Goal: Information Seeking & Learning: Learn about a topic

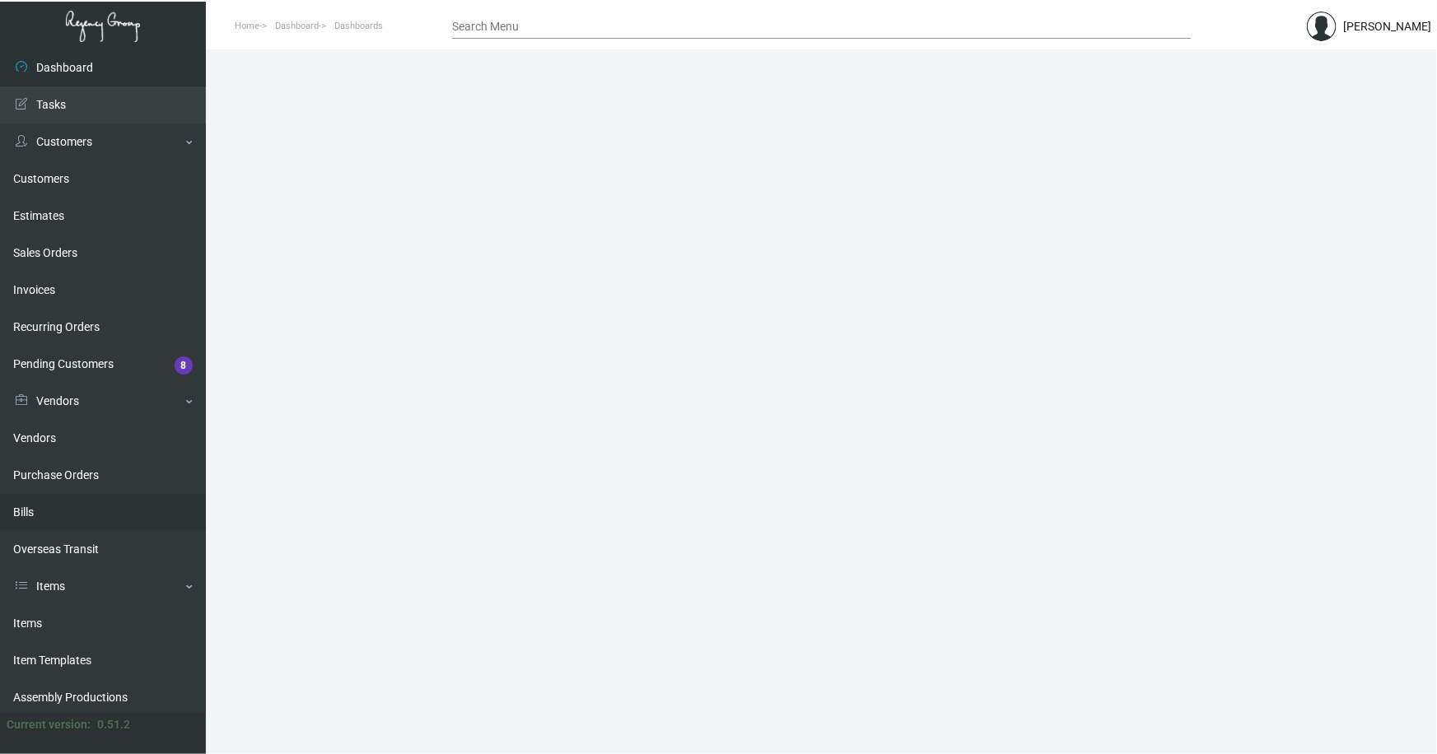
drag, startPoint x: 31, startPoint y: 618, endPoint x: 96, endPoint y: 507, distance: 128.8
click at [31, 618] on link "Items" at bounding box center [103, 623] width 206 height 37
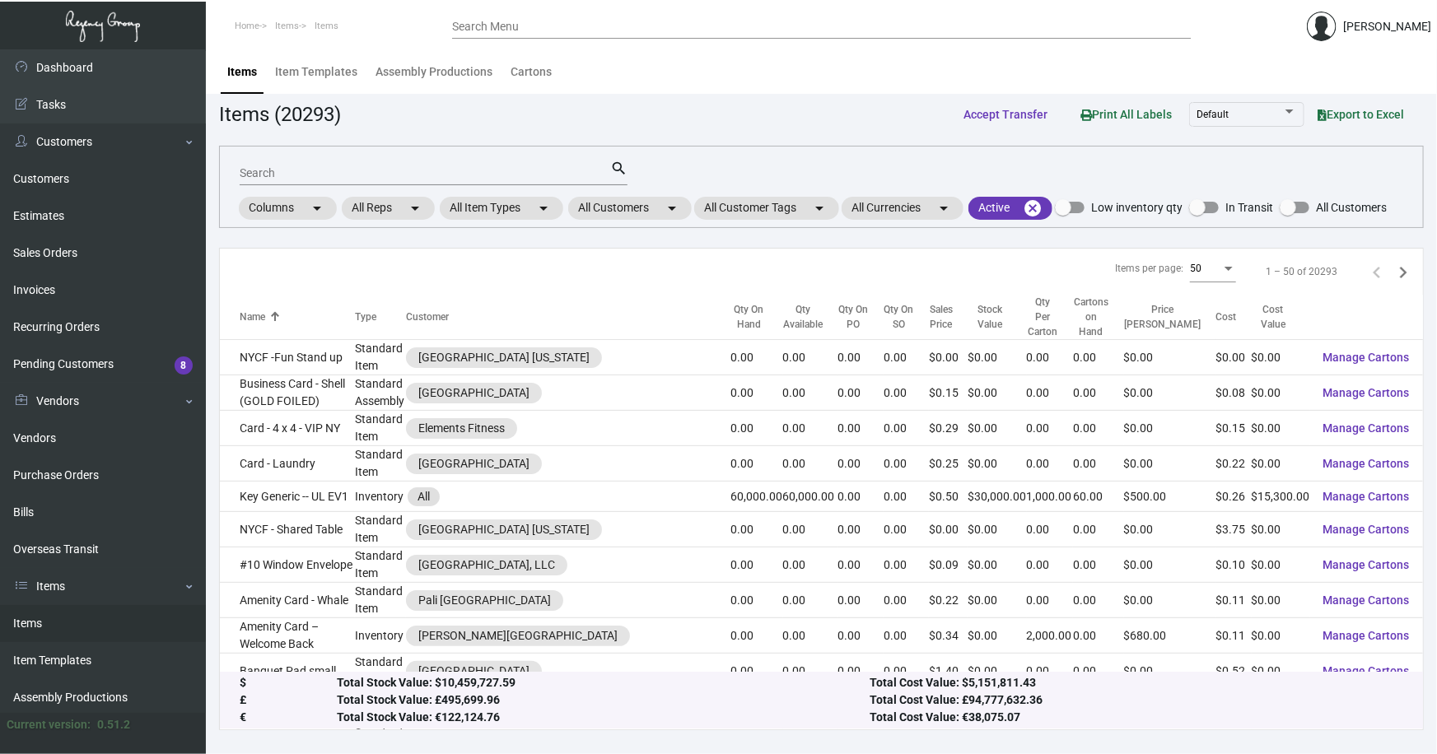
click at [353, 179] on div "Search" at bounding box center [425, 173] width 370 height 26
type input "wallace pen"
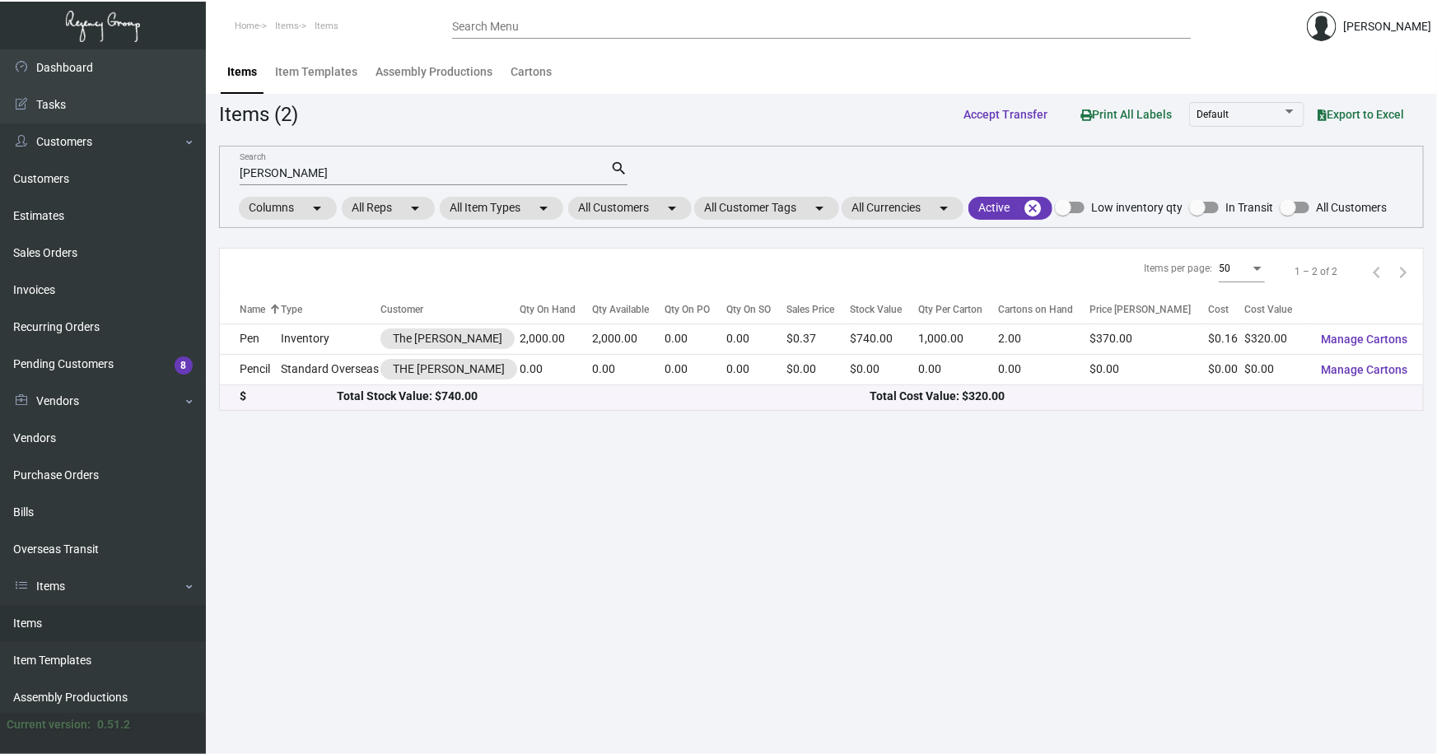
click at [1415, 0] on header "Home Items Items Search Menu Michele Flynn" at bounding box center [718, 24] width 1437 height 49
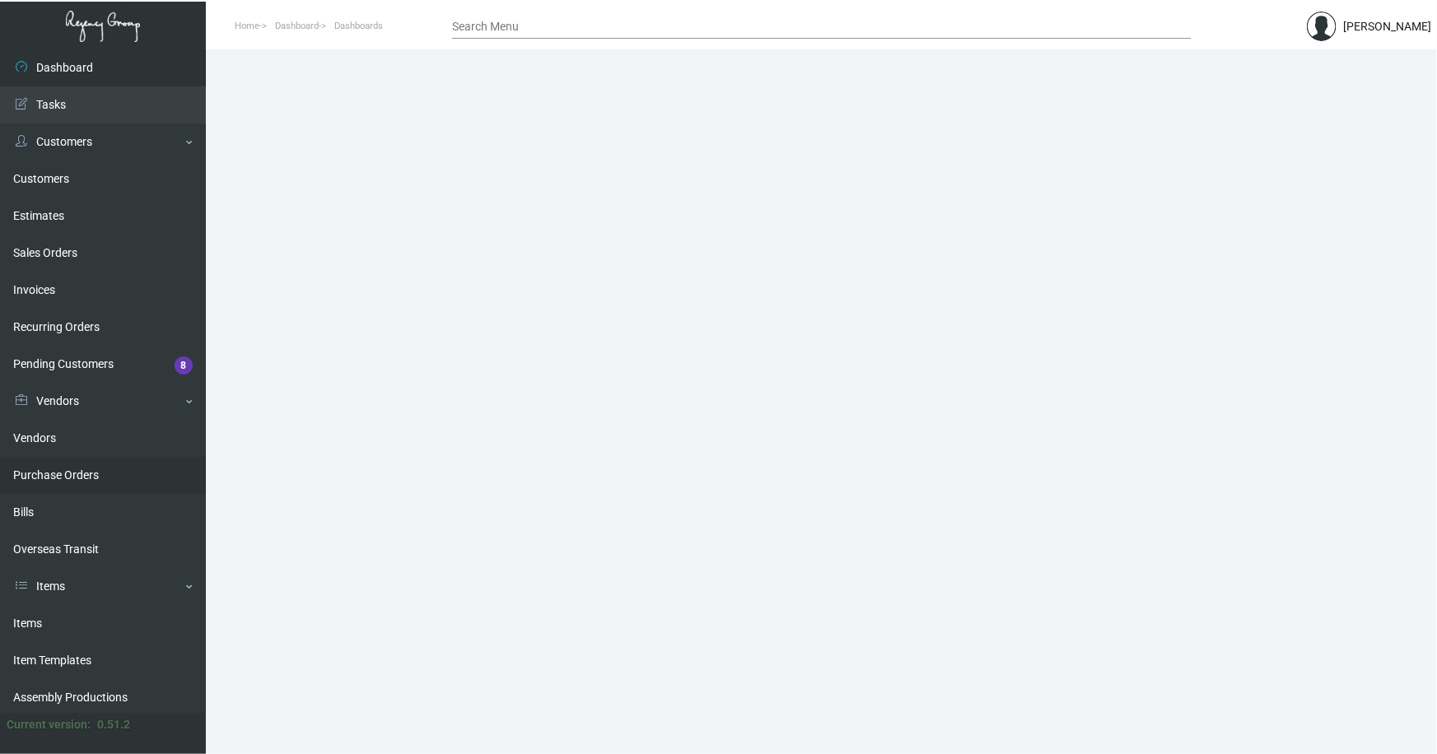
drag, startPoint x: 33, startPoint y: 617, endPoint x: 147, endPoint y: 482, distance: 176.4
click at [33, 617] on link "Items" at bounding box center [103, 623] width 206 height 37
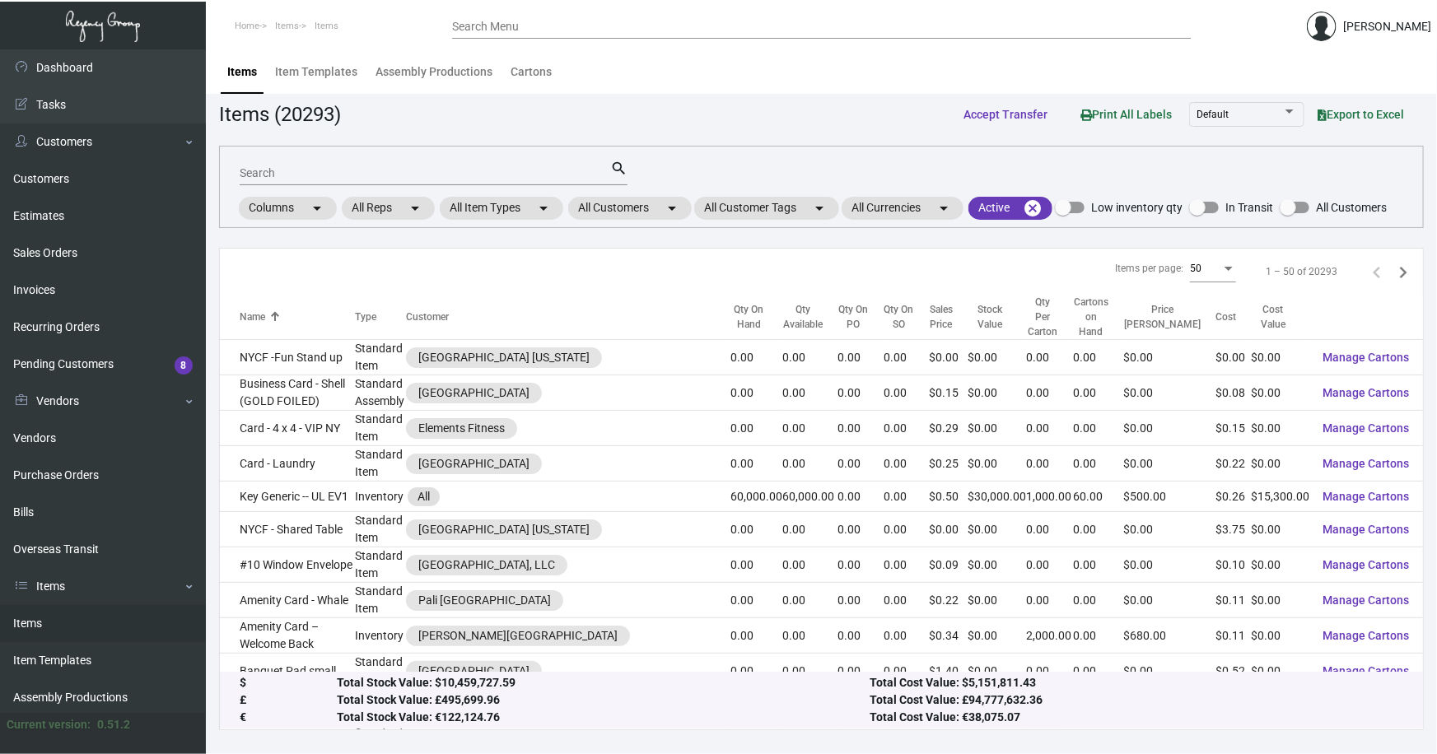
click at [376, 179] on div "Search" at bounding box center [425, 173] width 370 height 26
type input "wallac"
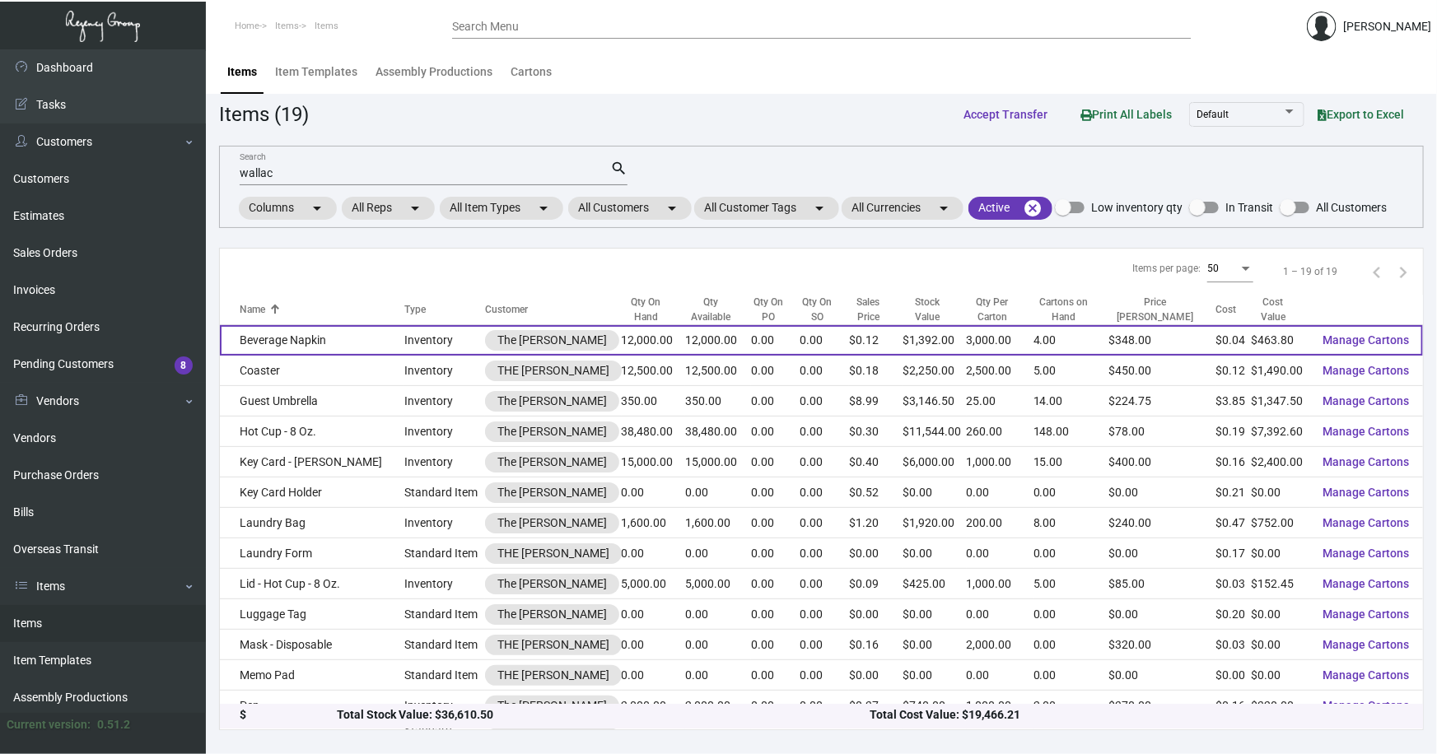
click at [301, 342] on td "Beverage Napkin" at bounding box center [312, 340] width 184 height 30
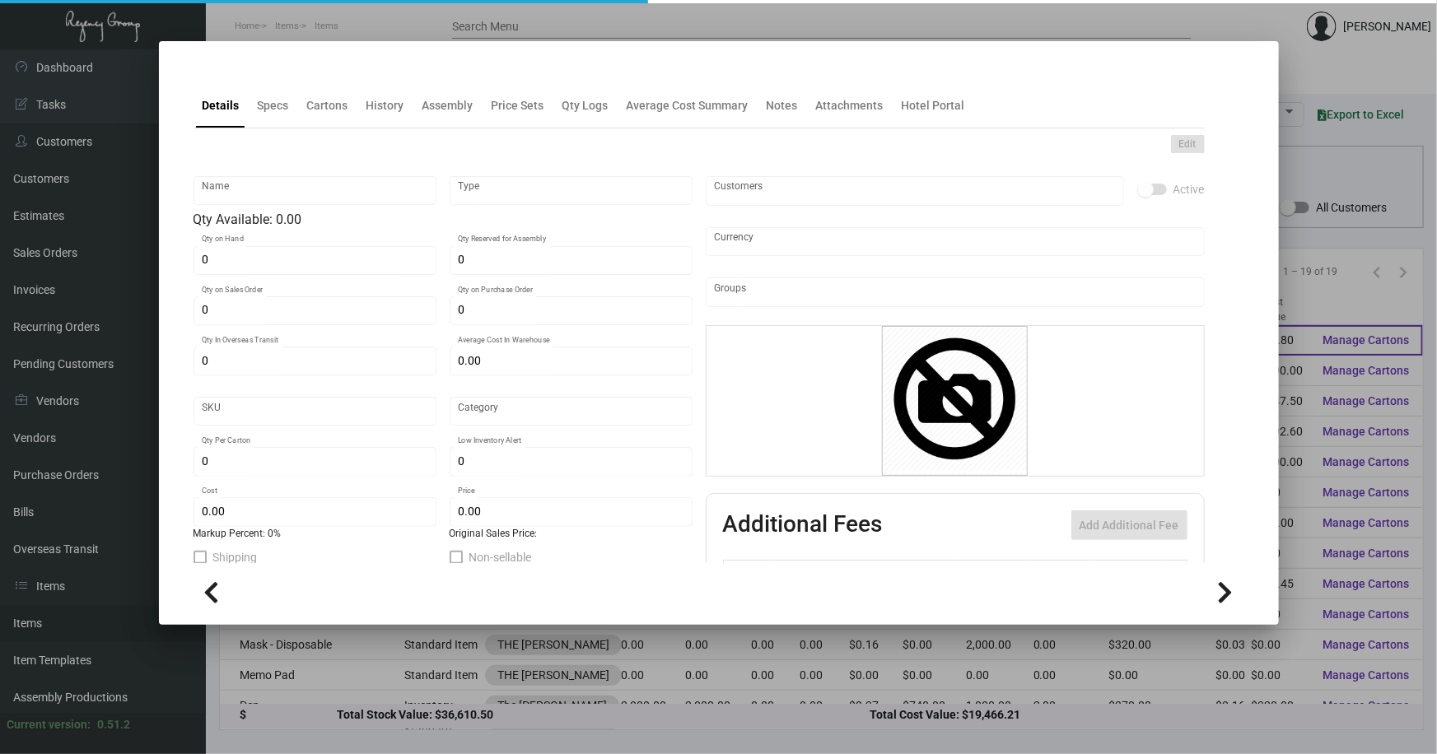
type input "Beverage Napkin"
type input "Inventory"
type input "12,000"
type input "$ 0.11433"
type input "Standard"
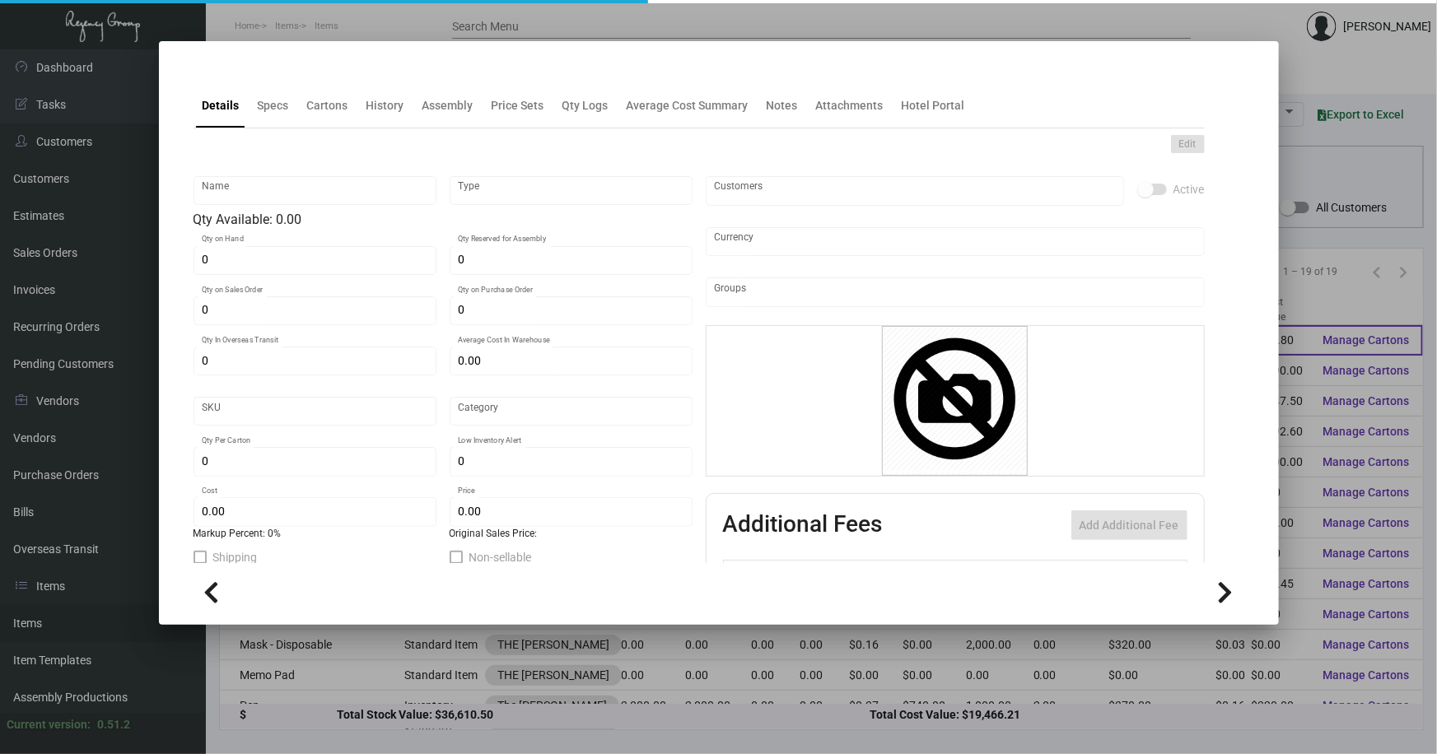
type input "3,000"
type input "$ 0.03865"
type input "$ 0.116"
checkbox input "true"
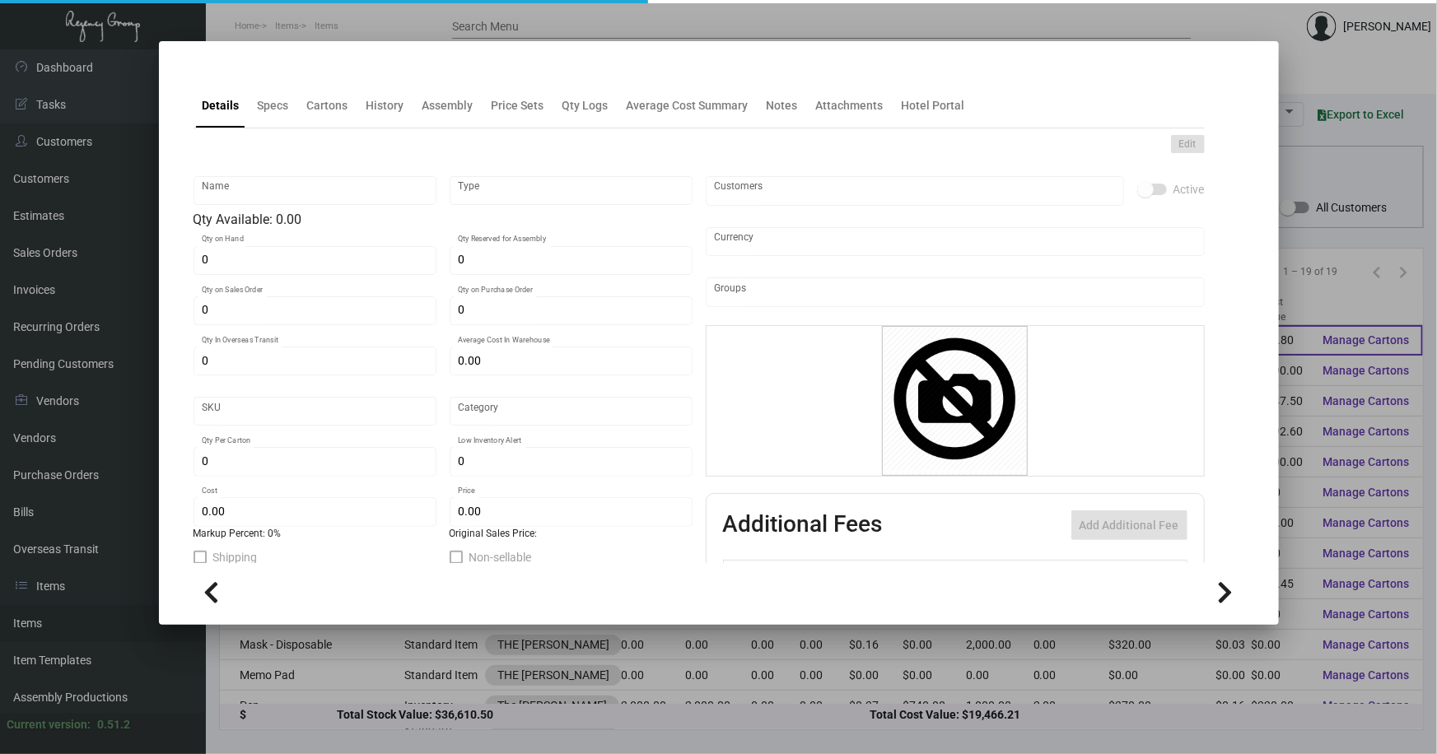
type input "United States Dollar $"
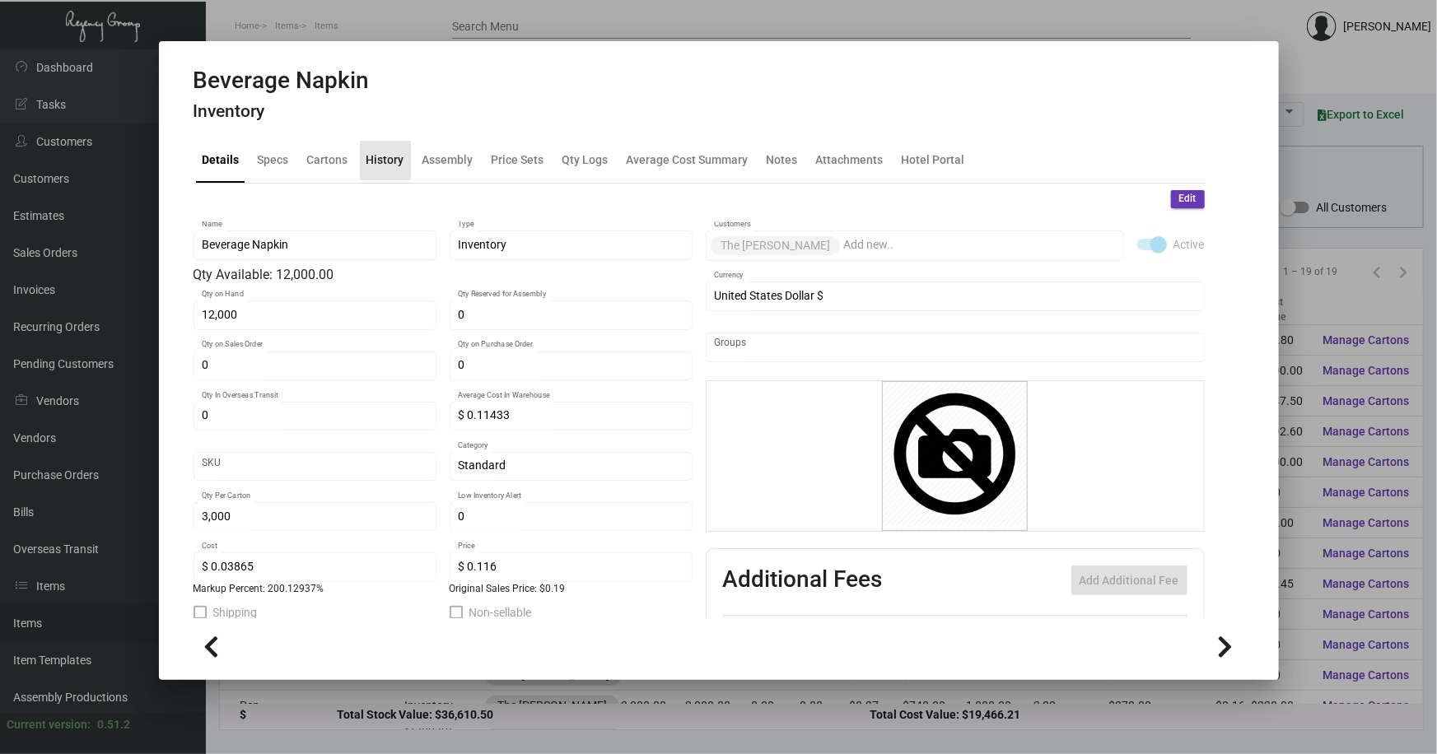
click at [388, 156] on div "History" at bounding box center [385, 159] width 38 height 17
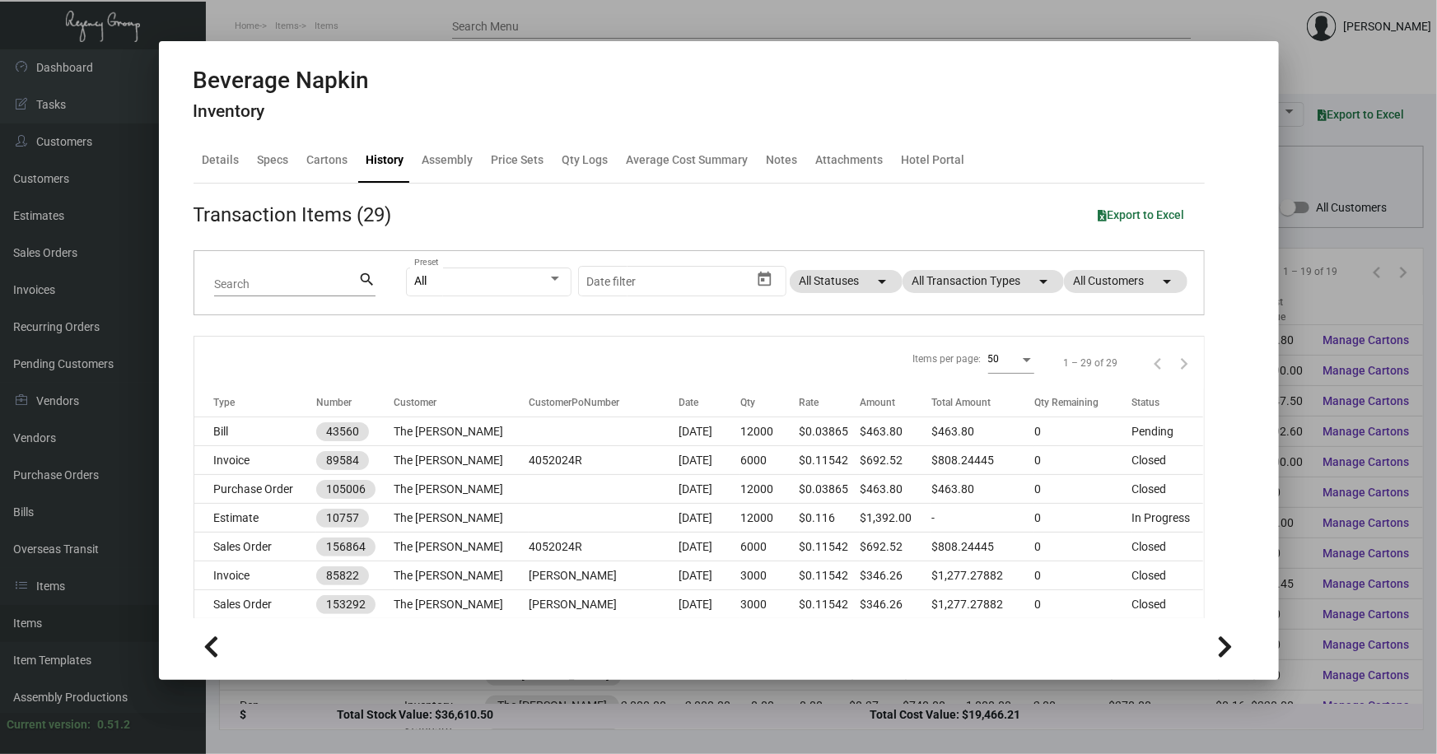
click at [539, 697] on div at bounding box center [718, 377] width 1437 height 754
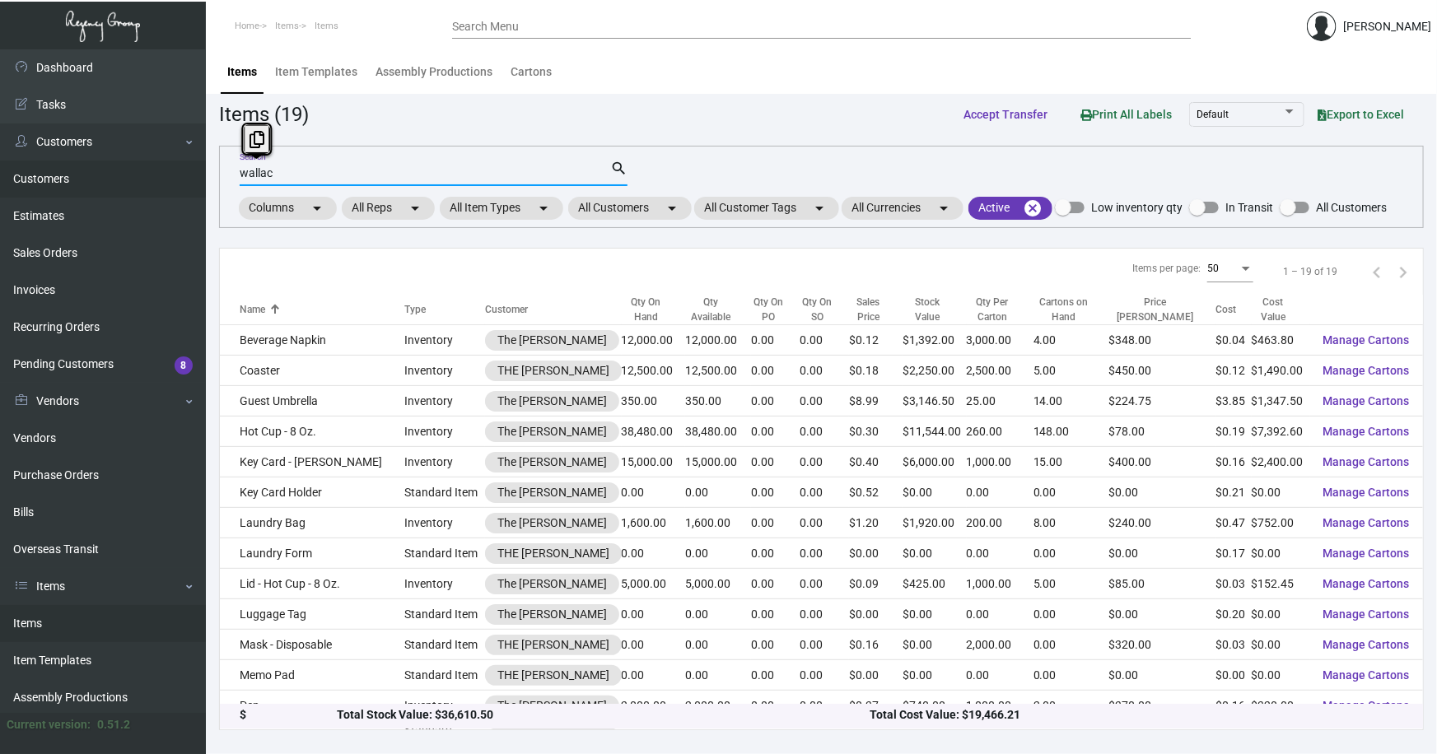
drag, startPoint x: 235, startPoint y: 172, endPoint x: 189, endPoint y: 170, distance: 46.1
click at [191, 173] on div "Dashboard Dashboard Tasks Customers Customers Estimates Sales Orders Invoices R…" at bounding box center [718, 401] width 1437 height 705
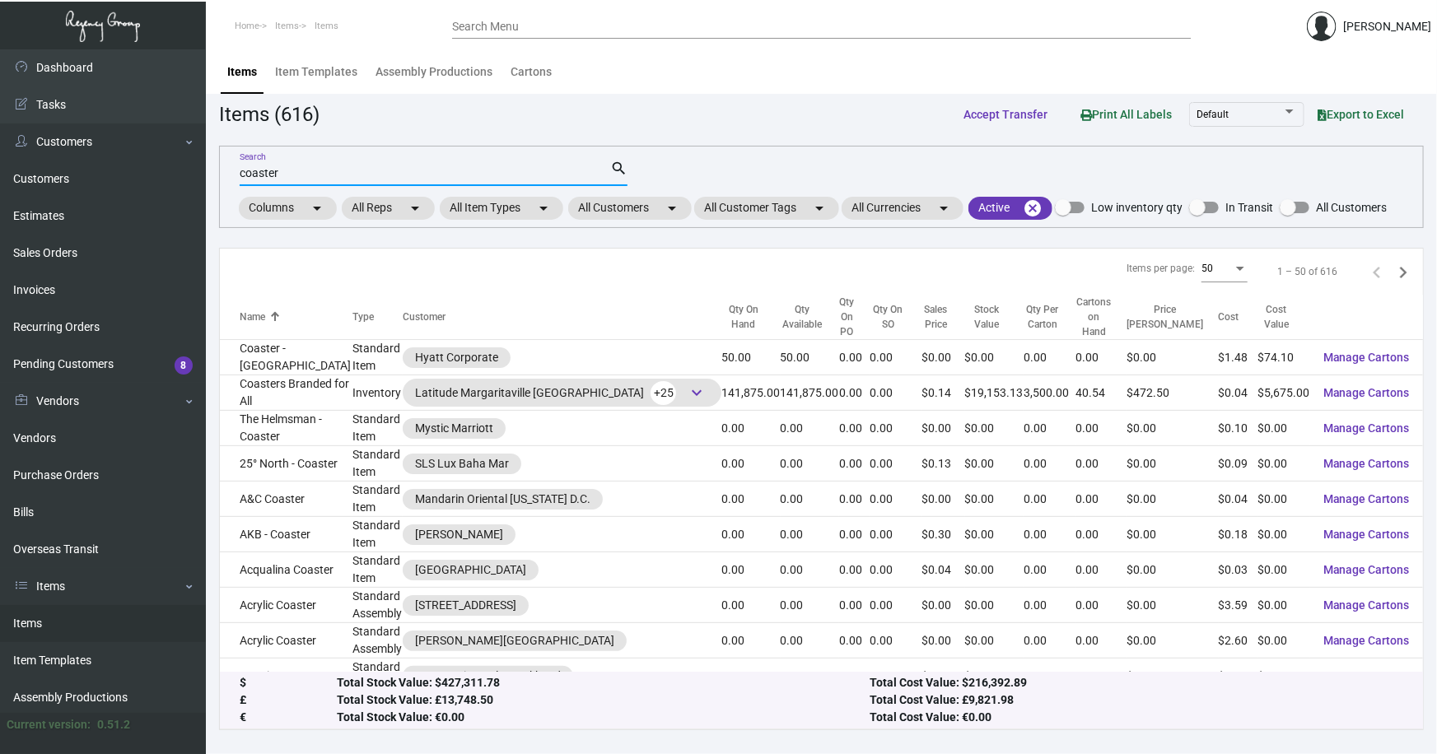
click at [200, 160] on div "Dashboard Dashboard Tasks Customers Customers Estimates Sales Orders Invoices R…" at bounding box center [718, 401] width 1437 height 705
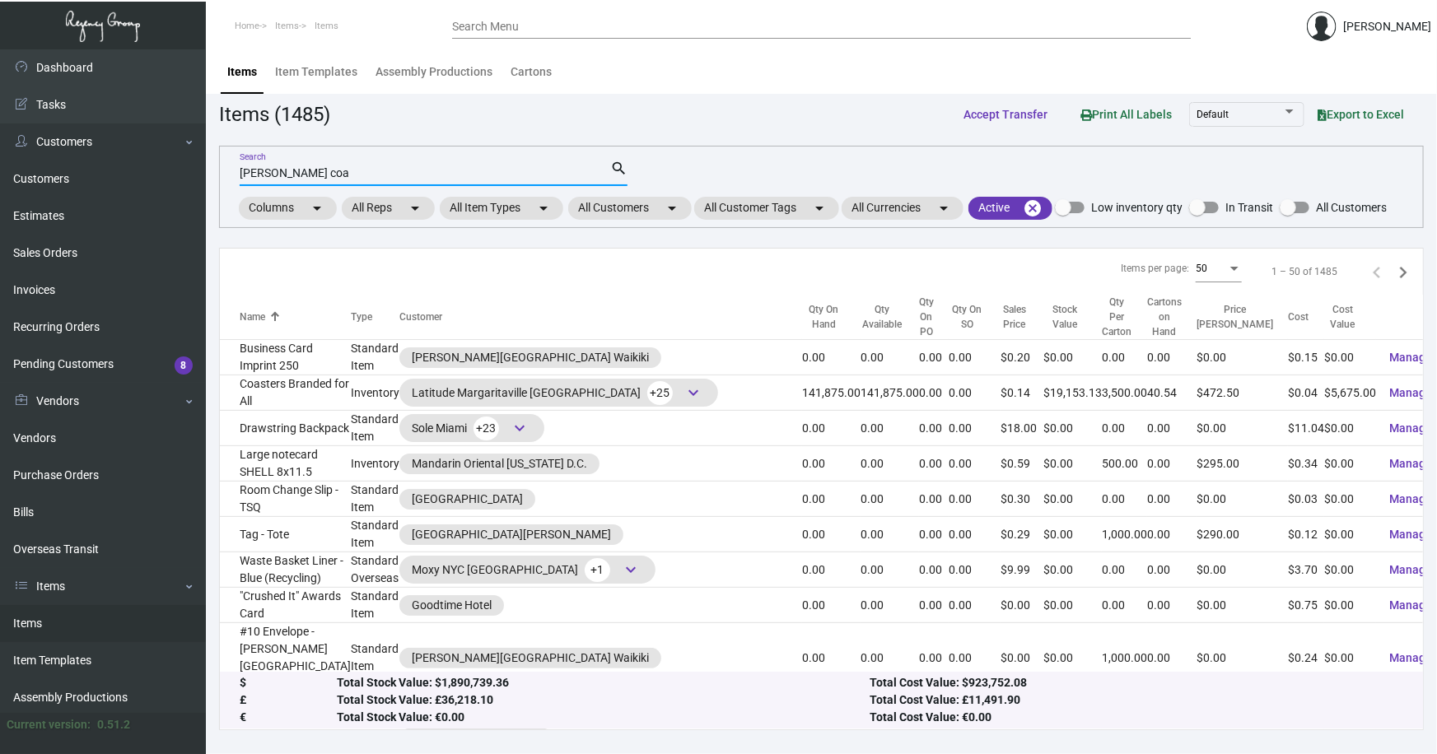
type input "[PERSON_NAME] coa"
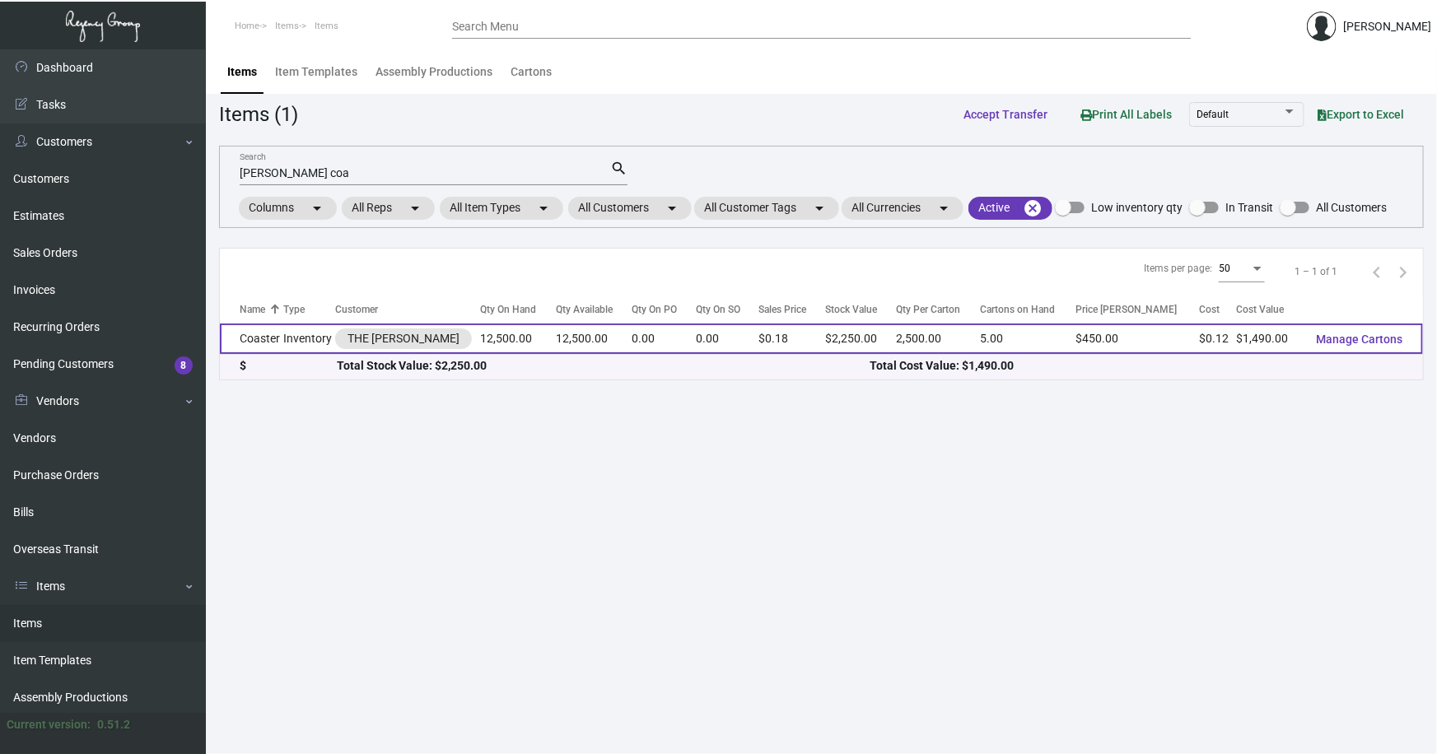
click at [322, 333] on td "Inventory" at bounding box center [310, 339] width 52 height 30
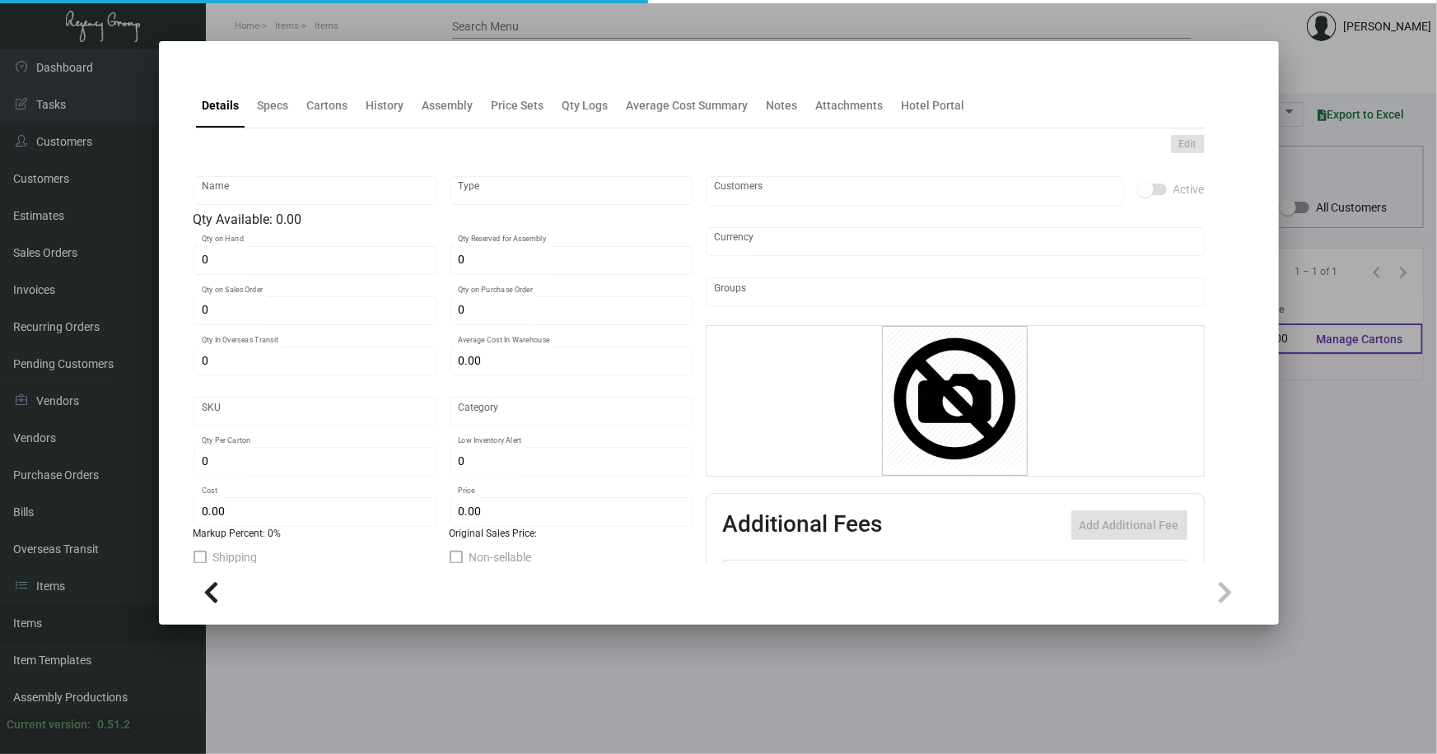
type input "Coaster"
type input "Inventory"
type input "12,500"
type input "$ 0.679"
type input "Standard"
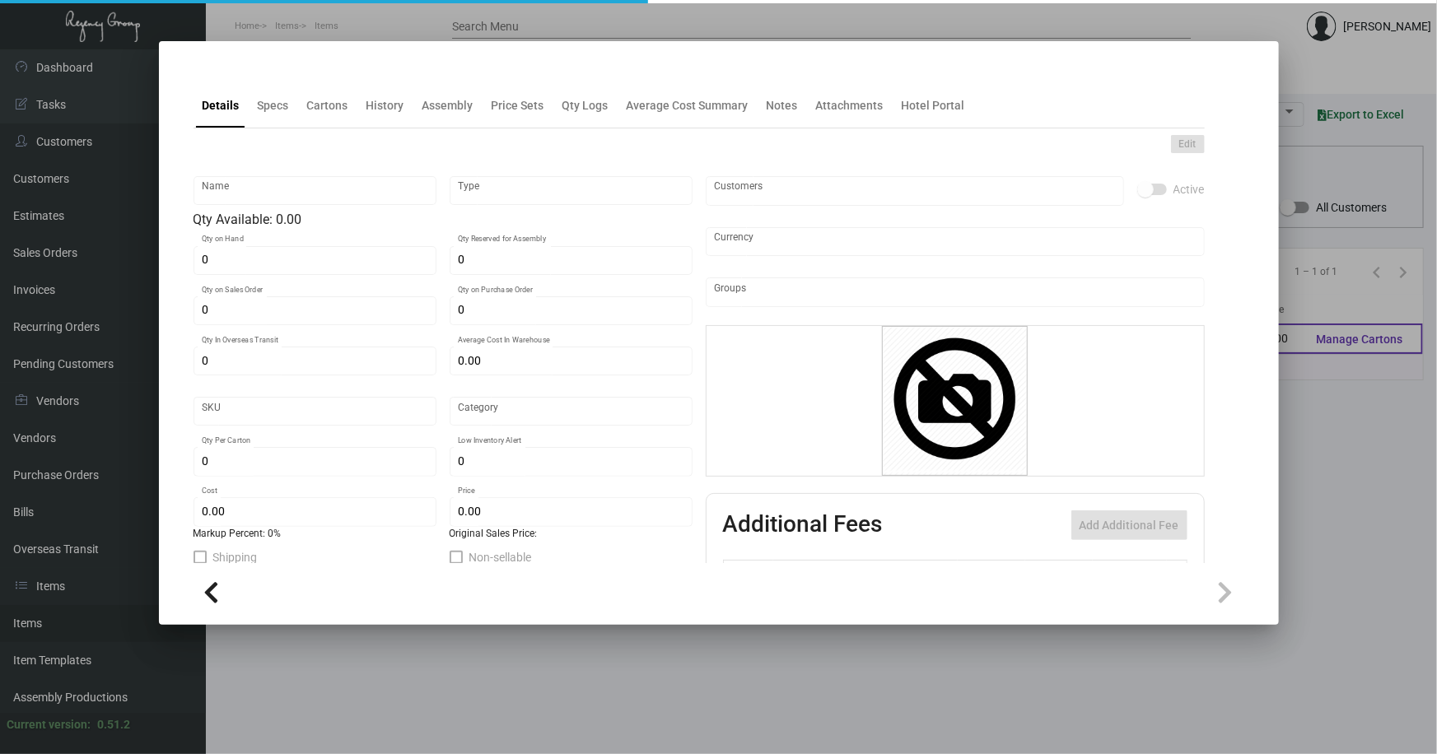
type input "2,500"
type input "$ 0.1192"
type input "$ 0.18"
checkbox input "true"
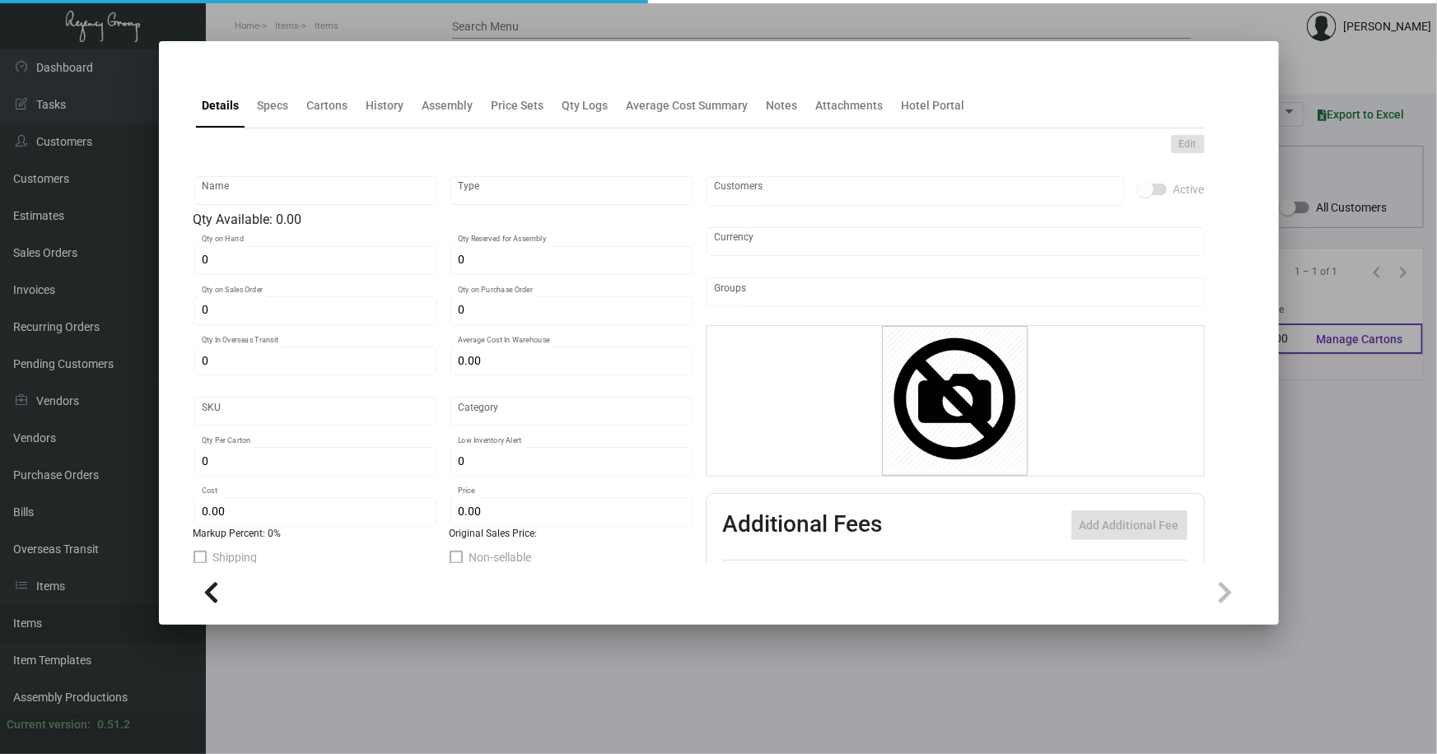
type input "United States Dollar $"
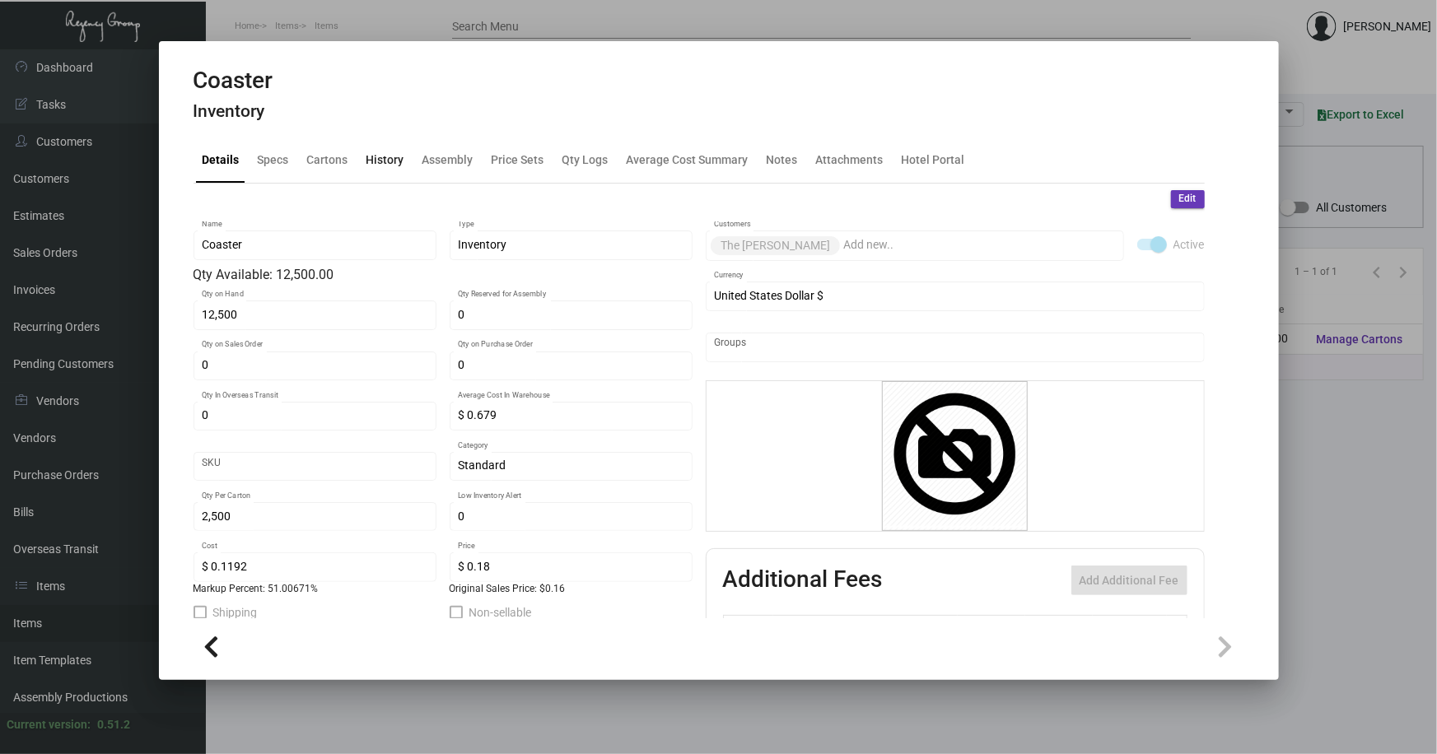
click at [390, 157] on div "History" at bounding box center [385, 159] width 38 height 17
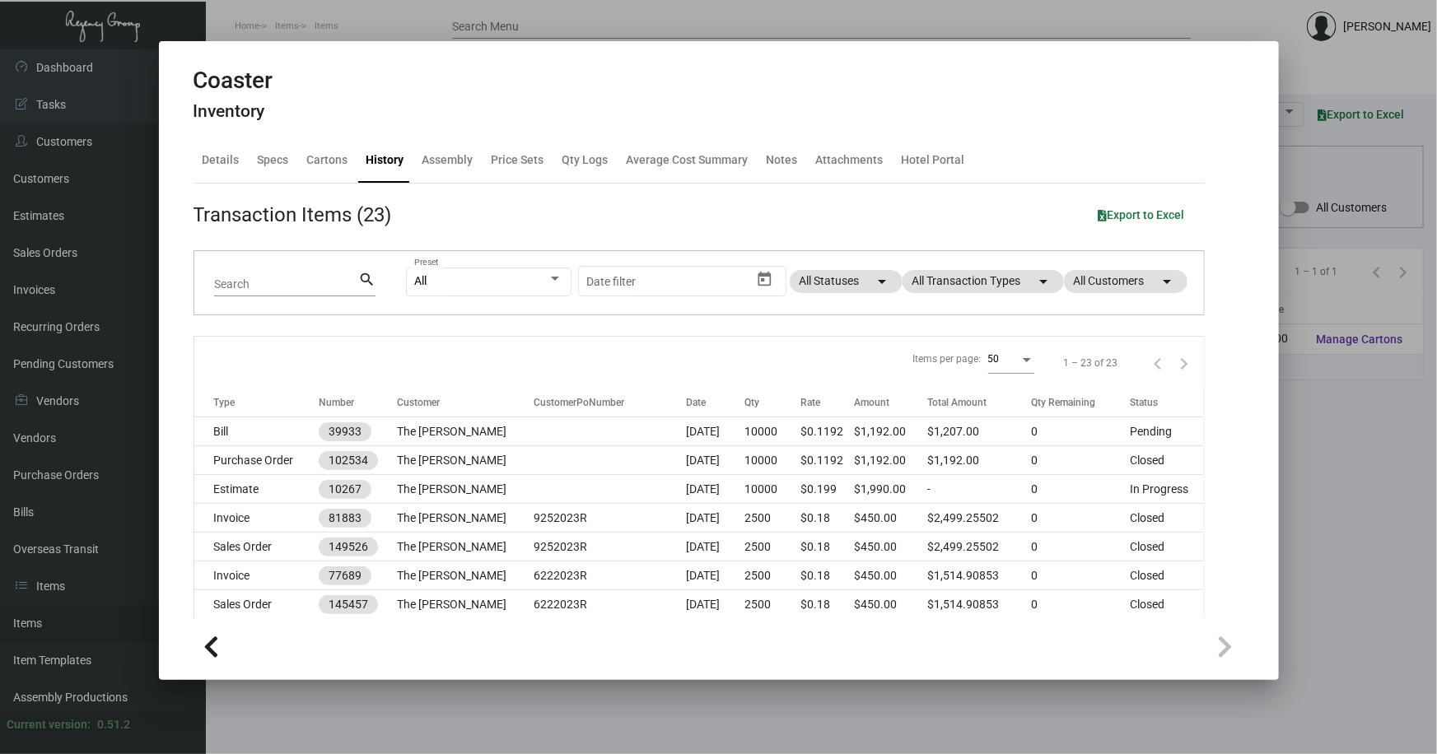
click at [1302, 489] on div at bounding box center [718, 377] width 1437 height 754
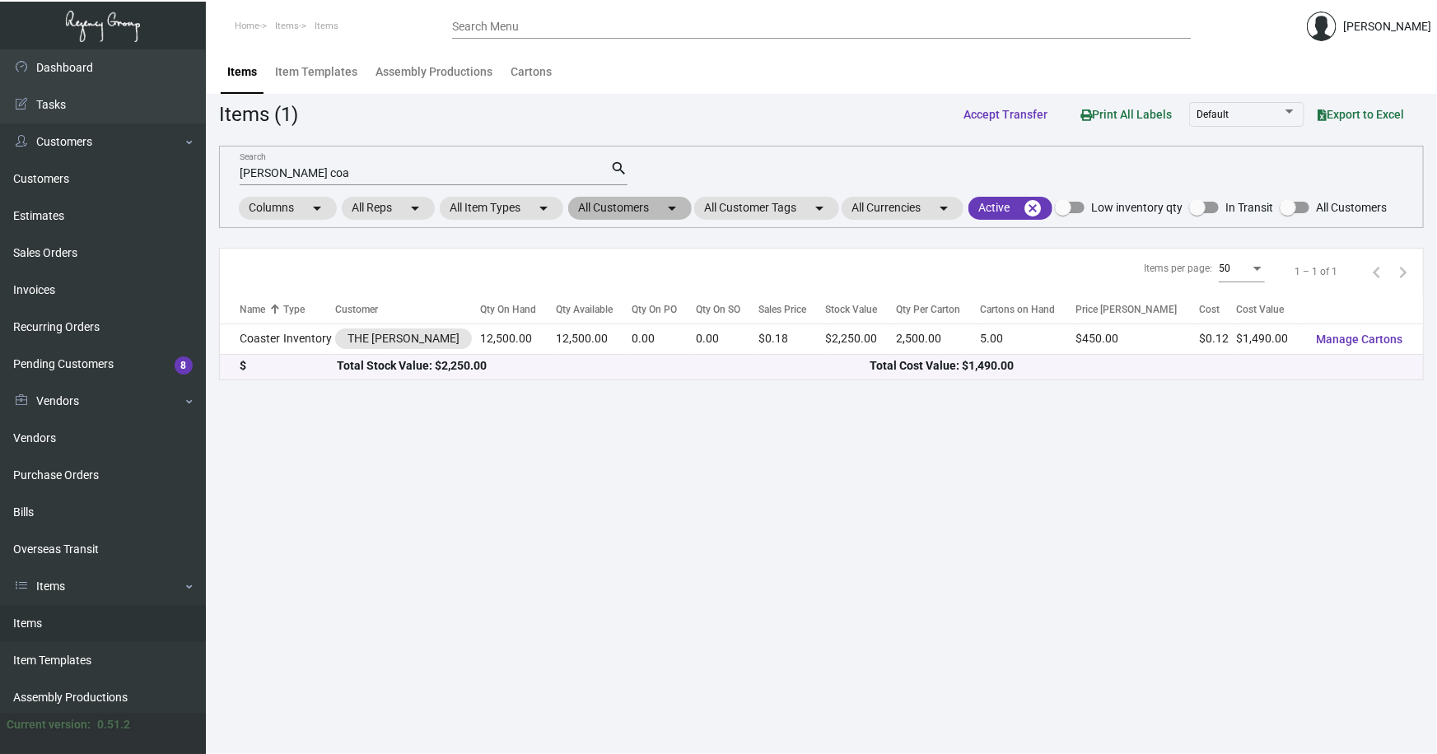
click at [622, 207] on mat-chip "All Customers arrow_drop_down" at bounding box center [629, 208] width 123 height 23
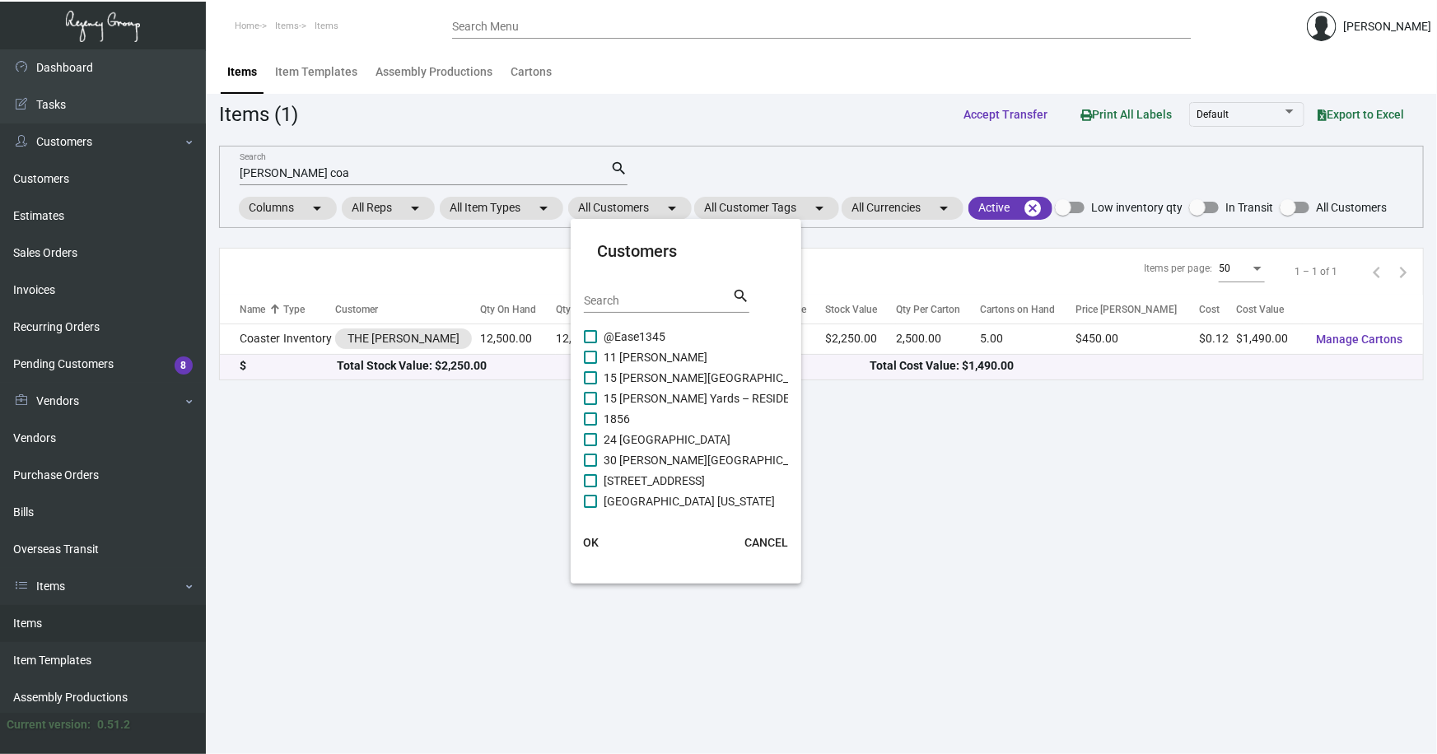
click at [638, 297] on input "Search" at bounding box center [658, 301] width 148 height 13
type input "wallac"
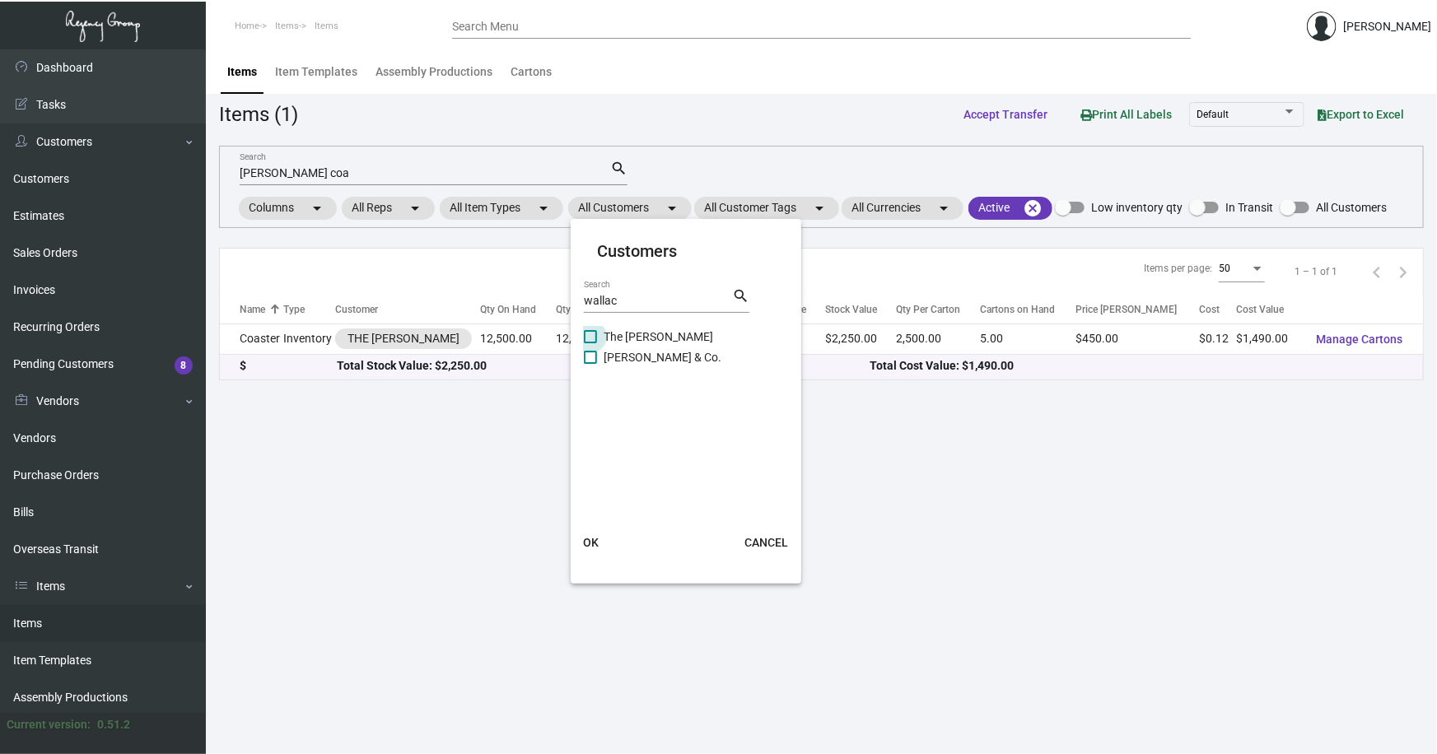
click at [651, 329] on span "The [PERSON_NAME]" at bounding box center [657, 337] width 109 height 20
click at [590, 343] on input "The [PERSON_NAME]" at bounding box center [589, 343] width 1 height 1
checkbox input "true"
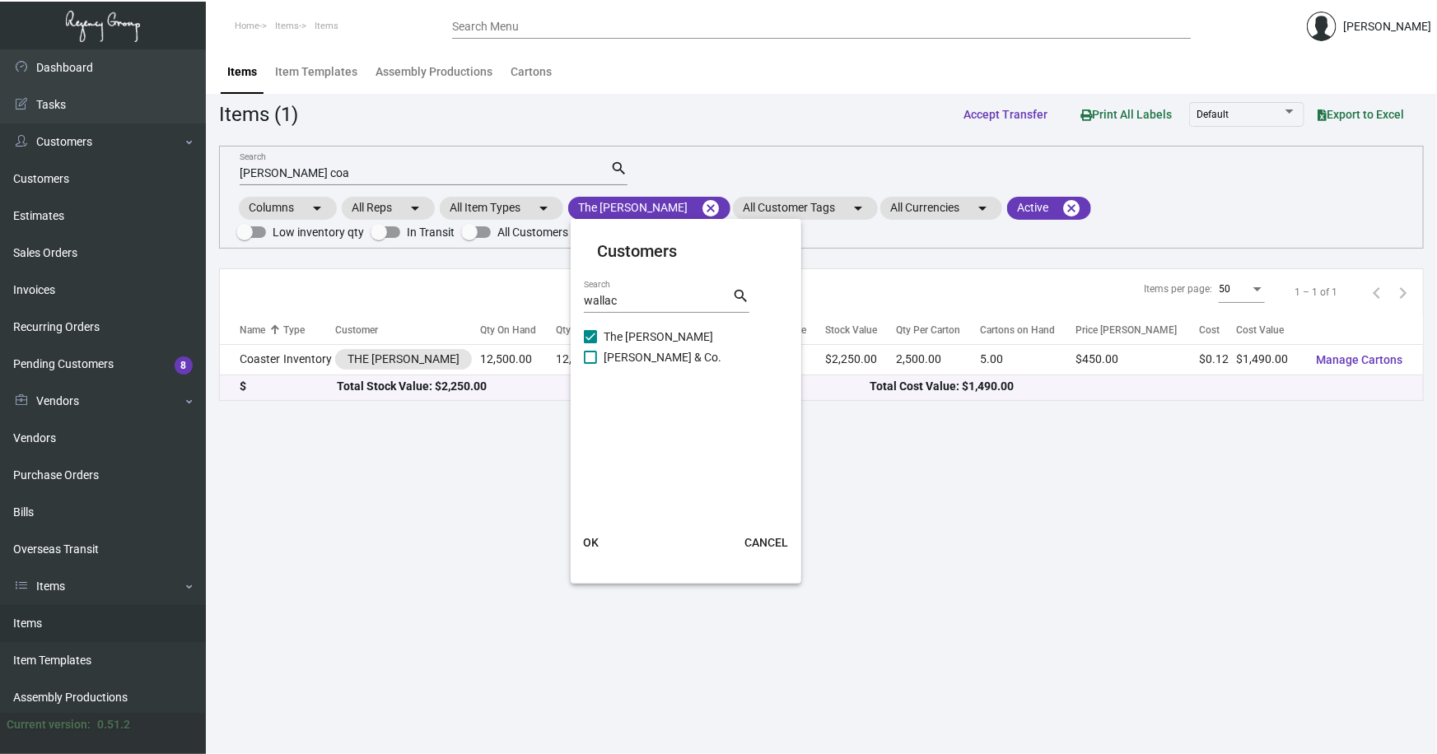
click at [593, 537] on span "OK" at bounding box center [591, 542] width 16 height 13
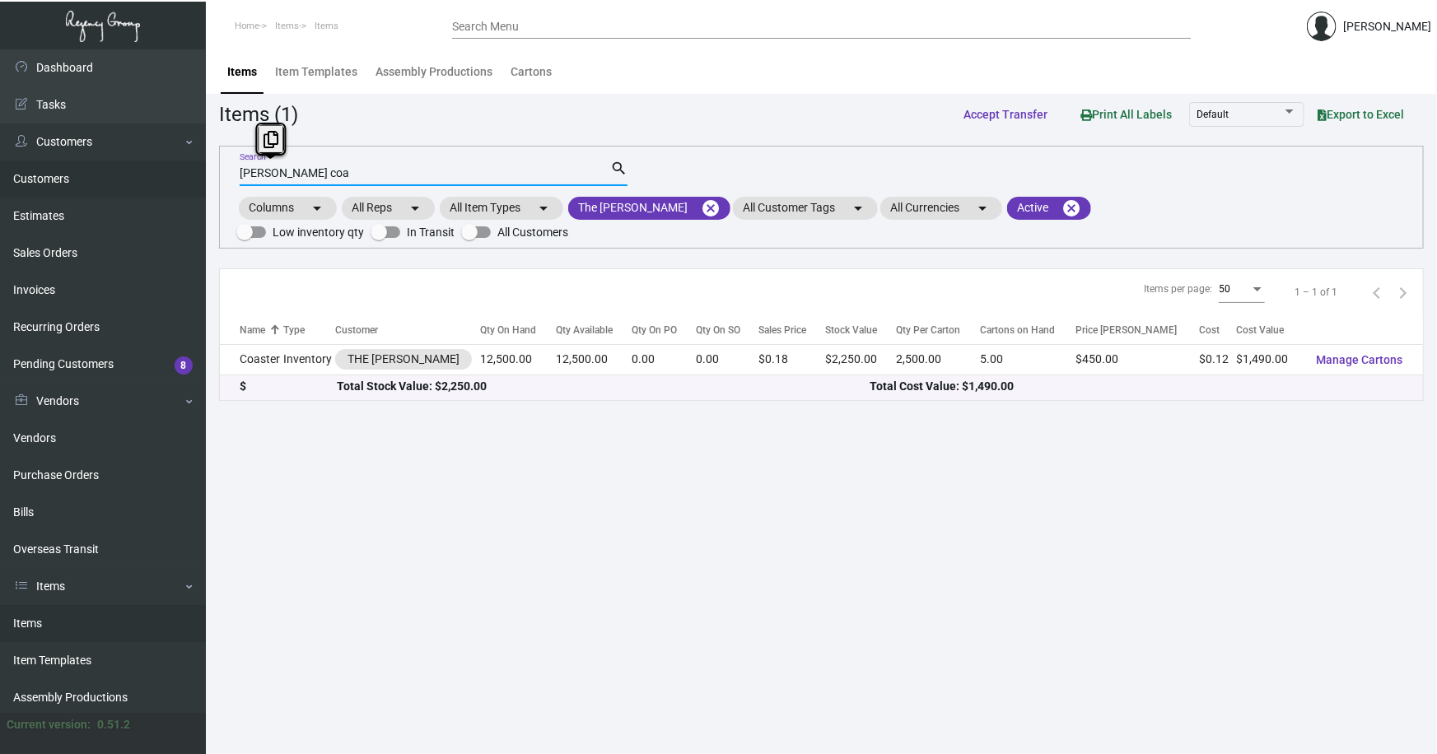
drag, startPoint x: 302, startPoint y: 168, endPoint x: 78, endPoint y: 168, distance: 223.9
click at [78, 168] on div "Dashboard Dashboard Tasks Customers Customers Estimates Sales Orders Invoices R…" at bounding box center [718, 401] width 1437 height 705
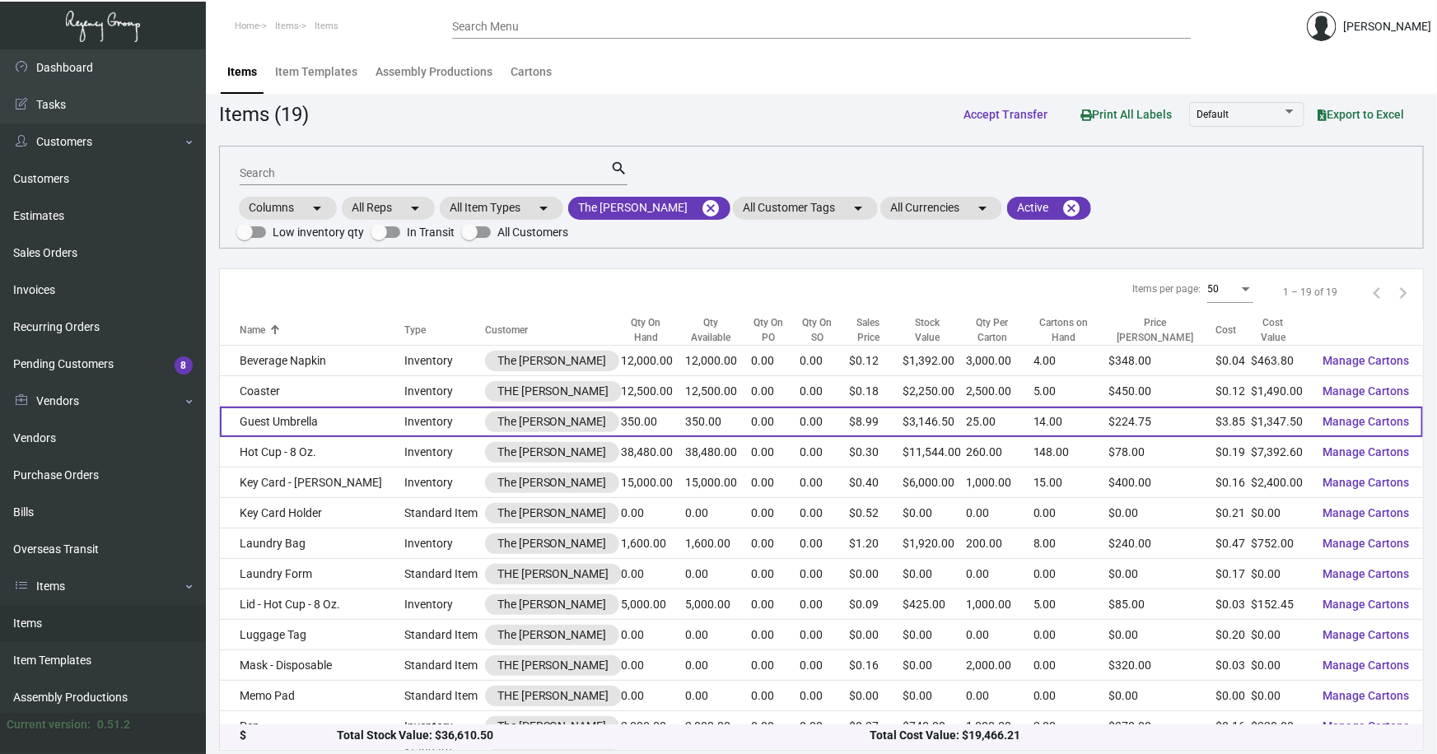
click at [281, 407] on td "Guest Umbrella" at bounding box center [312, 422] width 184 height 30
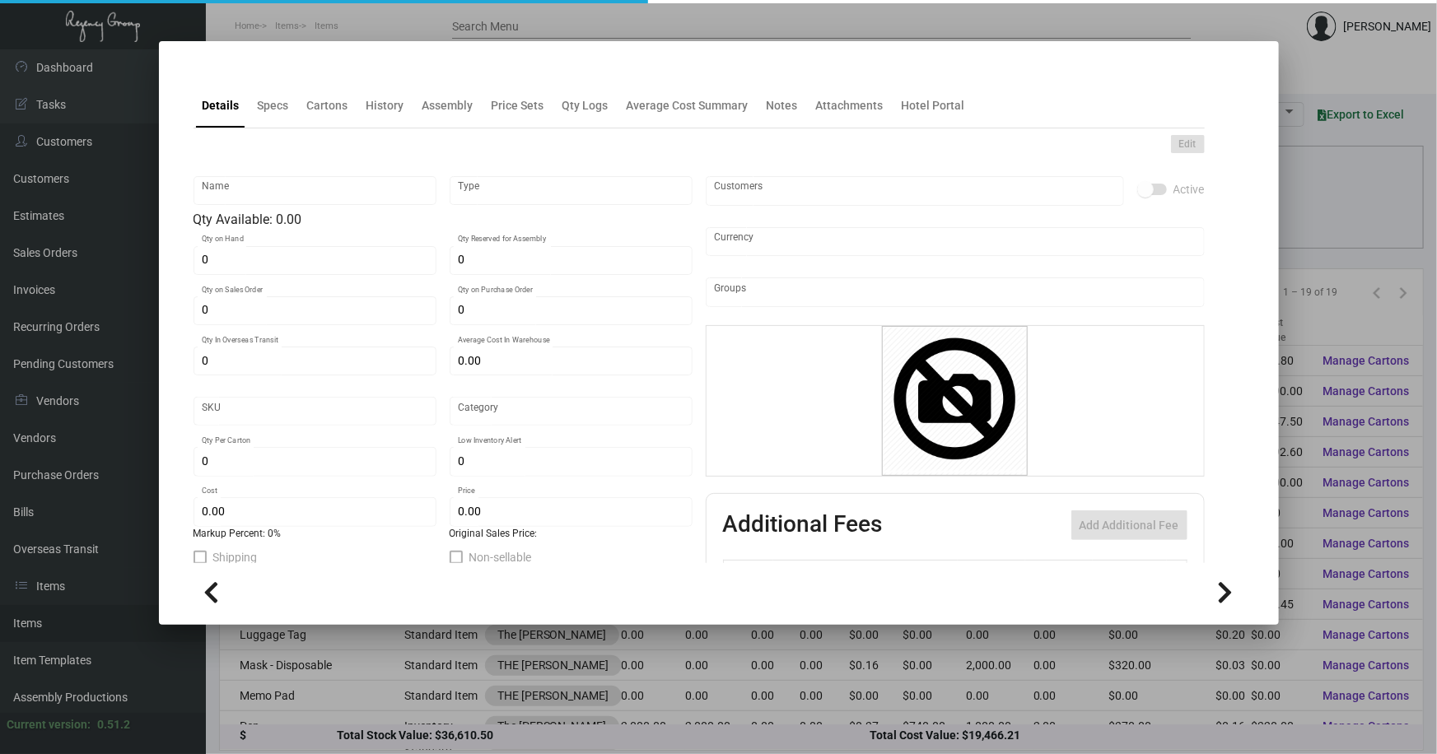
type input "Guest Umbrella"
type input "Inventory"
type input "350"
type input "$ 4.05"
type input "Overseas"
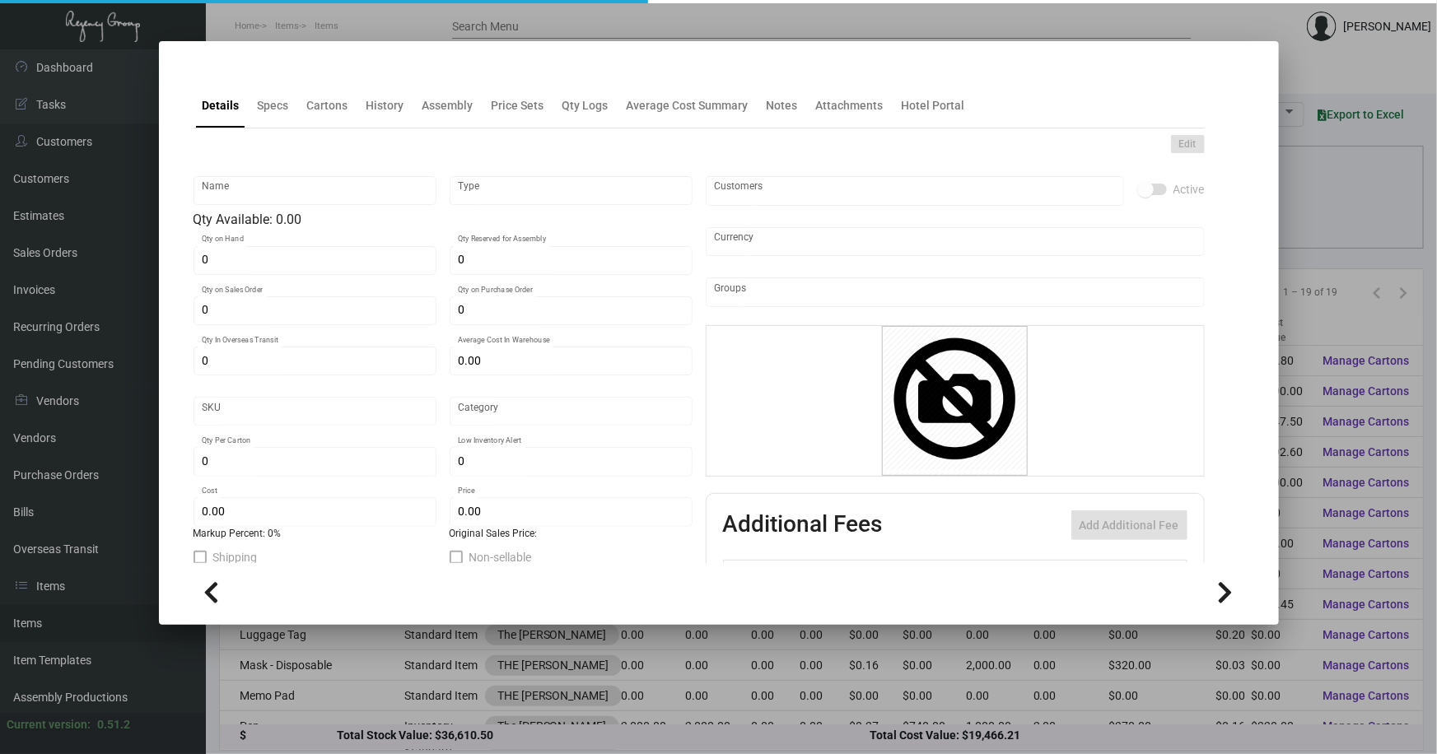
type input "25"
type input "$ 3.85"
type input "$ 8.99"
checkbox input "true"
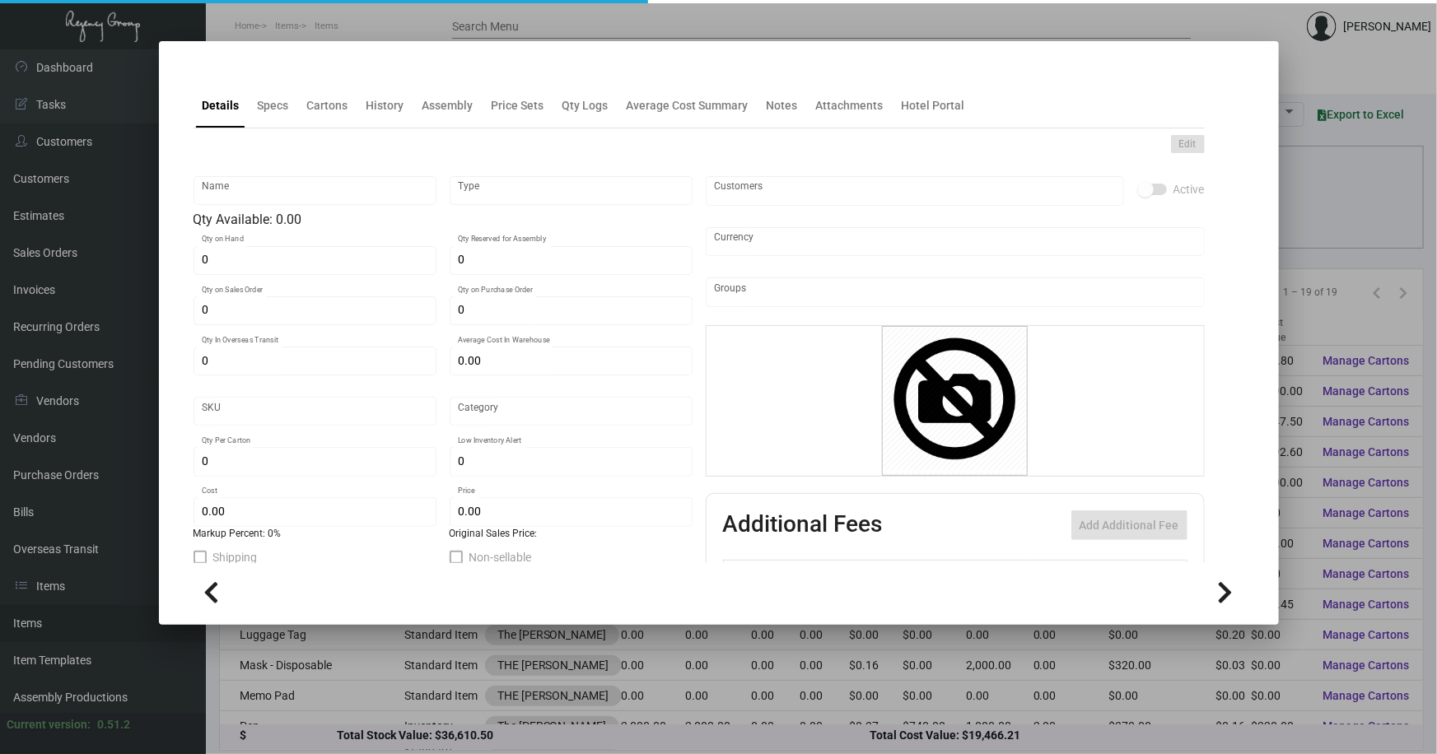
type input "United States Dollar $"
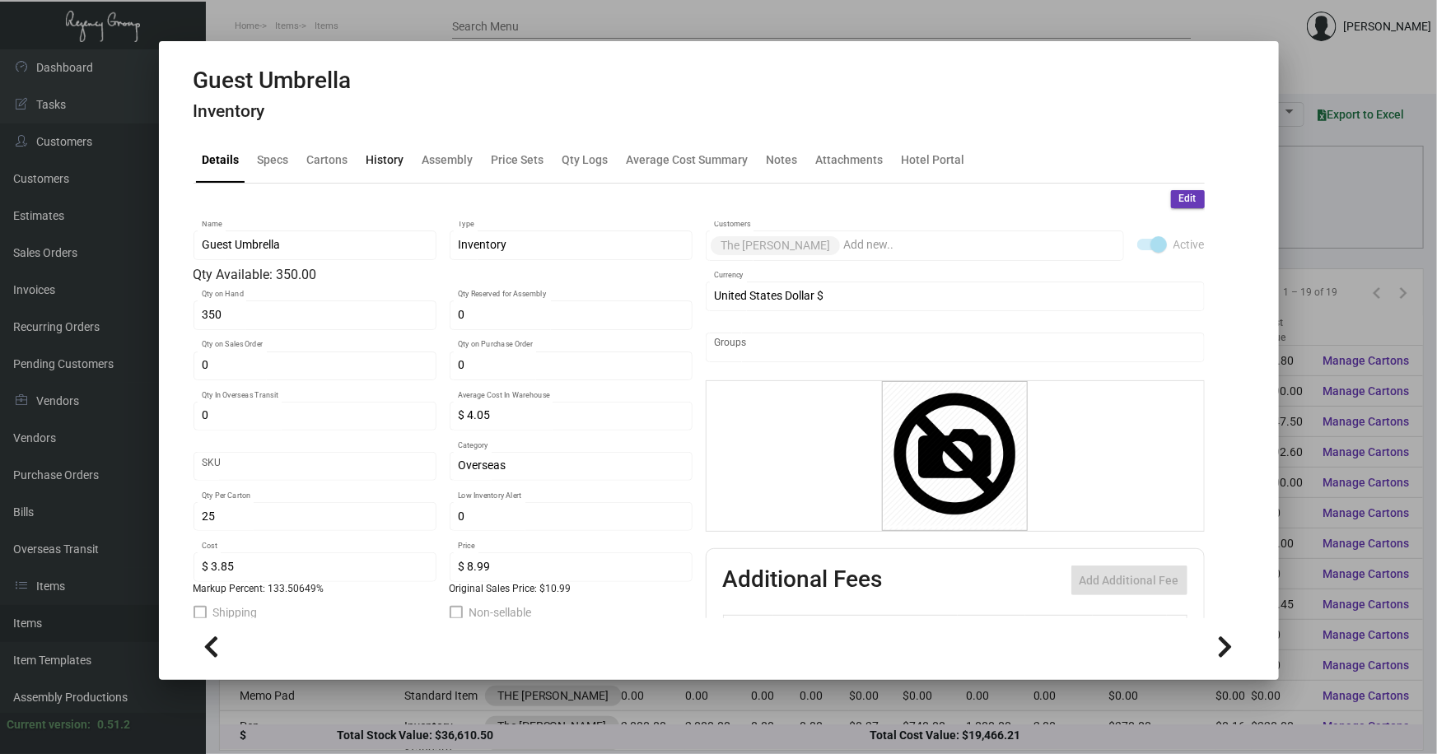
click at [386, 161] on div "History" at bounding box center [385, 159] width 38 height 17
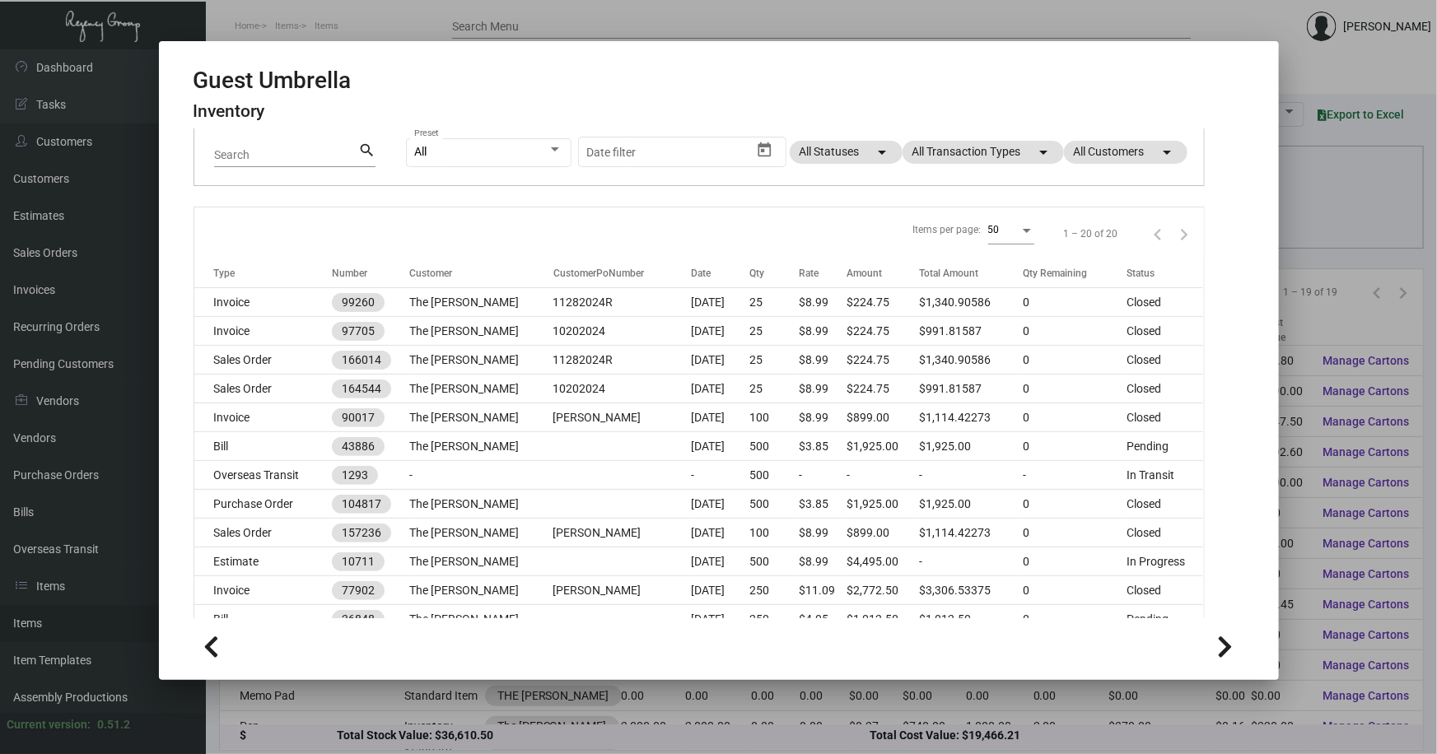
scroll to position [149, 0]
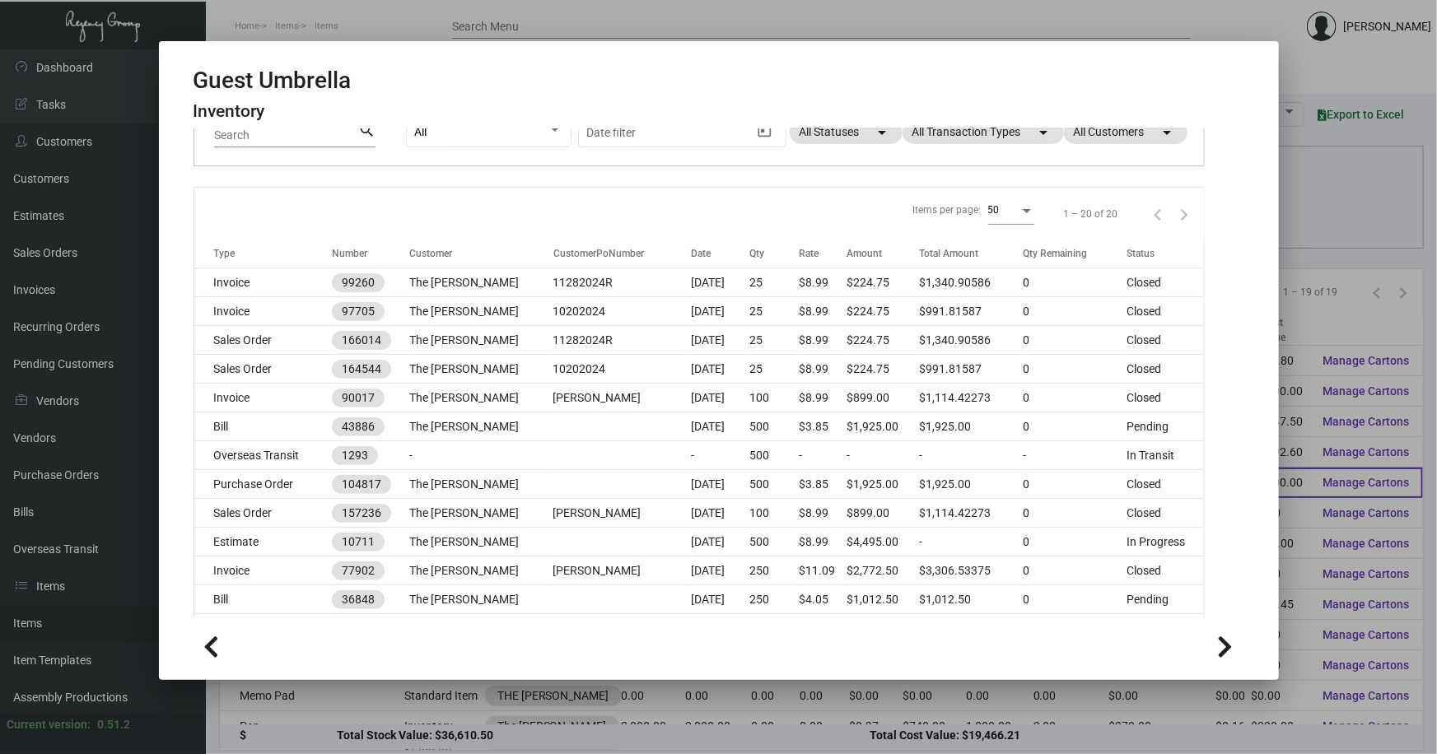
click at [1311, 476] on div at bounding box center [718, 377] width 1437 height 754
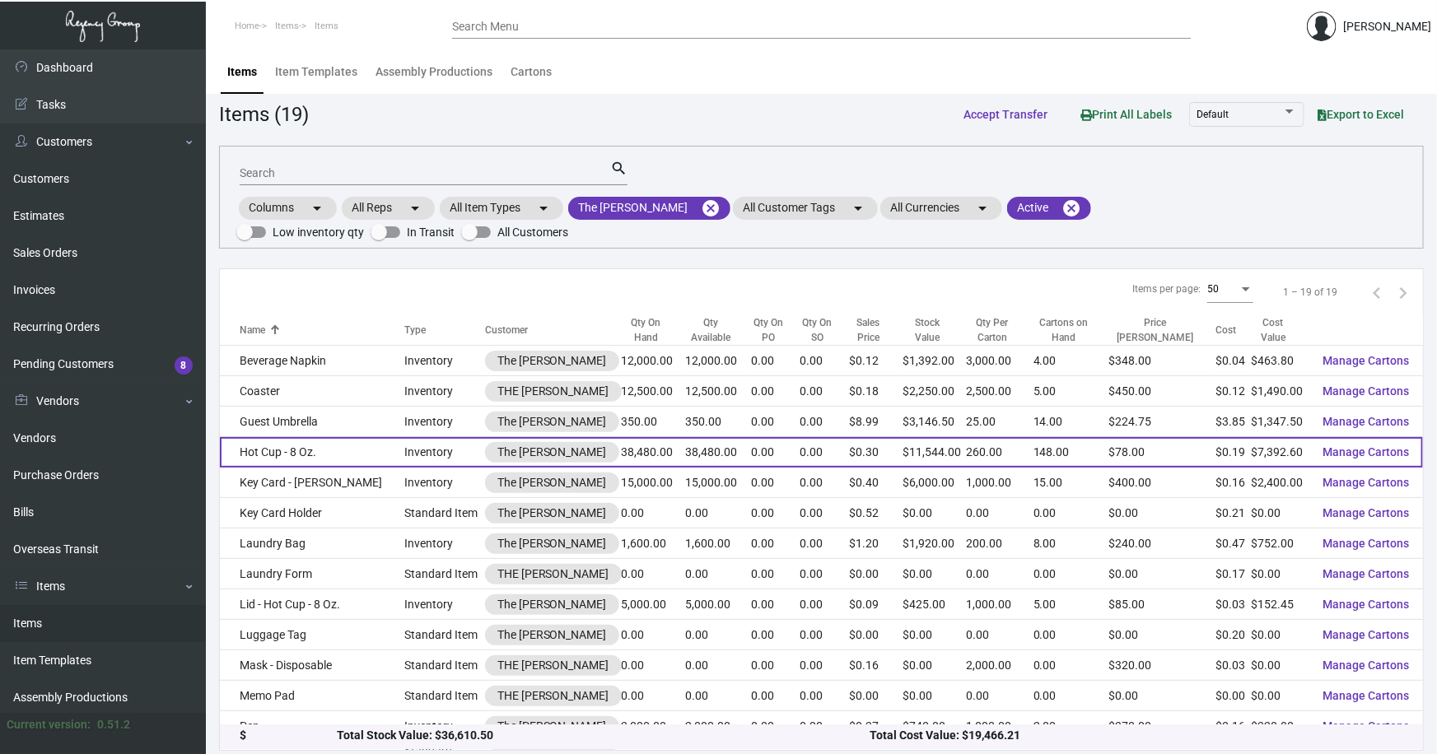
click at [291, 437] on td "Hot Cup - 8 Oz." at bounding box center [312, 452] width 184 height 30
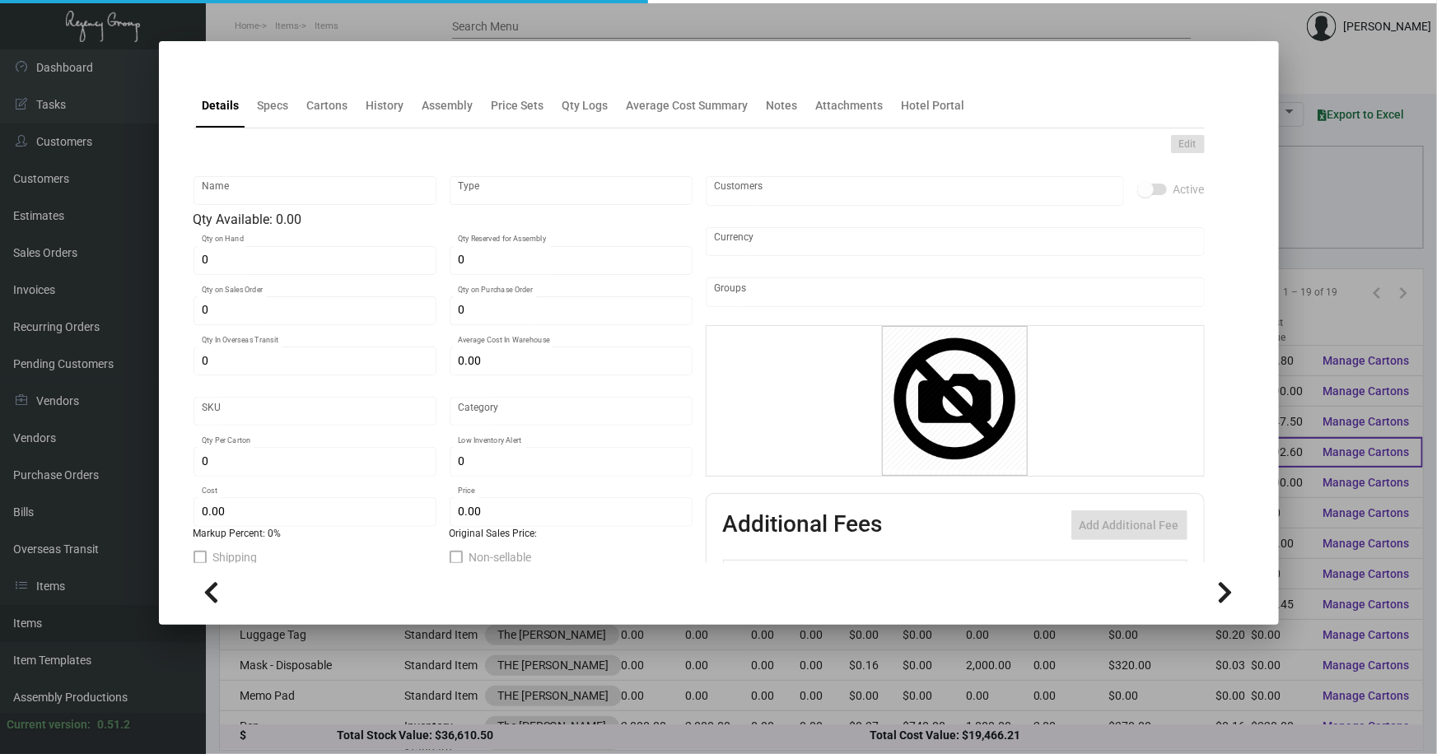
type input "Hot Cup - 8 Oz."
type input "Inventory"
type input "38,480"
type input "$ 0.18722"
type input "Standard"
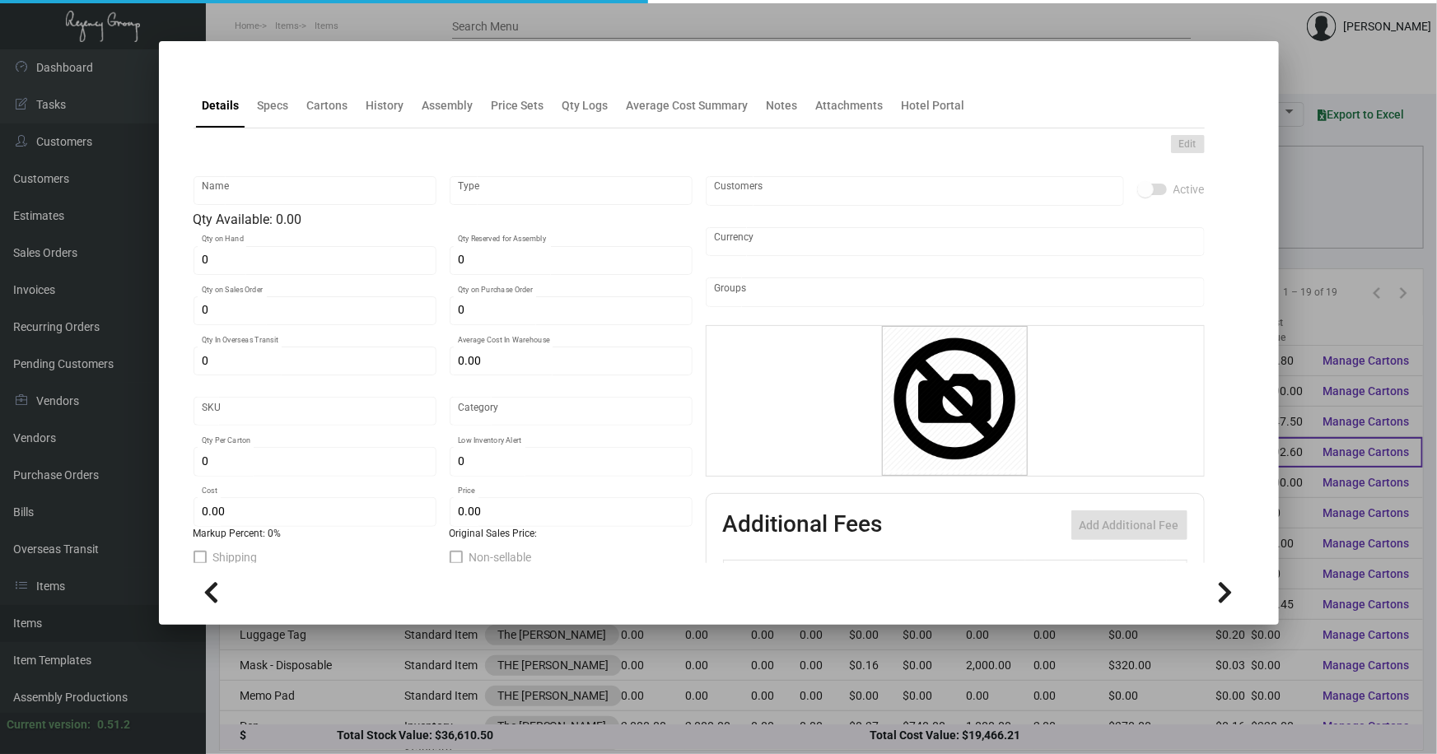
type input "260"
type input "$ 0.19212"
type input "$ 0.30"
checkbox input "true"
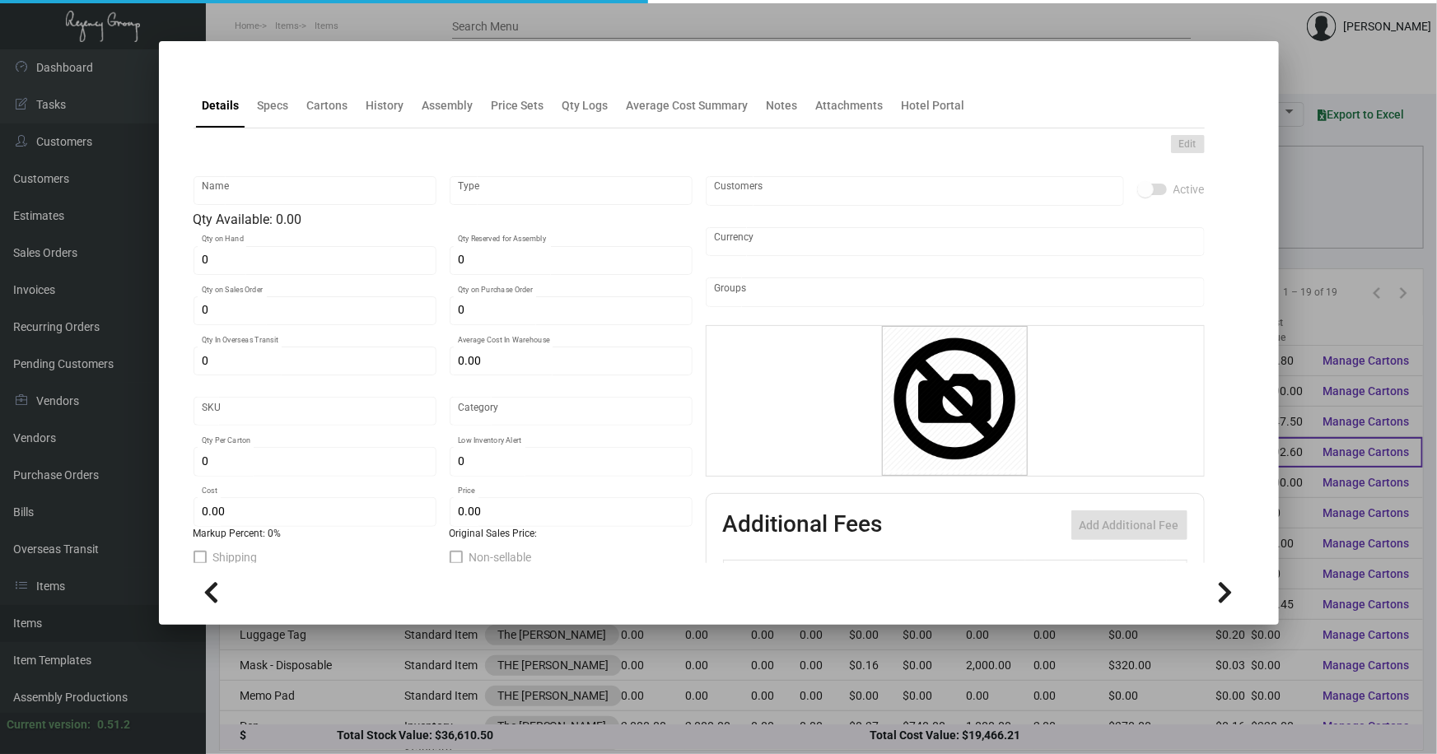
type input "United States Dollar $"
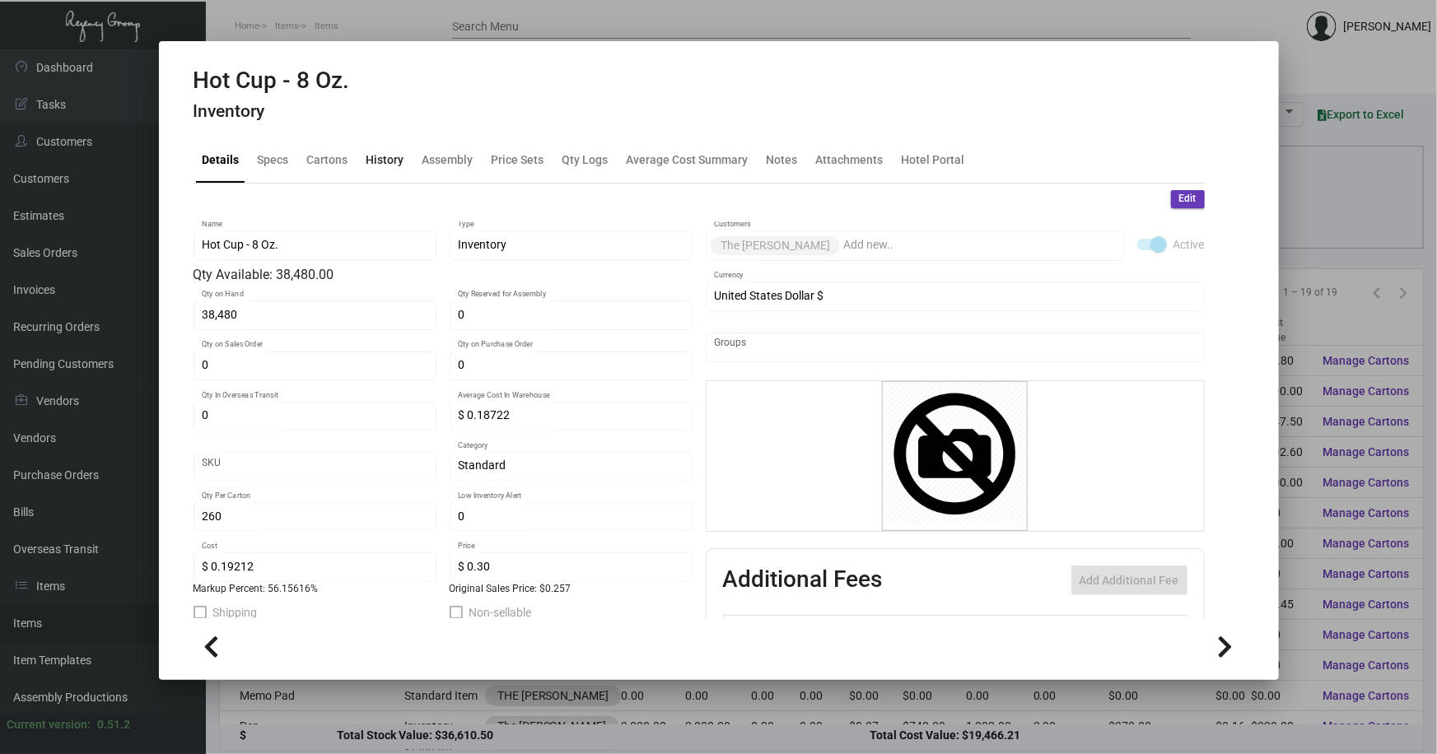
click at [384, 161] on div "History" at bounding box center [385, 159] width 38 height 17
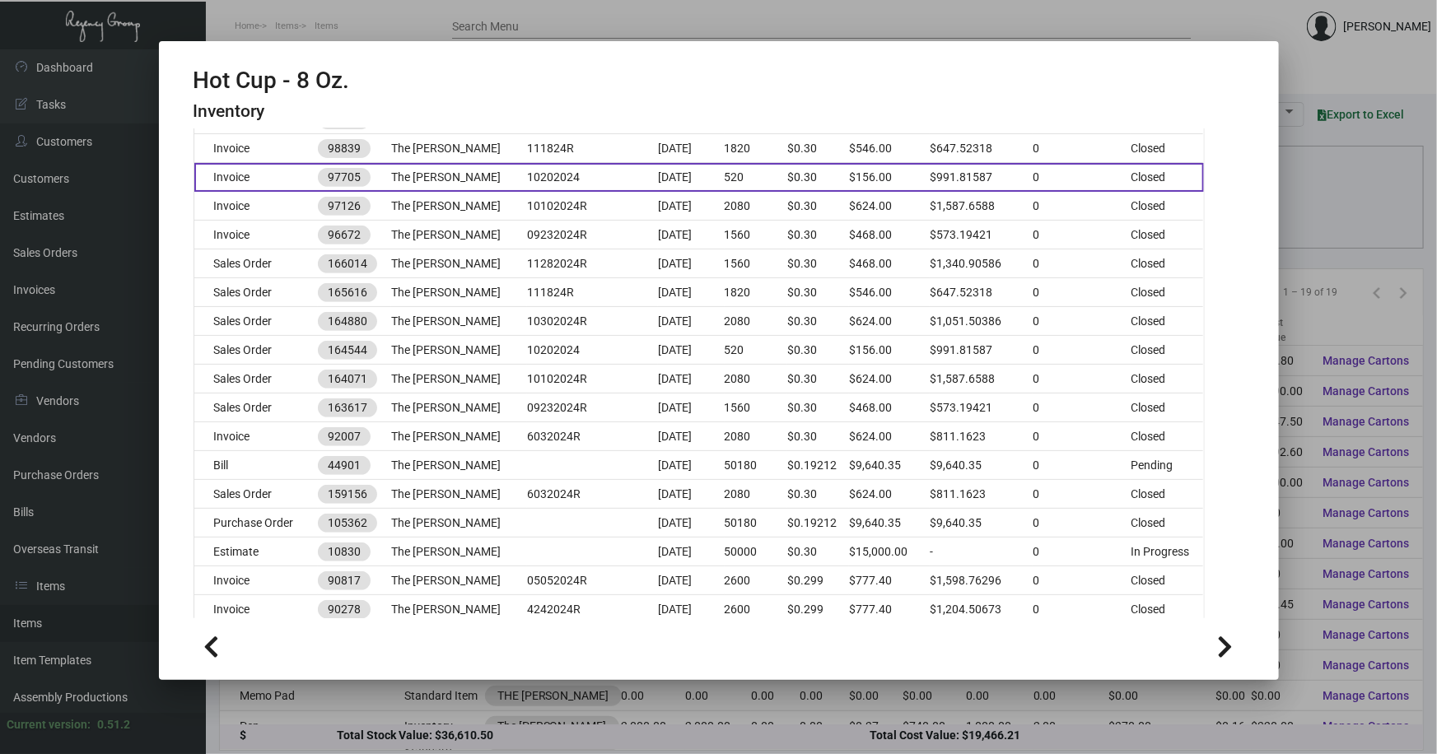
scroll to position [374, 0]
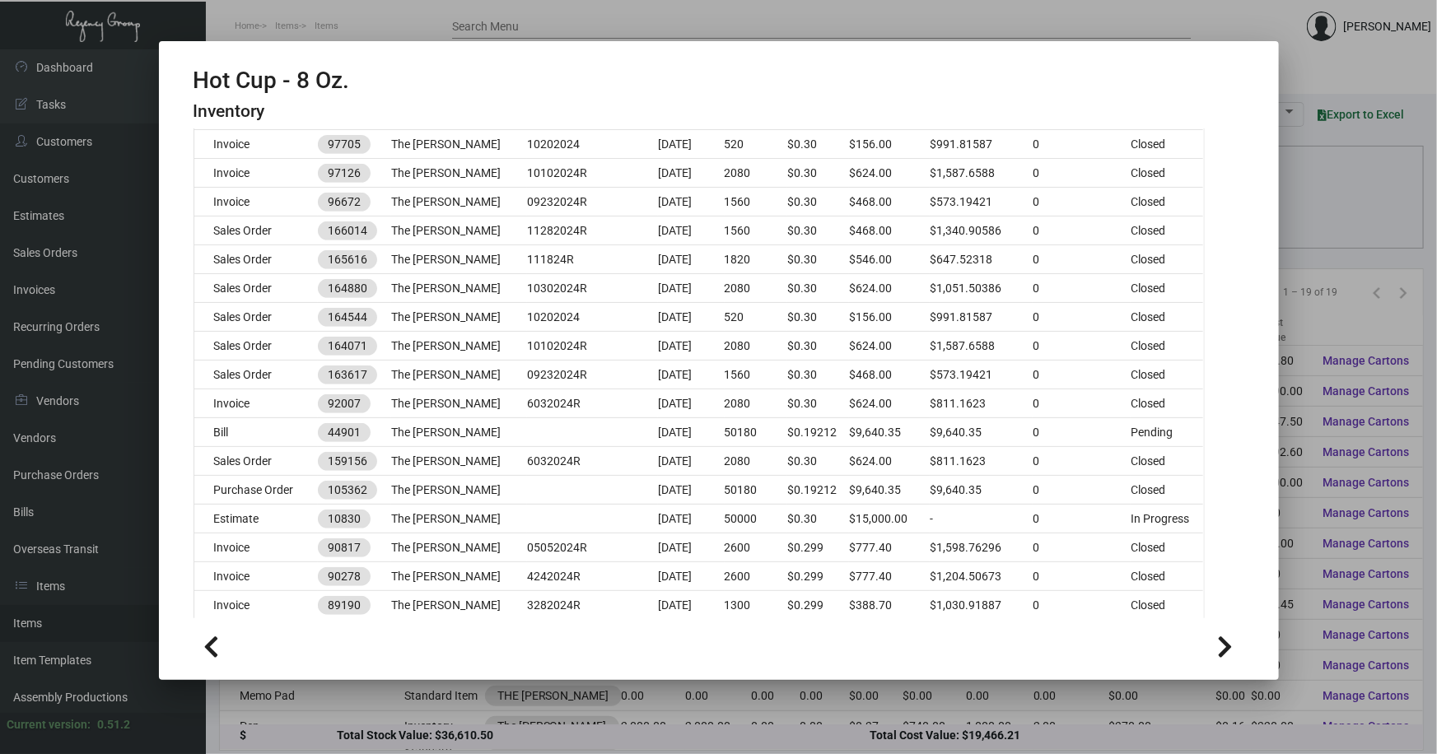
click at [1304, 306] on div at bounding box center [718, 377] width 1437 height 754
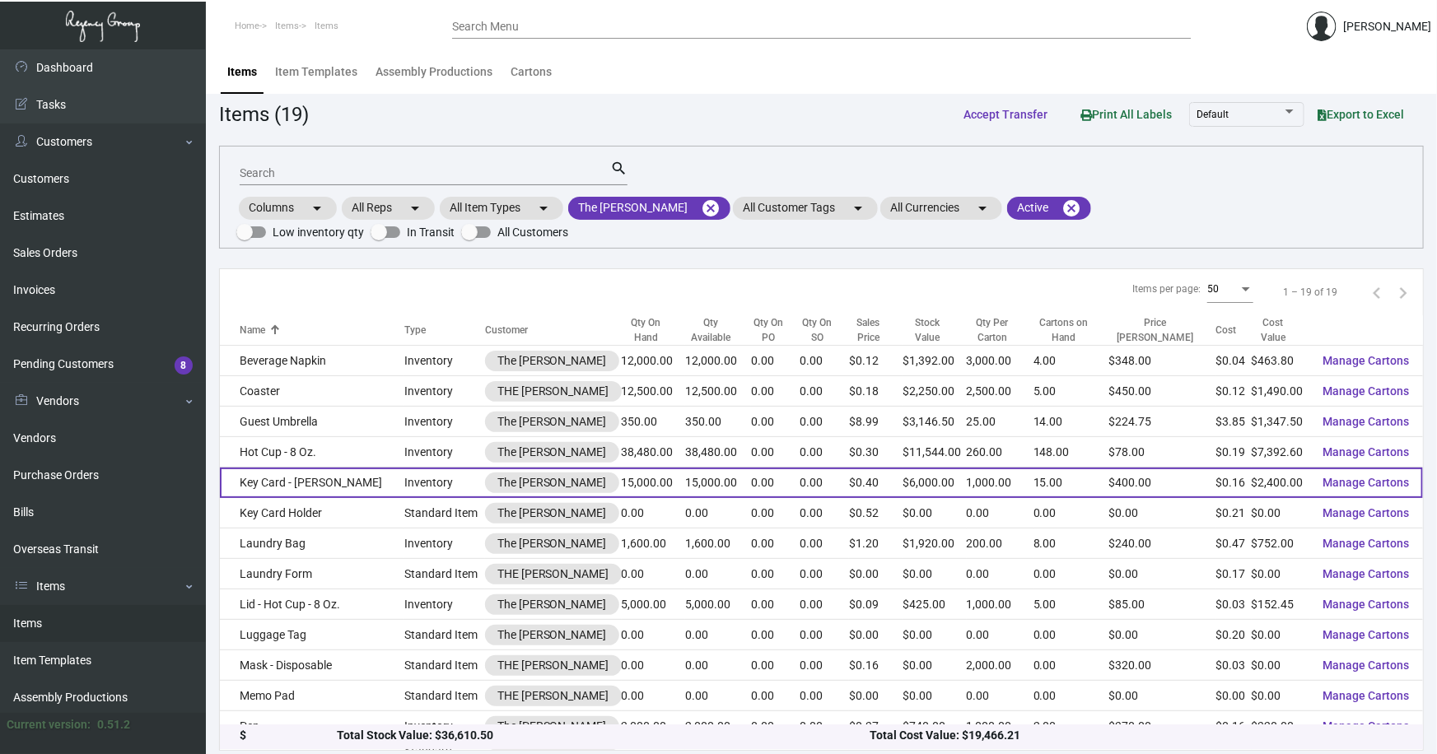
click at [286, 468] on td "Key Card - [PERSON_NAME]" at bounding box center [312, 483] width 184 height 30
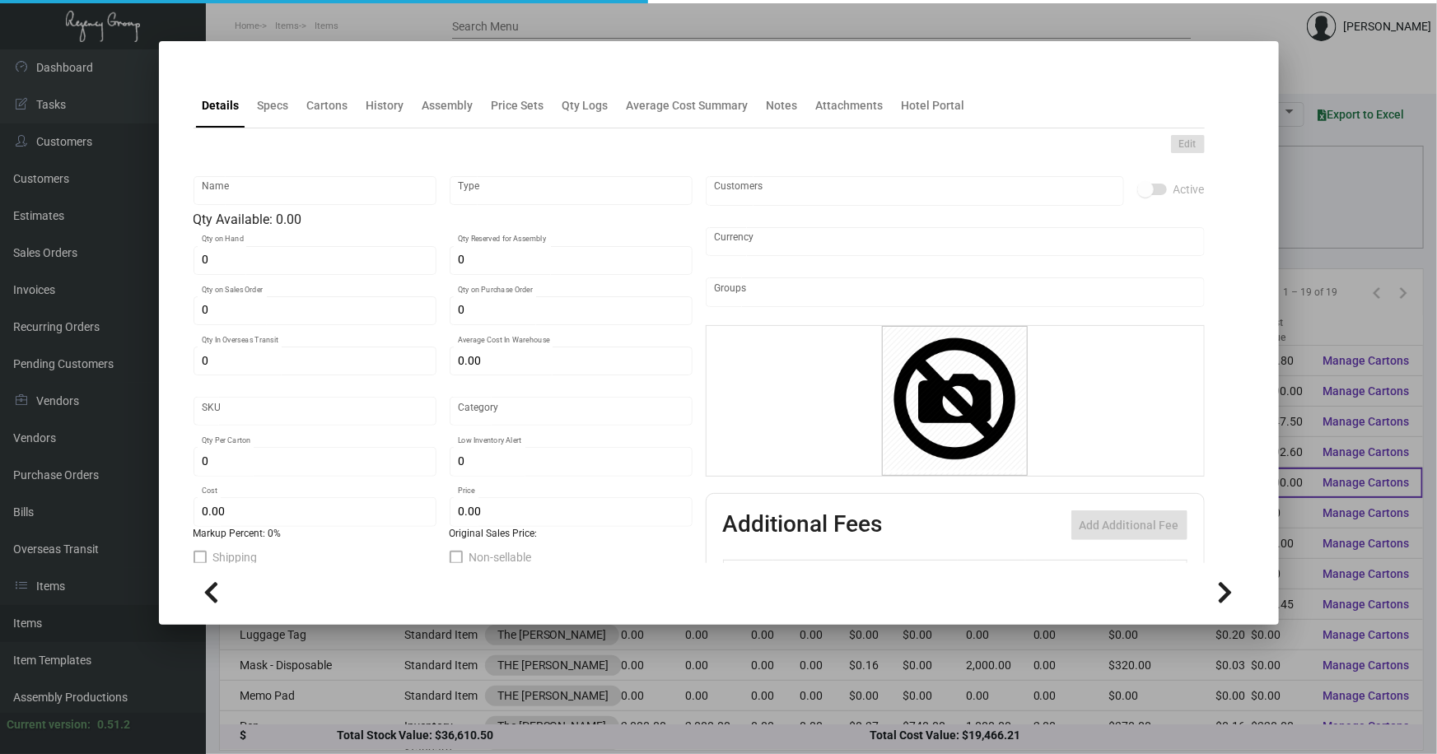
type input "Key Card - [PERSON_NAME]"
type input "Inventory"
type input "15,000"
type input "5,000"
type input "$ 0.17909"
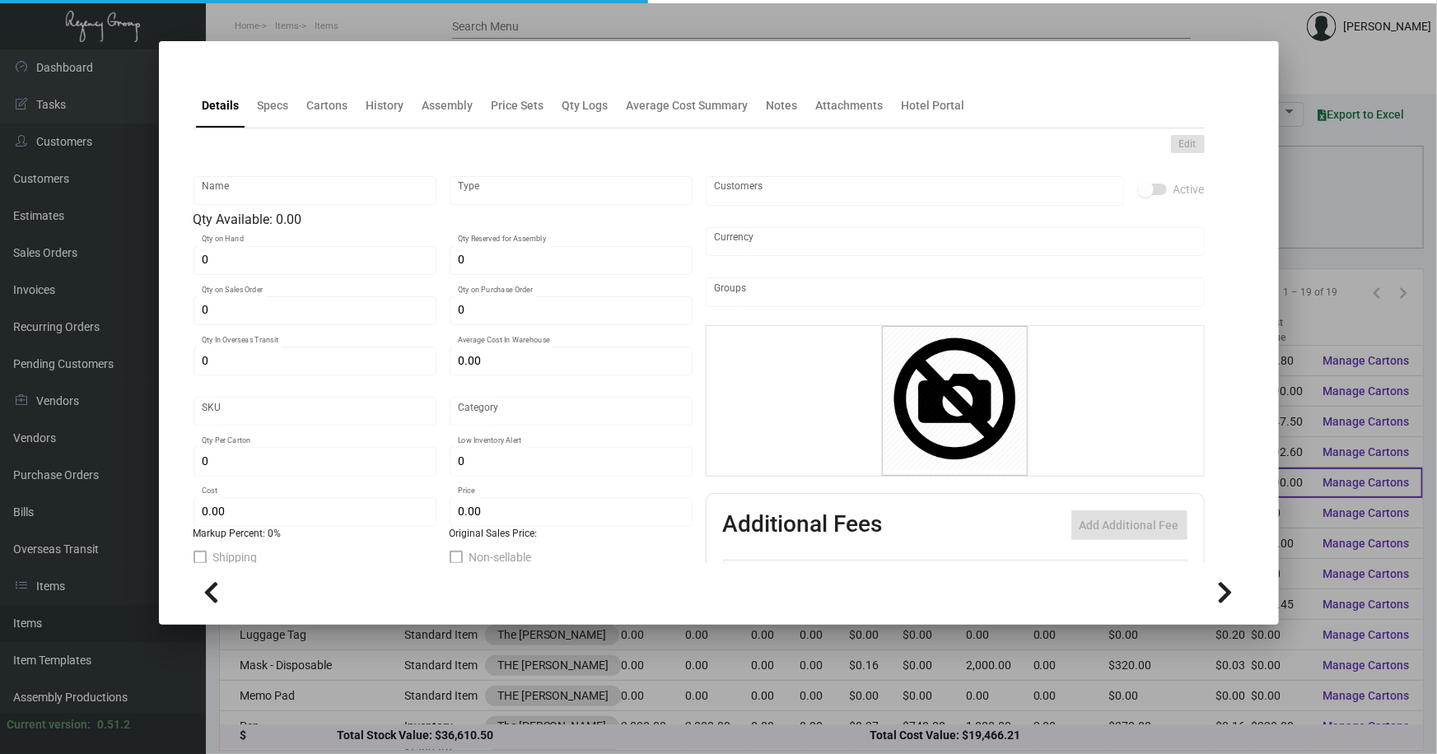
type input "Overseas"
type input "1,000"
type input "$ 0.16"
type input "$ 0.40"
checkbox input "true"
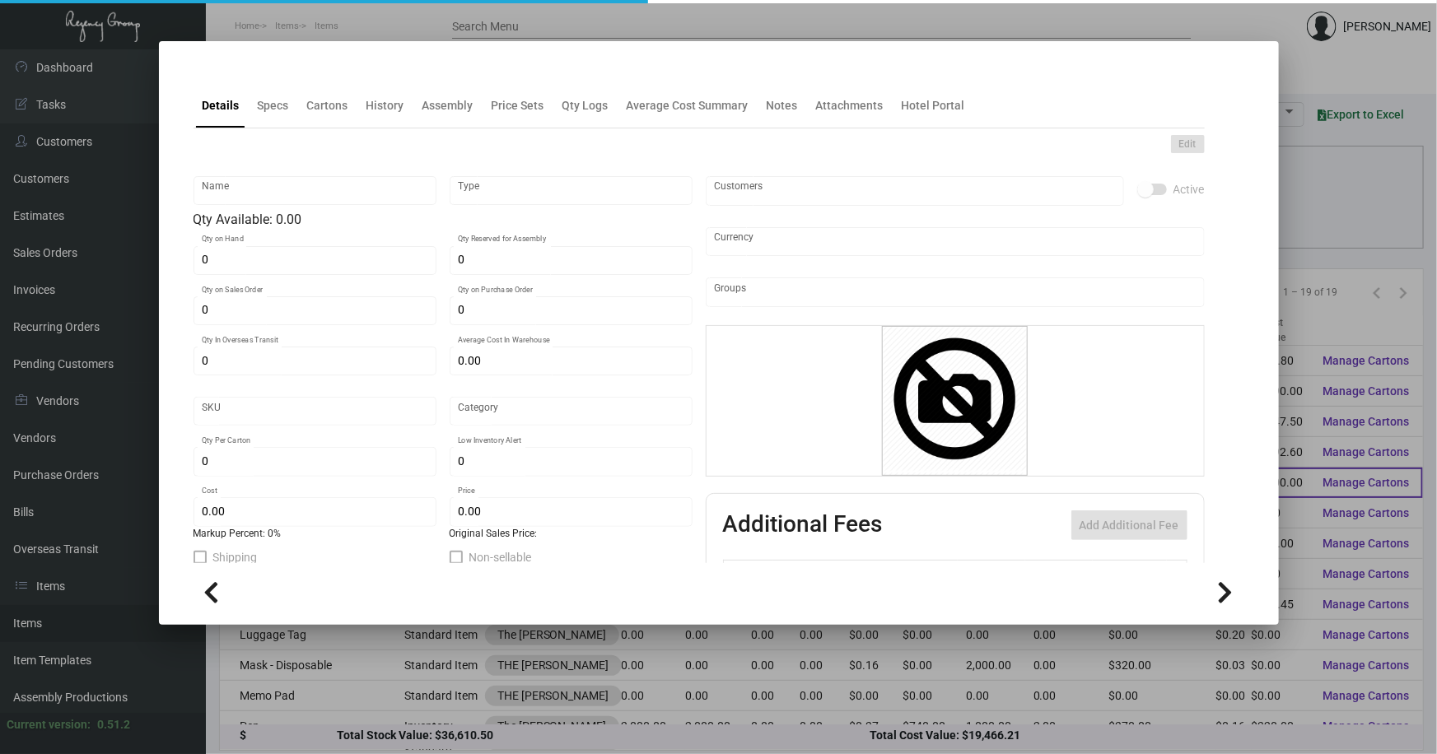
checkbox input "true"
type input "United States Dollar $"
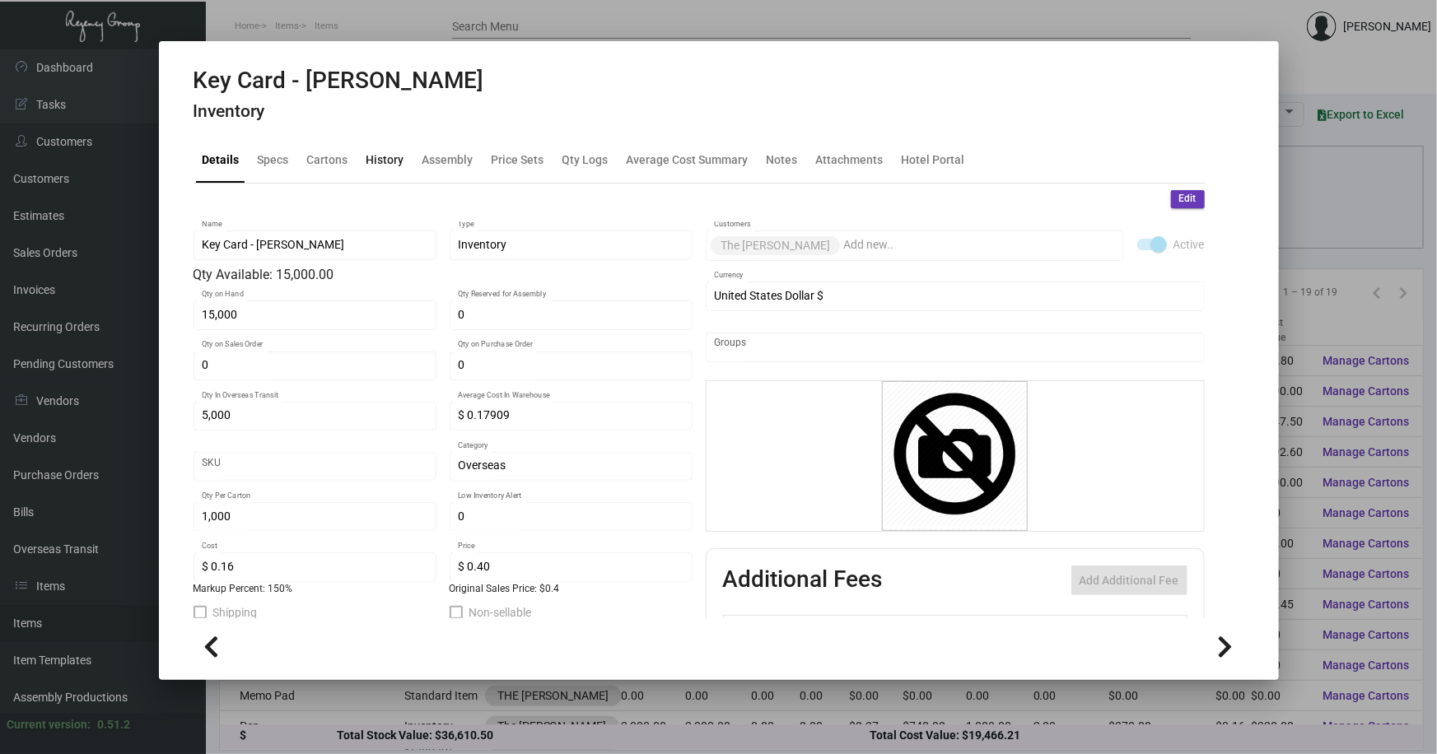
click at [371, 162] on div "History" at bounding box center [385, 159] width 38 height 17
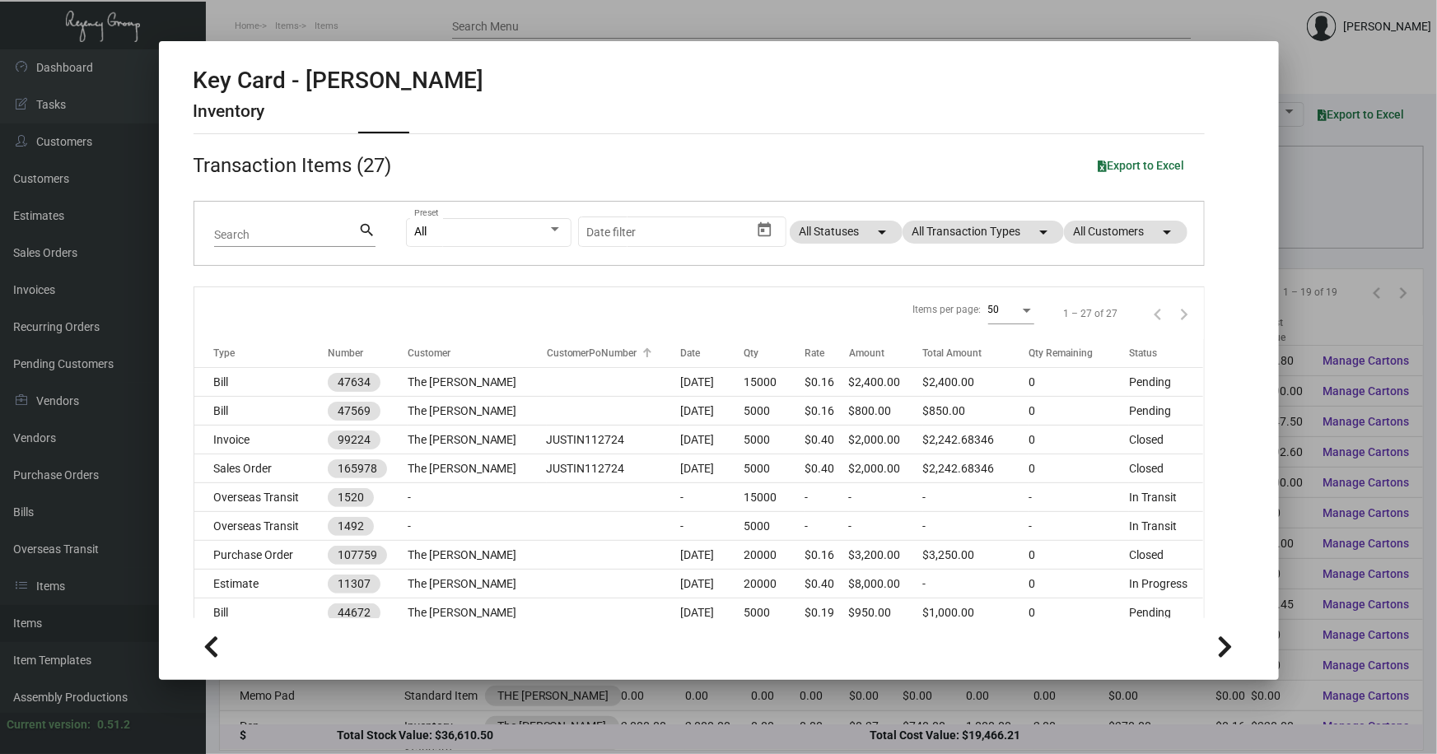
scroll to position [74, 0]
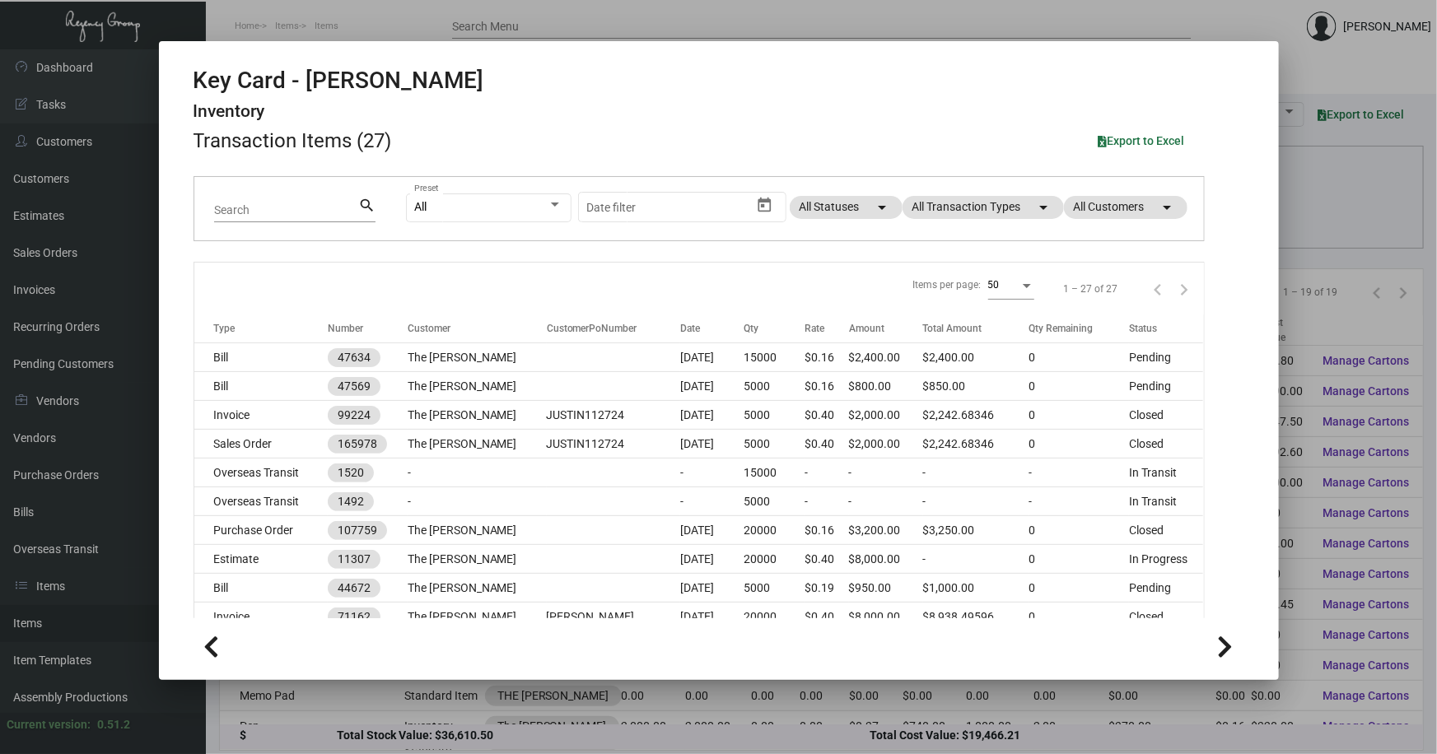
click at [1321, 282] on div at bounding box center [718, 377] width 1437 height 754
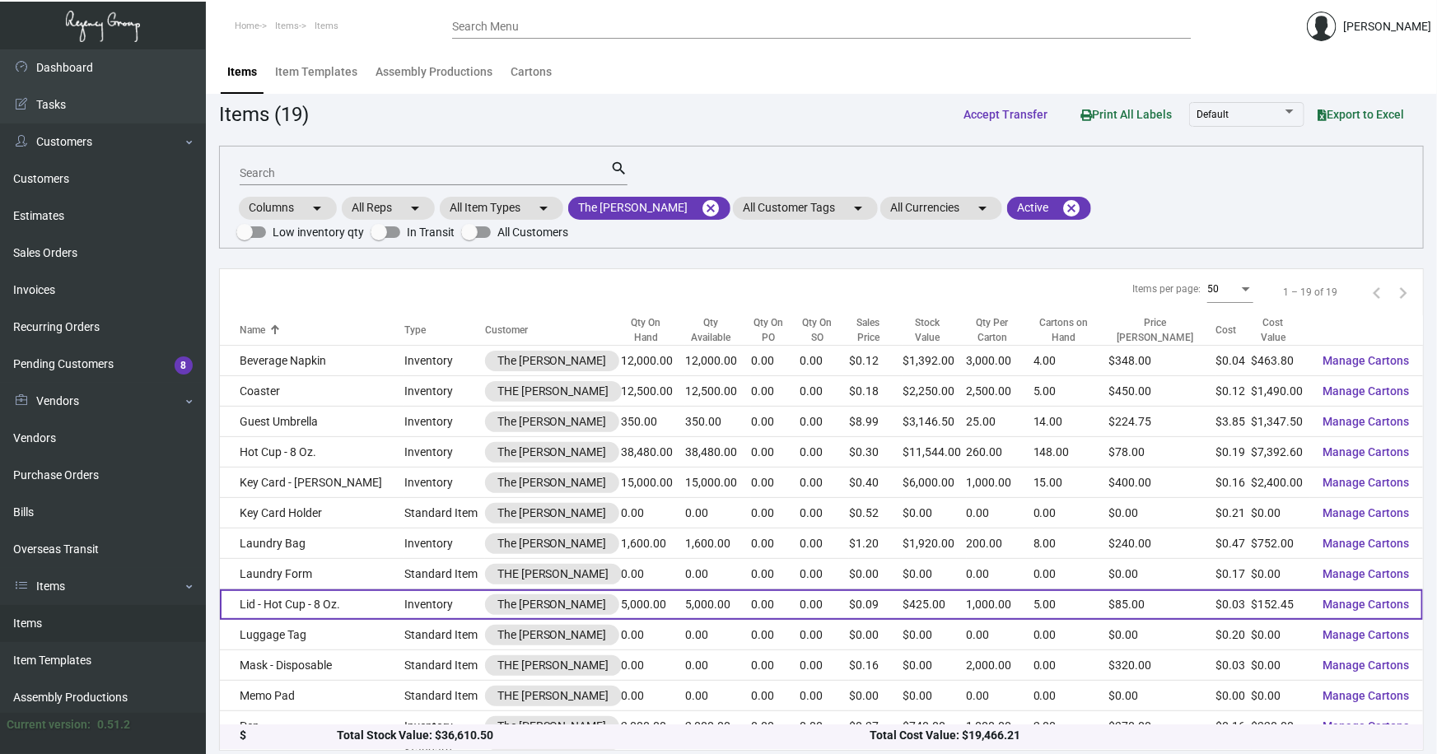
click at [303, 589] on td "Lid - Hot Cup - 8 Oz." at bounding box center [312, 604] width 184 height 30
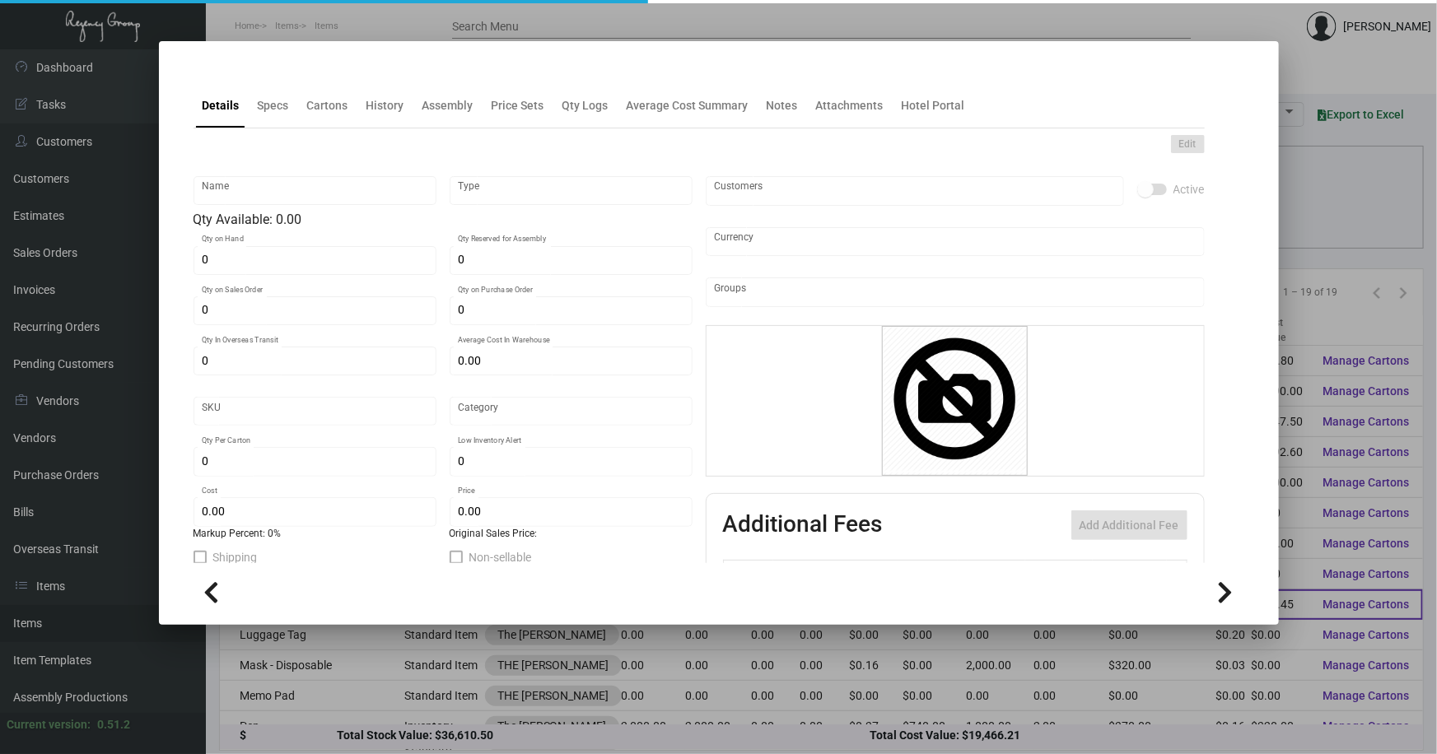
type input "Lid - Hot Cup - 8 Oz."
type input "Inventory"
type input "5,000"
type input "$ 0.03173"
type input "Standard"
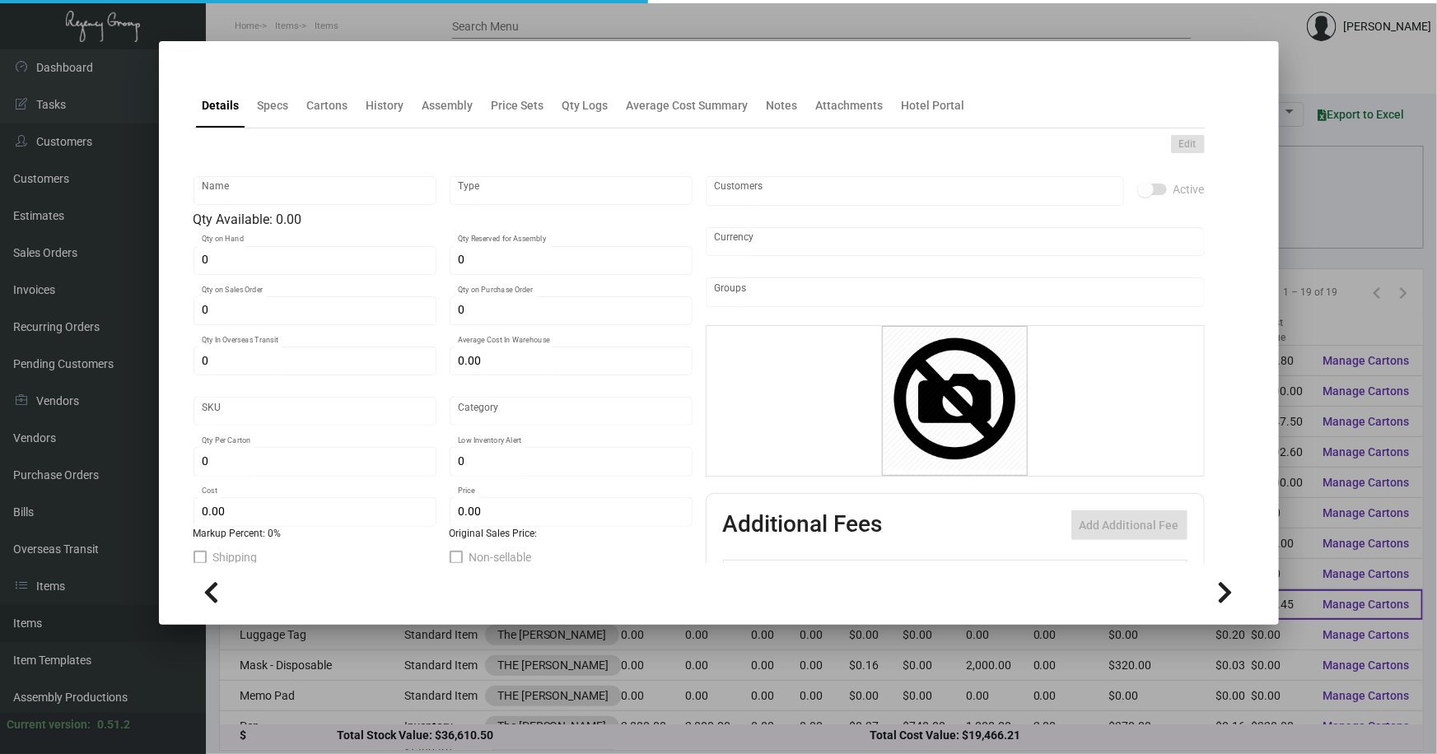
type input "1,000"
type input "$ 0.03049"
type input "$ 0.085"
checkbox input "true"
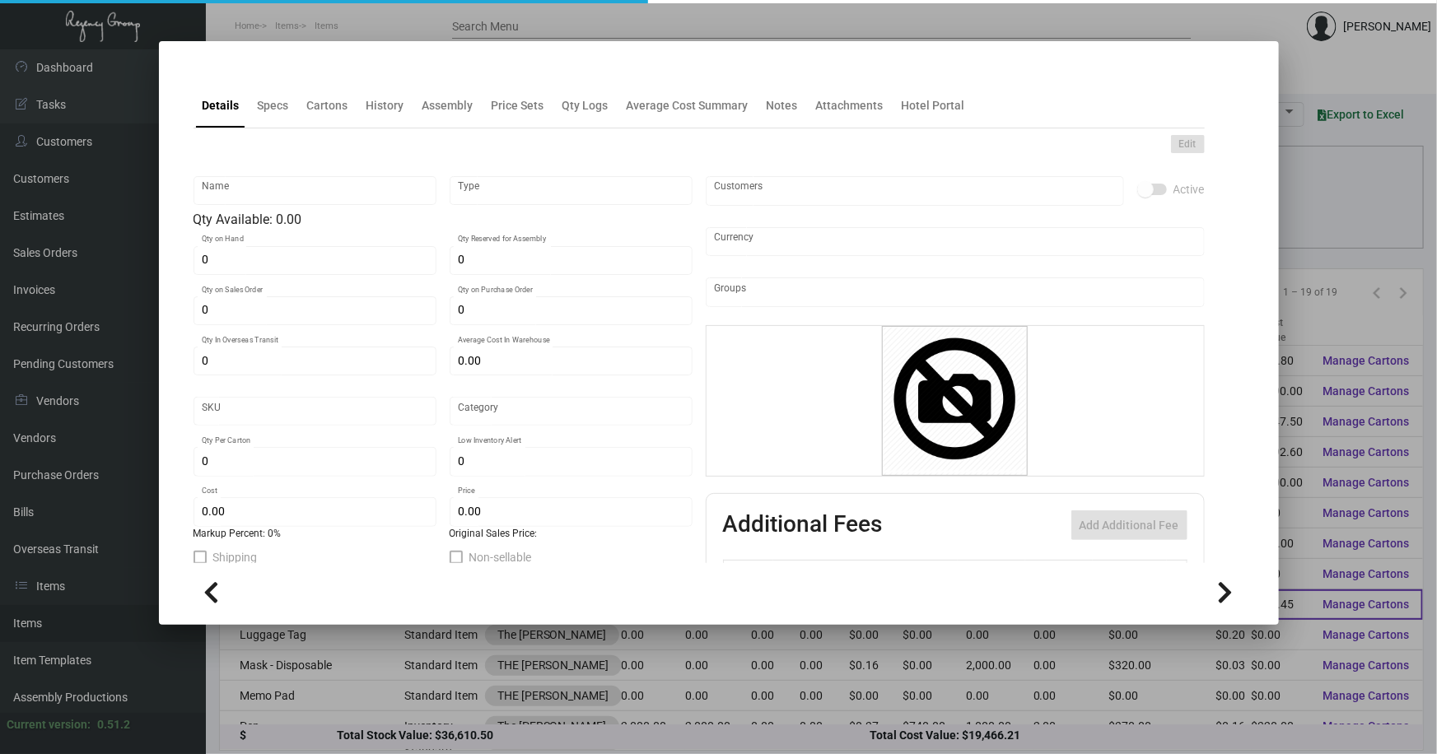
type input "United States Dollar $"
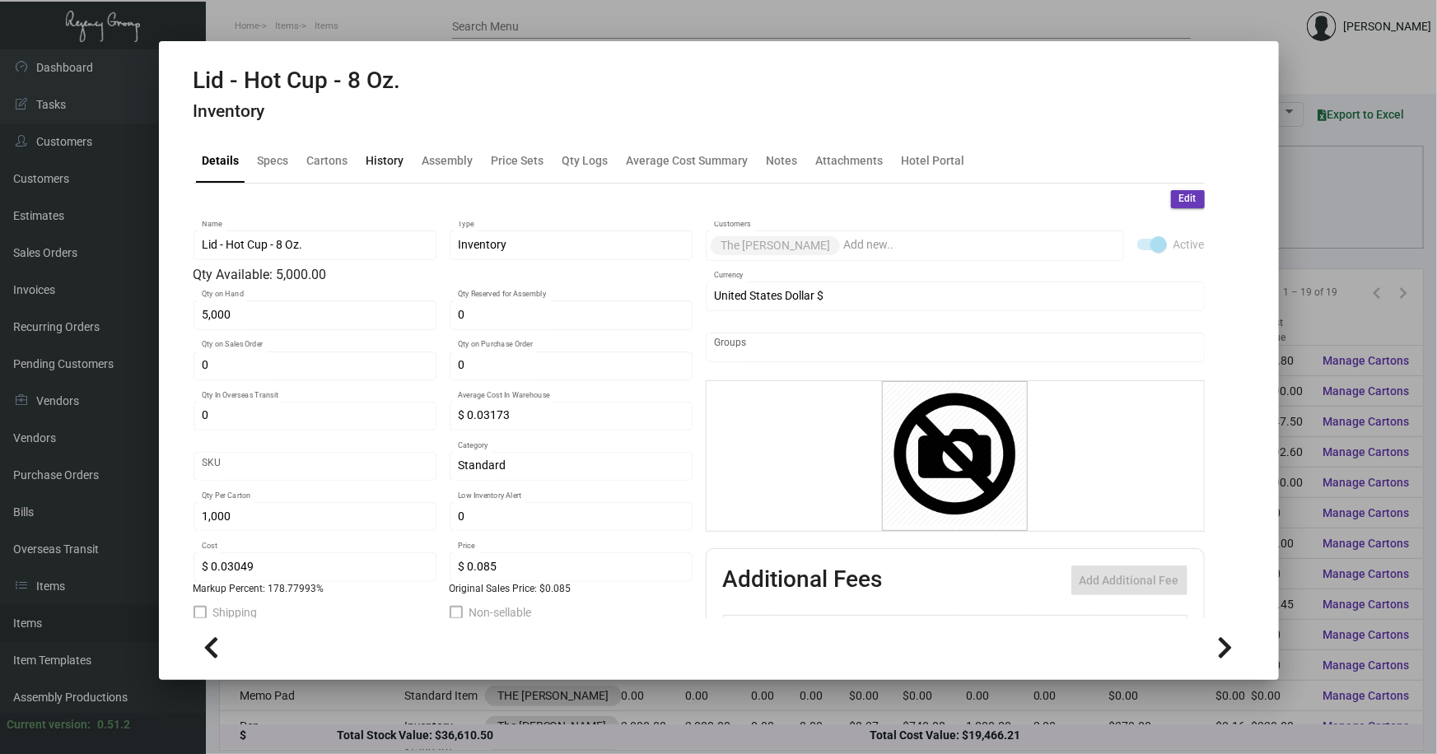
click at [387, 160] on div "History" at bounding box center [385, 159] width 38 height 17
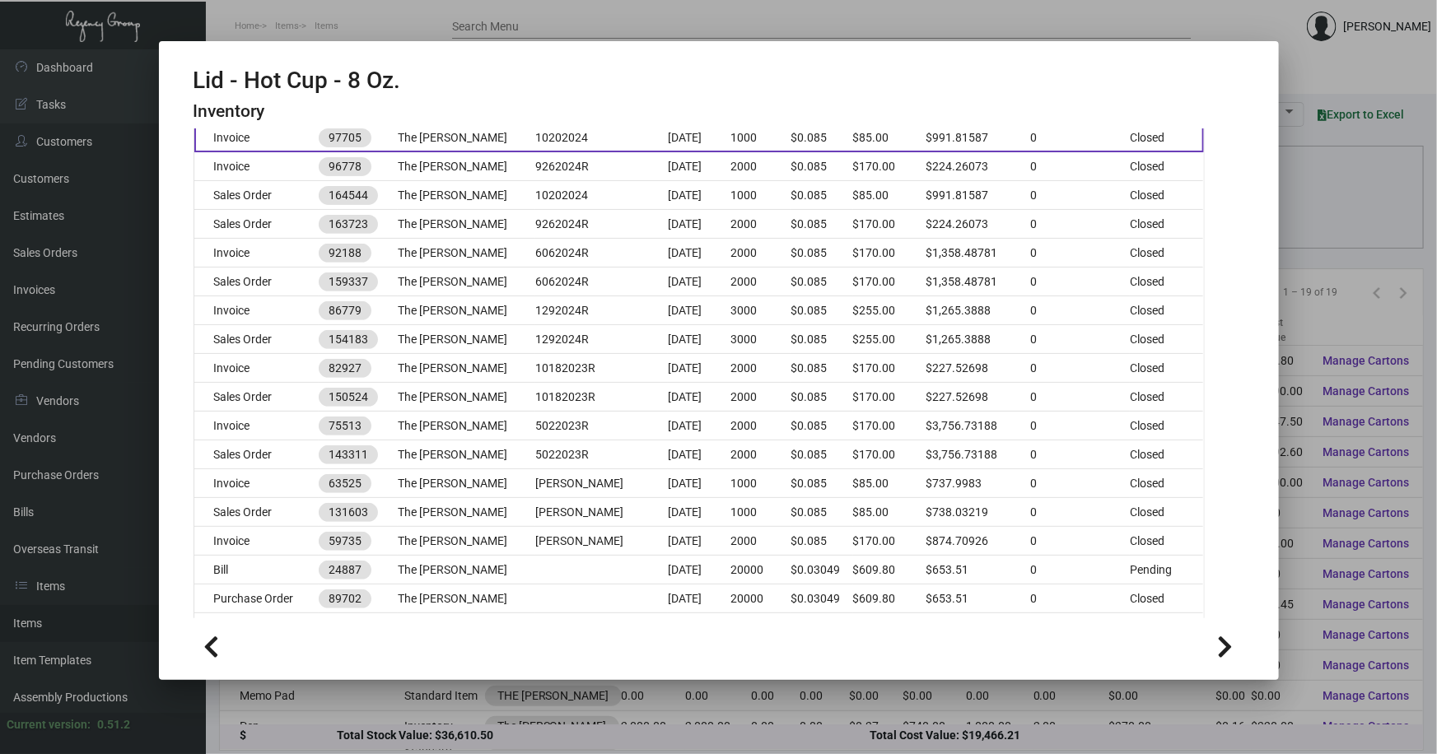
scroll to position [299, 0]
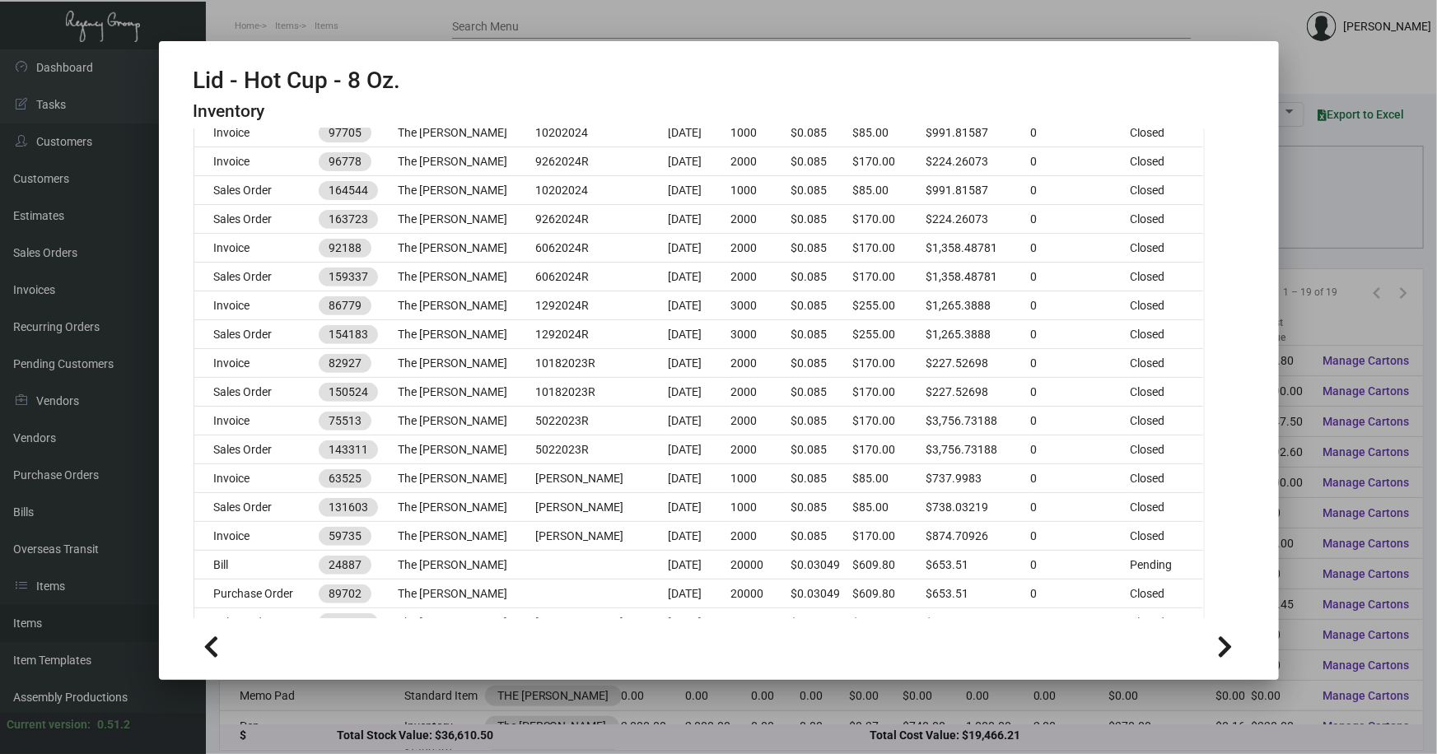
click at [1342, 305] on div at bounding box center [718, 377] width 1437 height 754
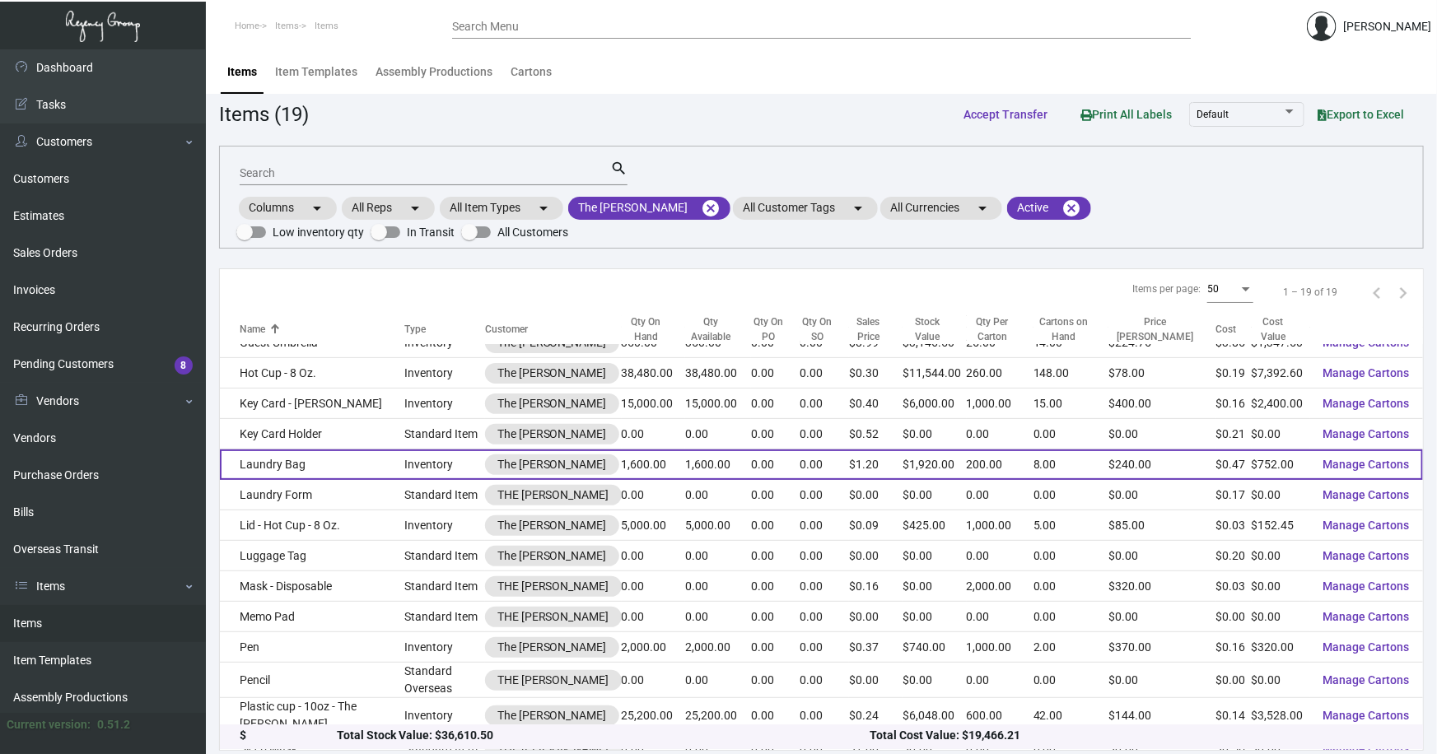
scroll to position [149, 0]
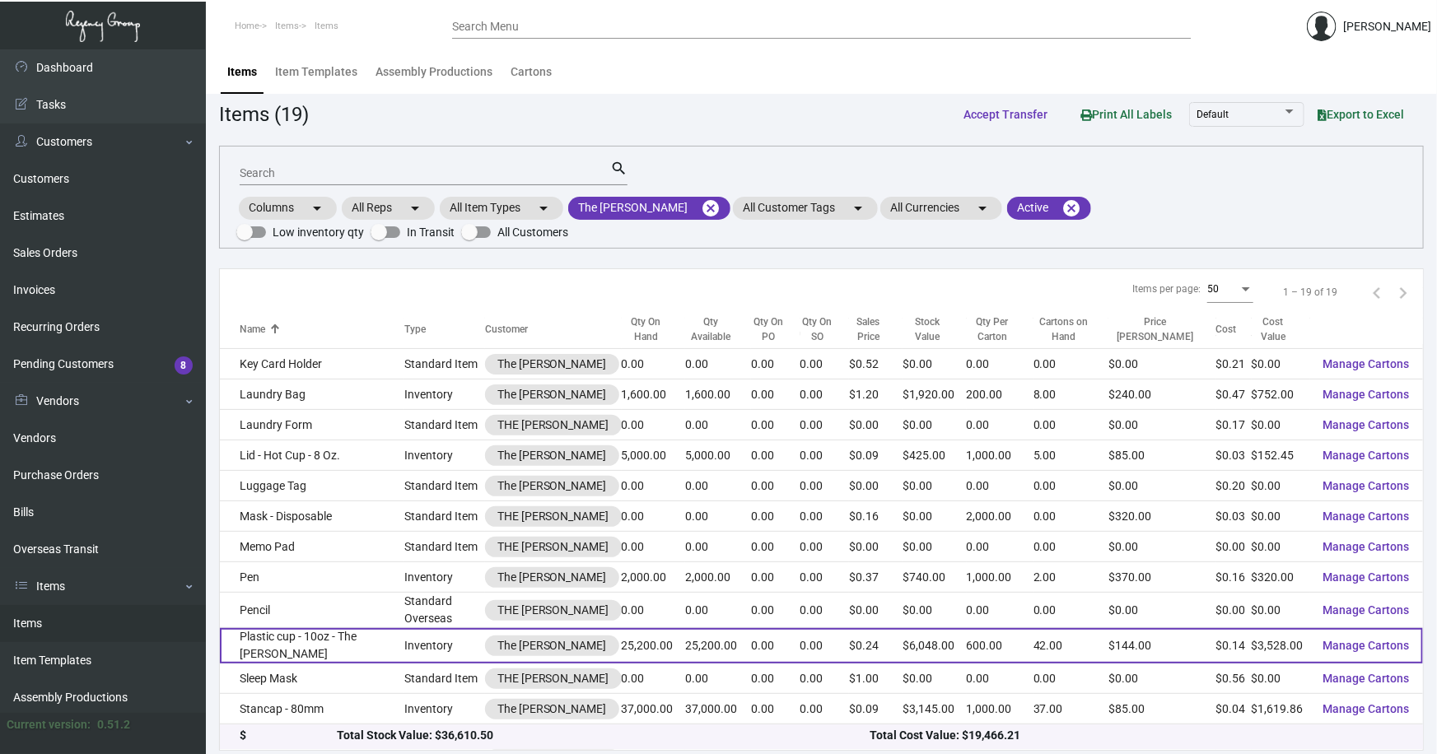
click at [321, 628] on td "Plastic cup - 10oz - The [PERSON_NAME]" at bounding box center [312, 645] width 184 height 35
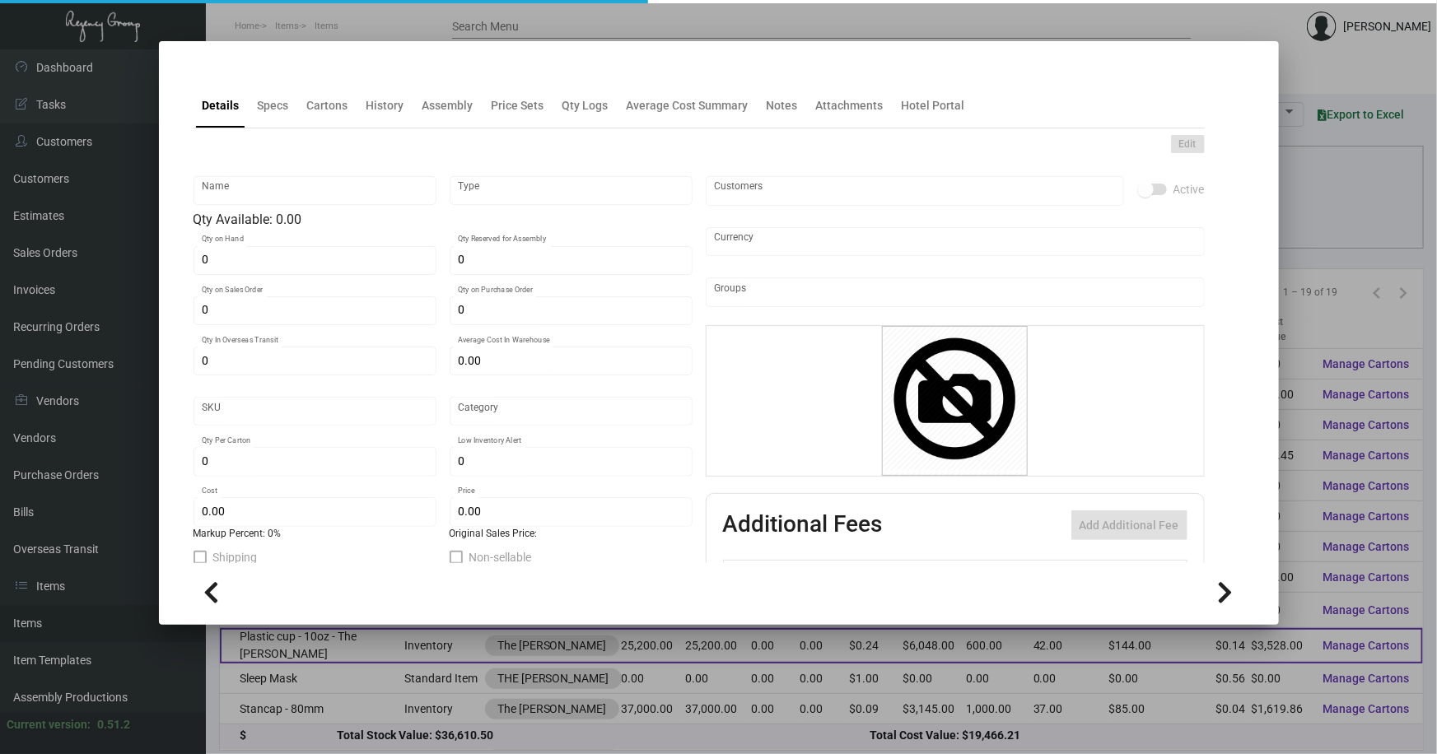
type input "Plastic cup - 10oz - The [PERSON_NAME]"
type input "Inventory"
type input "25,200"
type input "$ 0.14"
type input "Inventory"
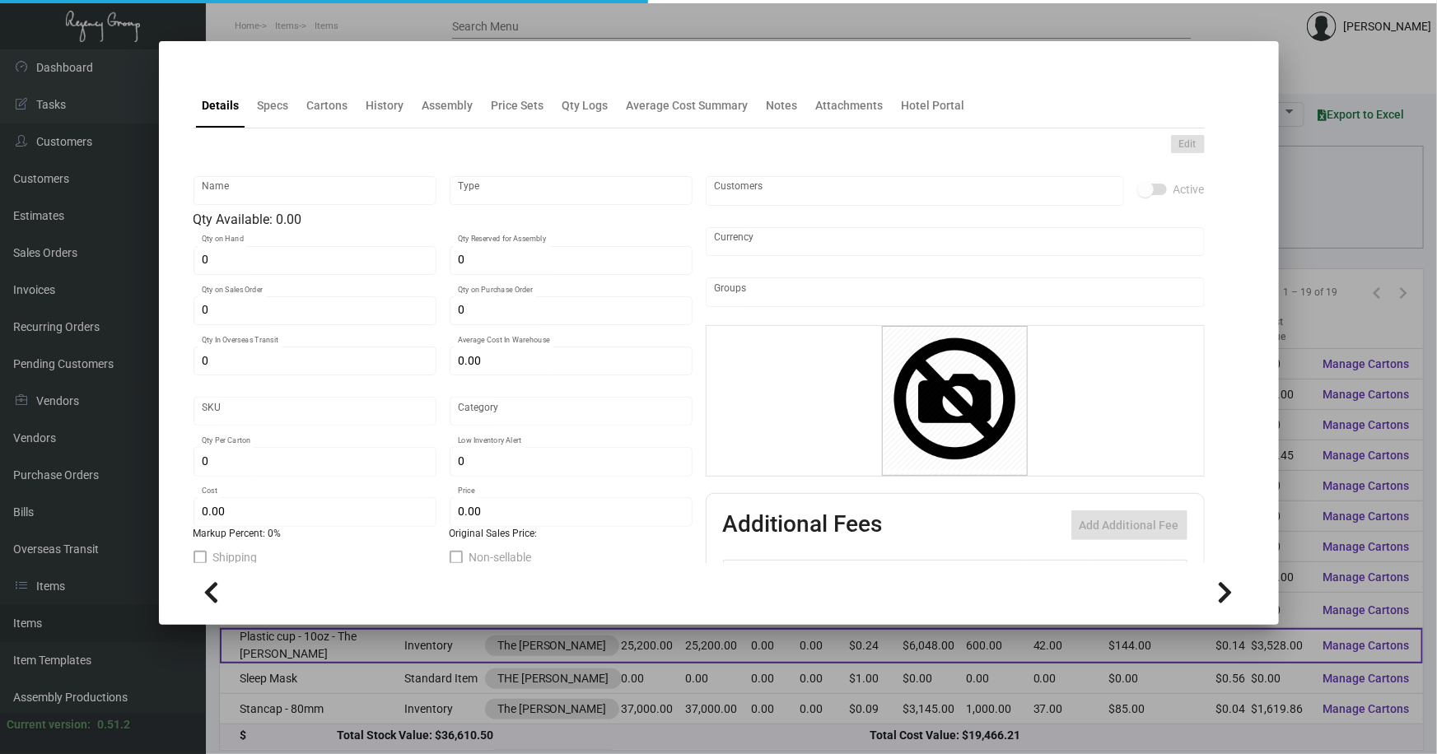
type input "600"
type input "$ 0.14"
type input "$ 0.24"
checkbox input "true"
type input "United States Dollar $"
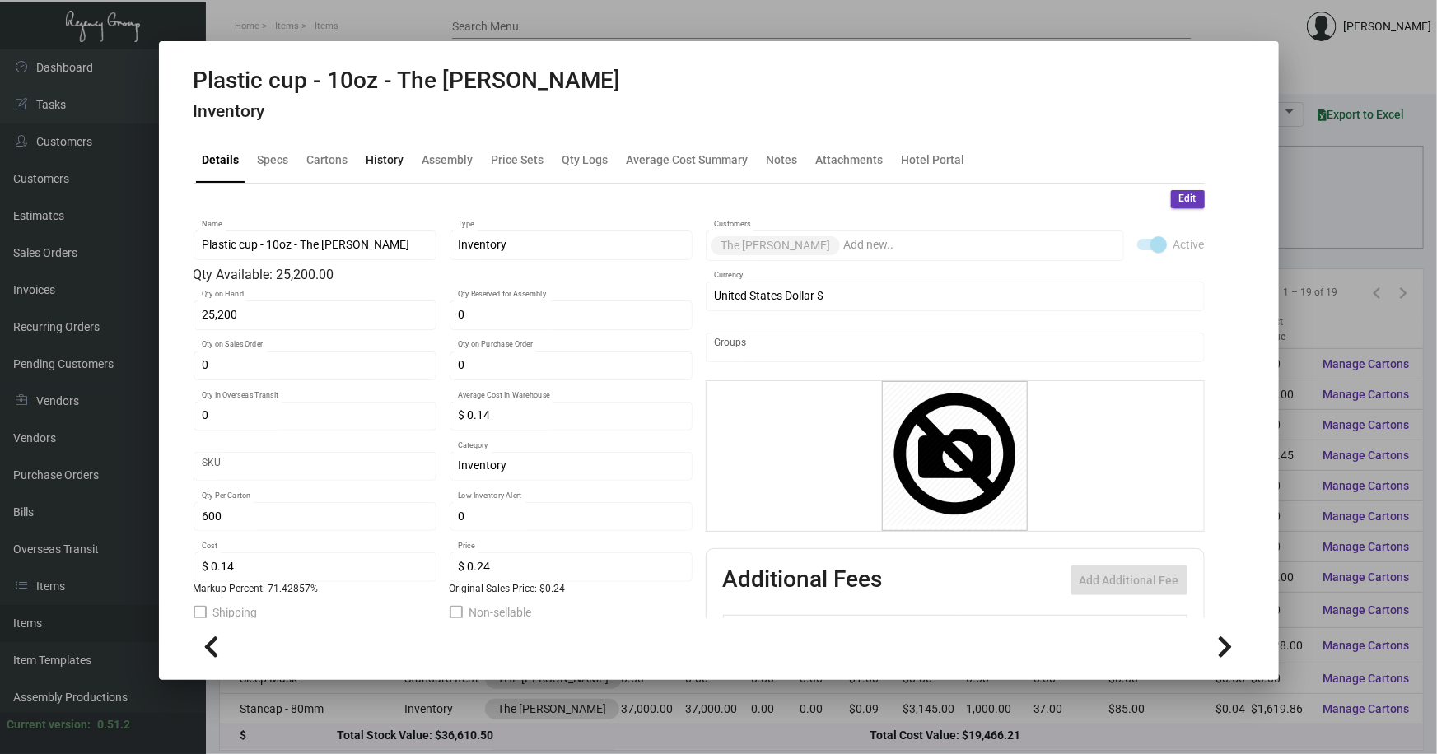
click at [378, 163] on div "History" at bounding box center [385, 159] width 38 height 17
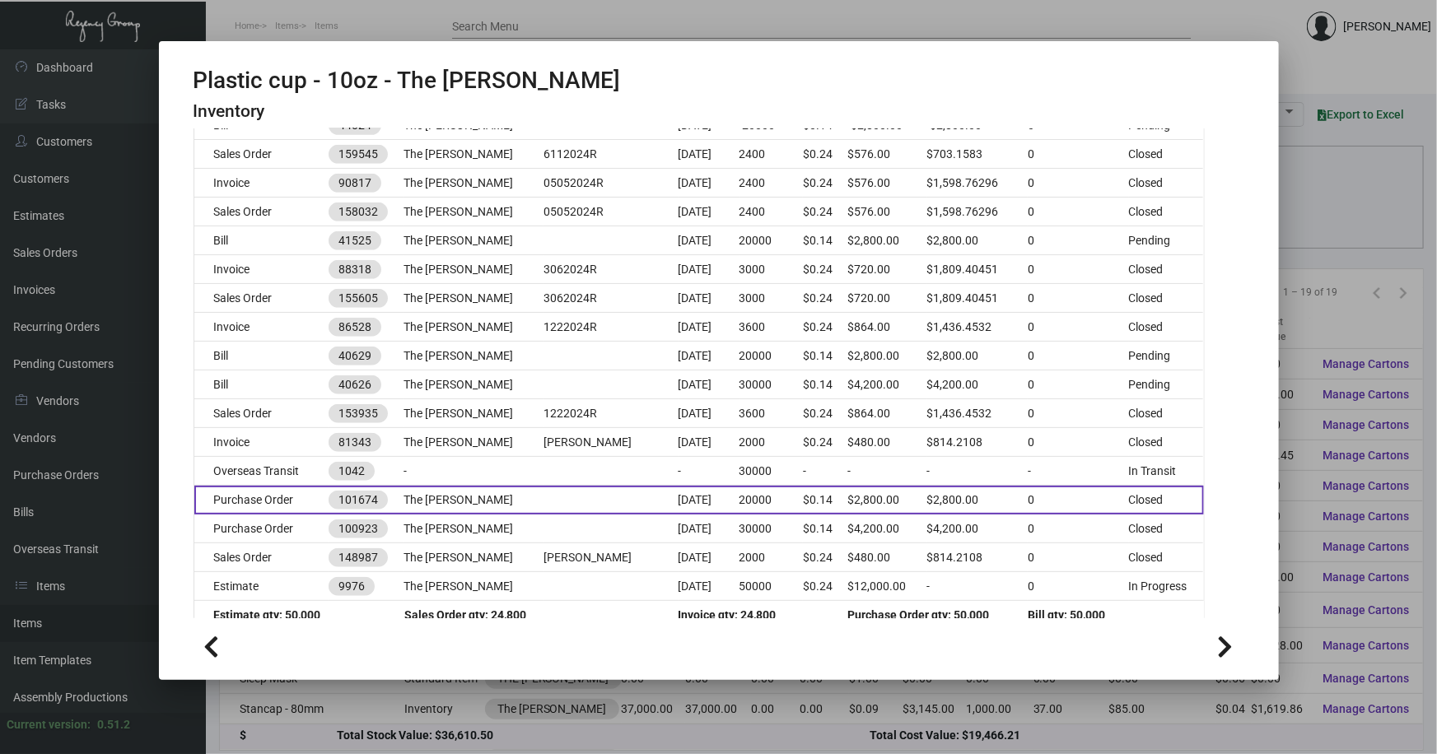
scroll to position [643, 0]
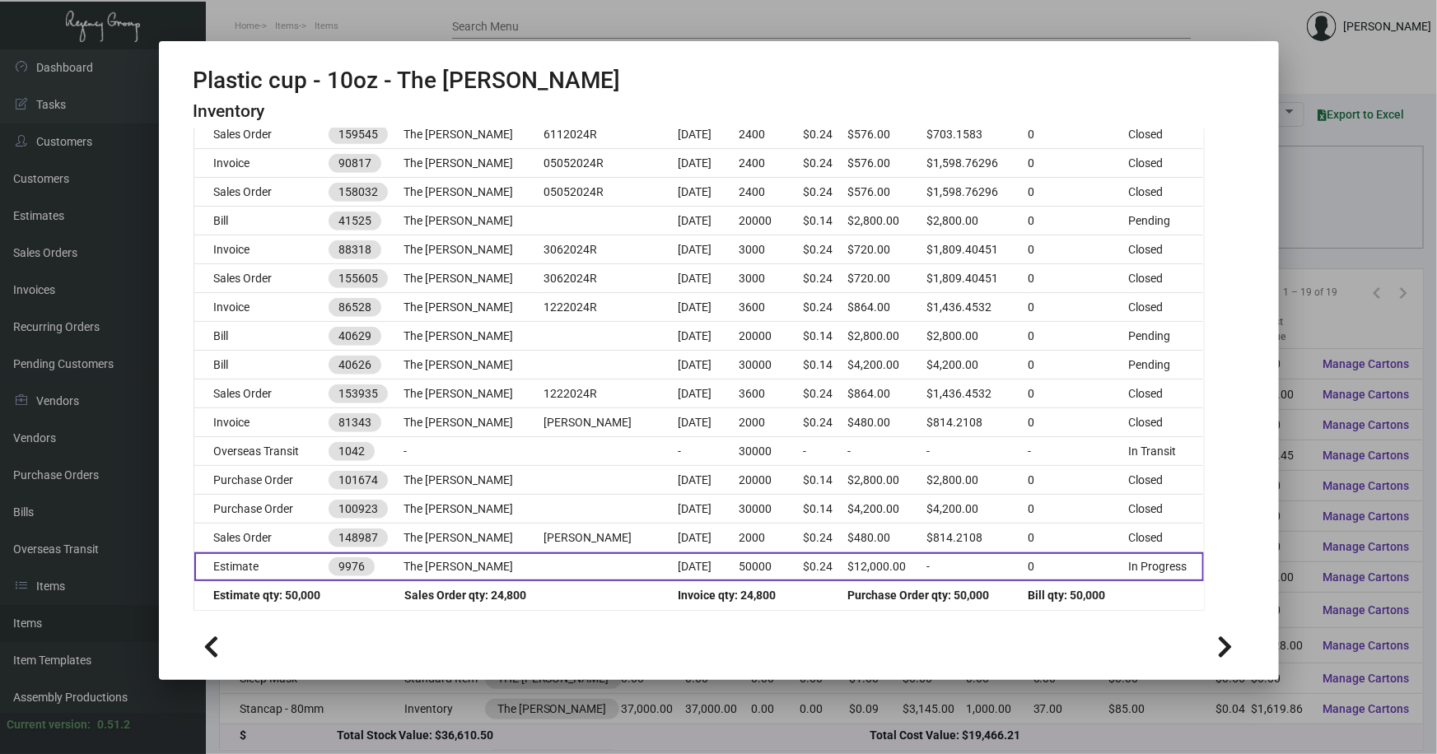
click at [543, 562] on td at bounding box center [610, 566] width 134 height 29
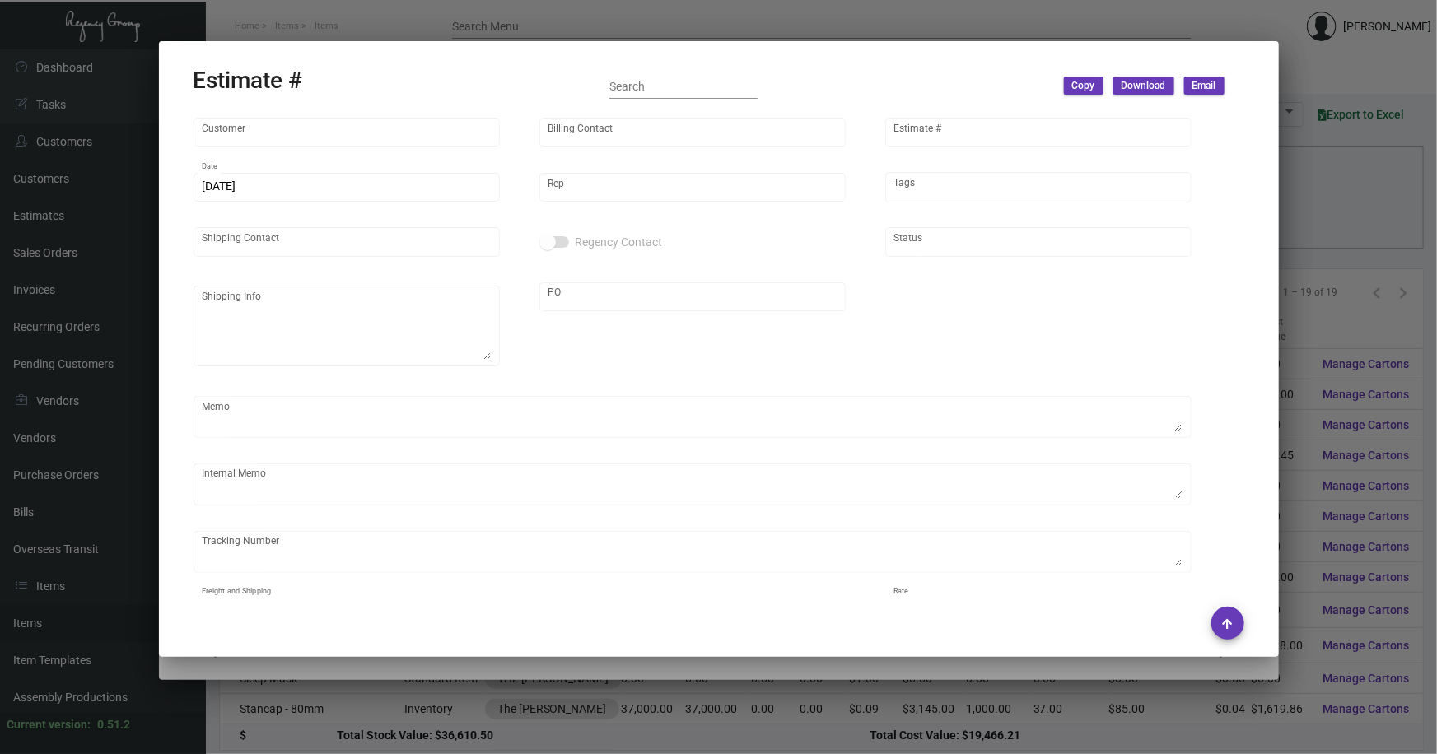
type input "The [PERSON_NAME]"
type input "[PERSON_NAME]"
type input "9976"
type input "[DATE]"
type input "[PERSON_NAME]"
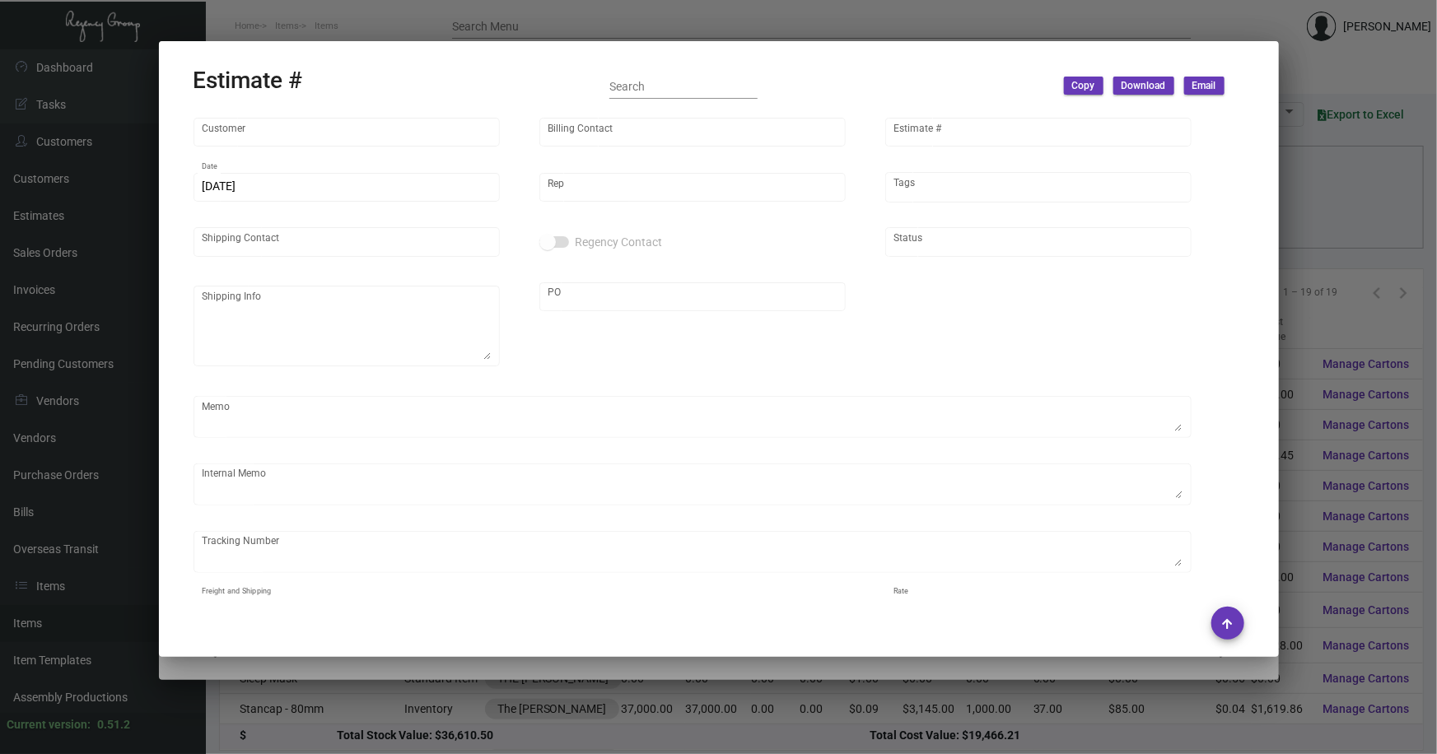
type input "[PERSON_NAME]"
type input "United States Dollar $"
type input "$ 0.00"
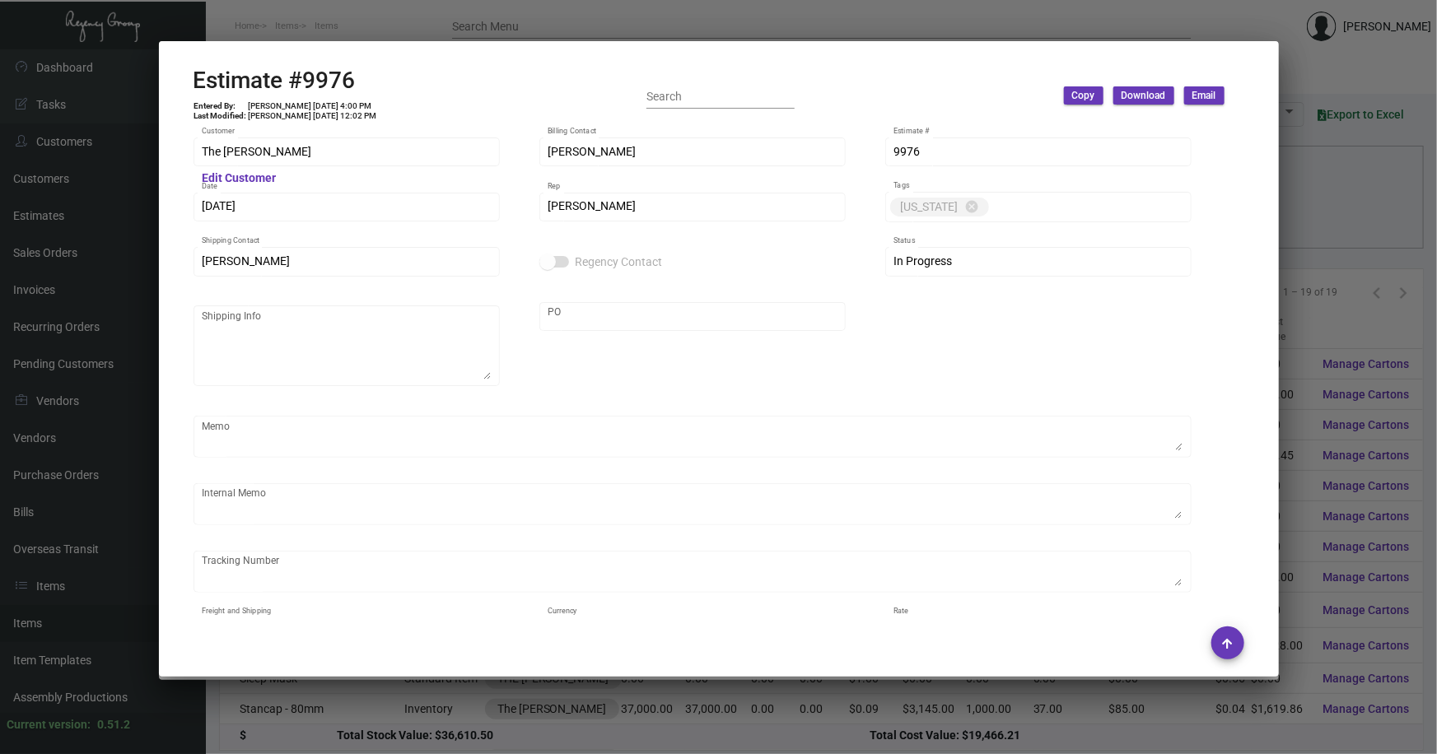
click at [1328, 291] on div at bounding box center [718, 377] width 1437 height 754
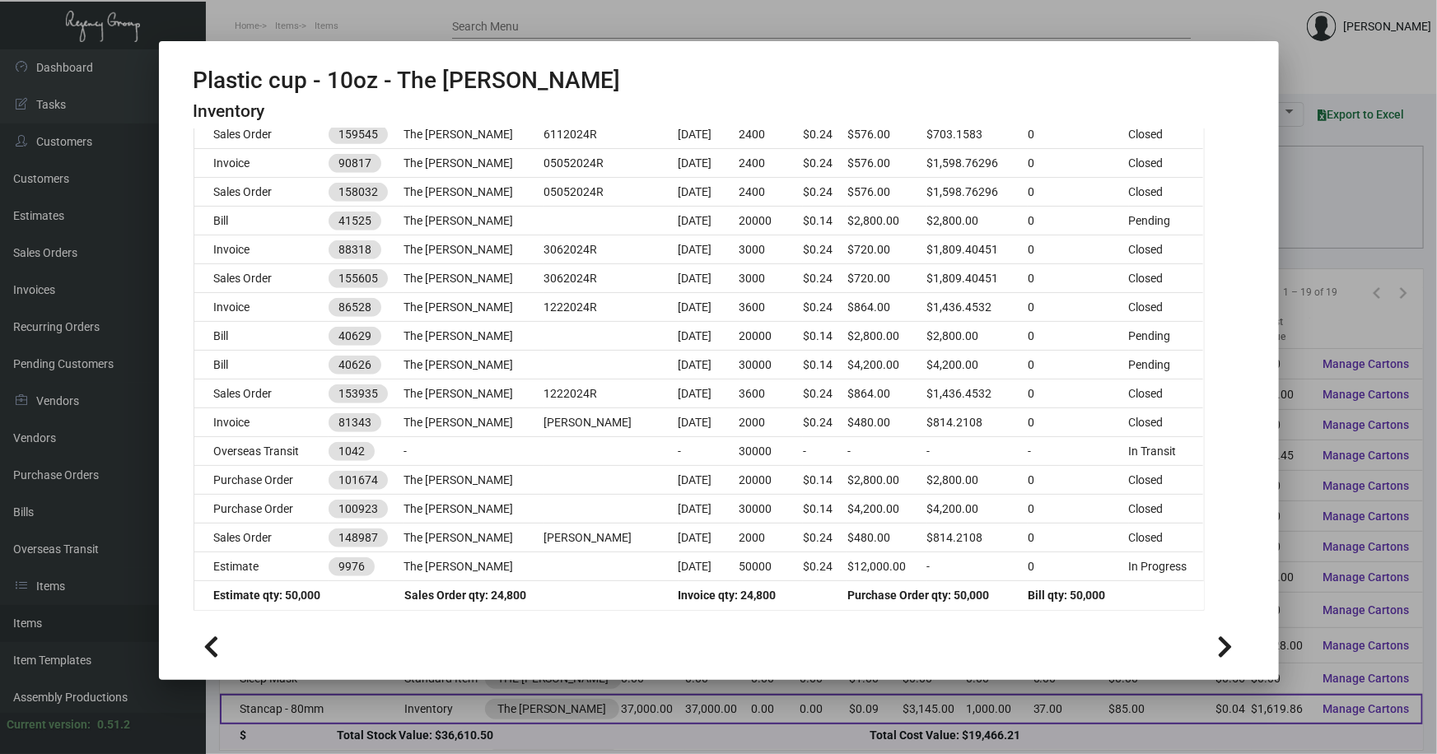
drag, startPoint x: 636, startPoint y: 696, endPoint x: 627, endPoint y: 682, distance: 15.5
click at [633, 695] on div at bounding box center [718, 377] width 1437 height 754
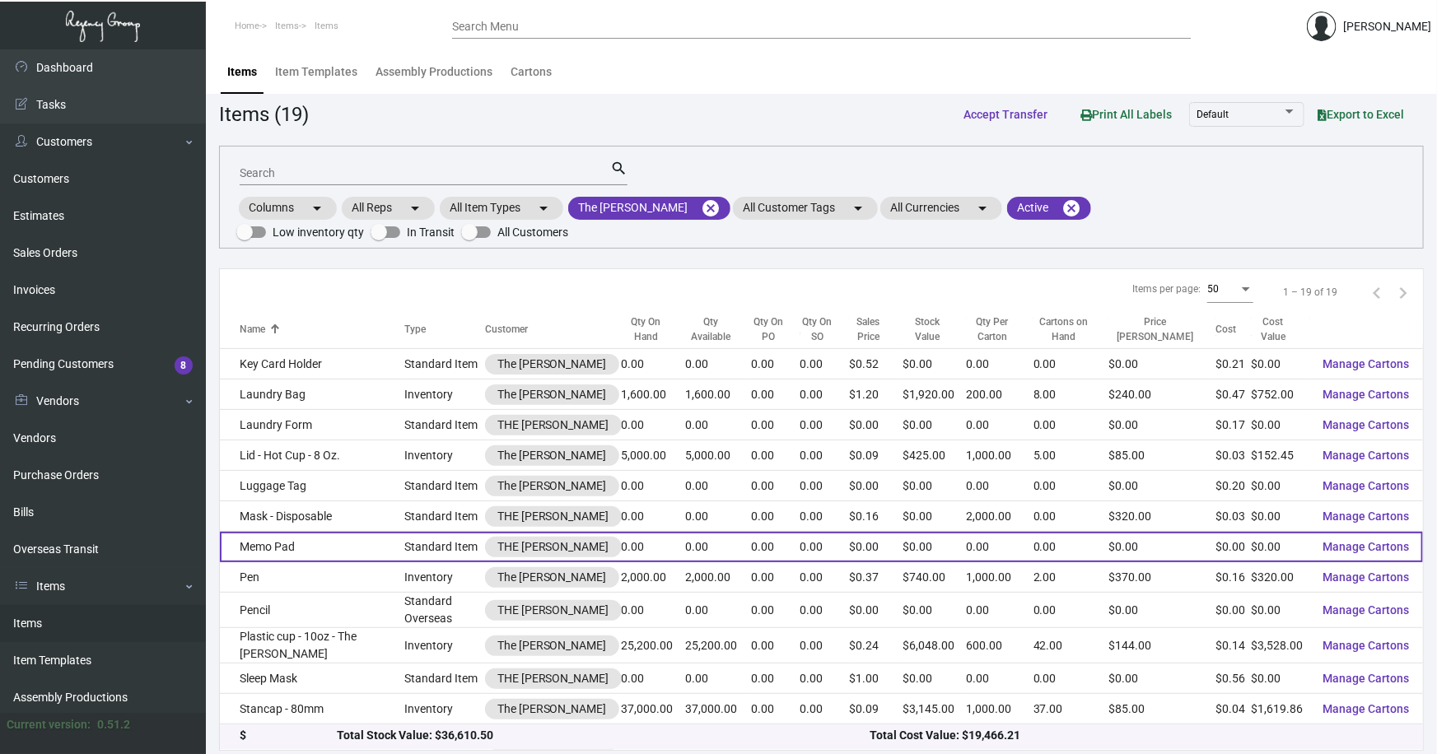
scroll to position [207, 0]
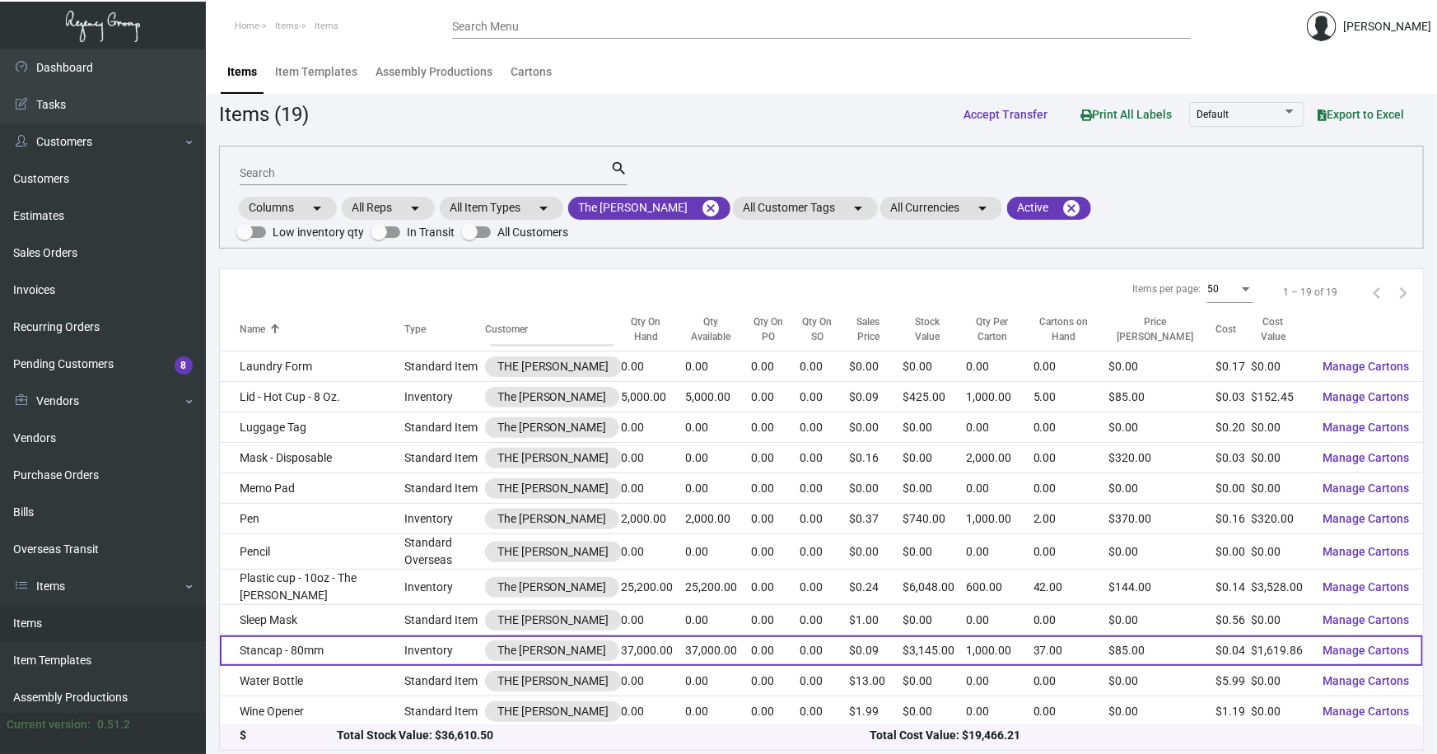
click at [343, 636] on td "Stancap - 80mm" at bounding box center [312, 651] width 184 height 30
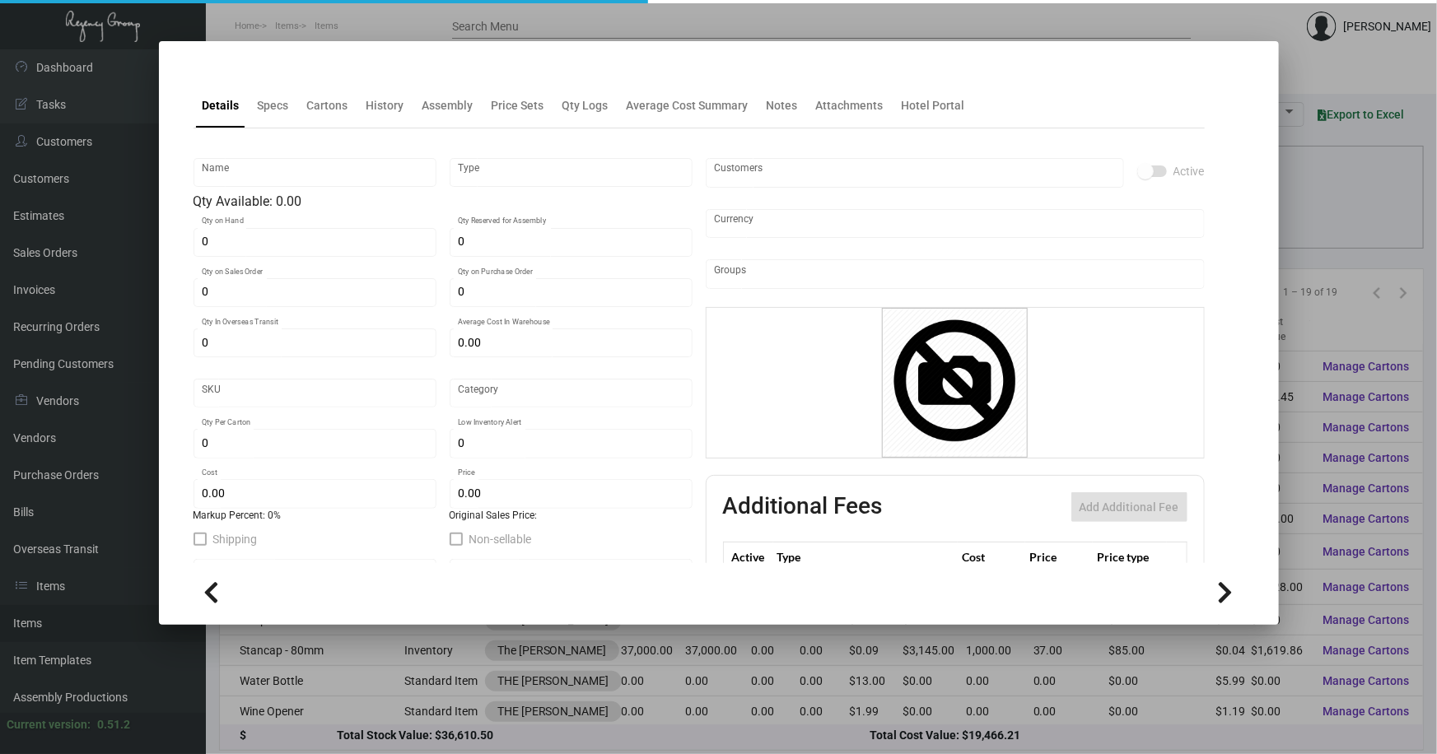
type input "Stancap - 80mm"
type input "Inventory"
type input "37,000"
type input "$ 0.04378"
type input "Inventory"
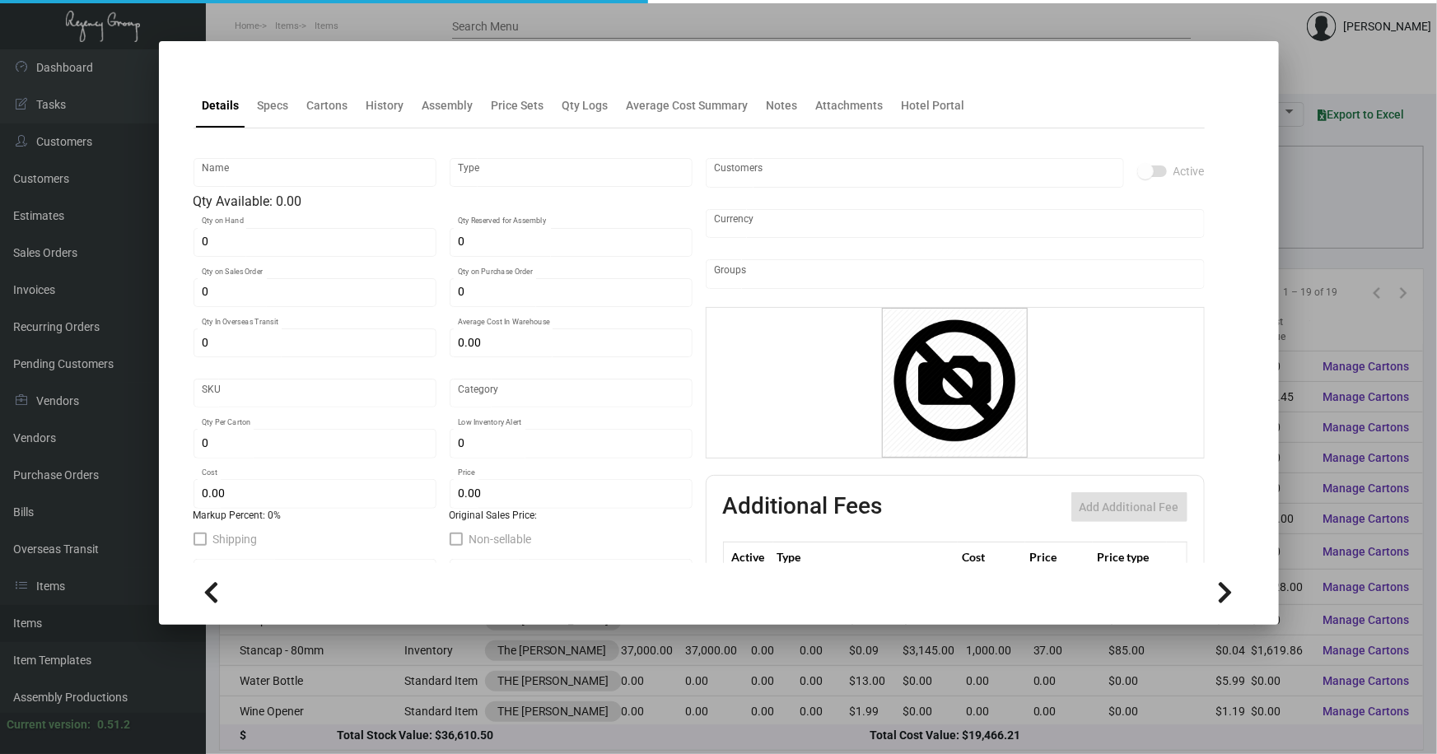
type input "1,000"
type input "$ 0.04378"
type input "$ 0.085"
checkbox input "true"
type input "United States Dollar $"
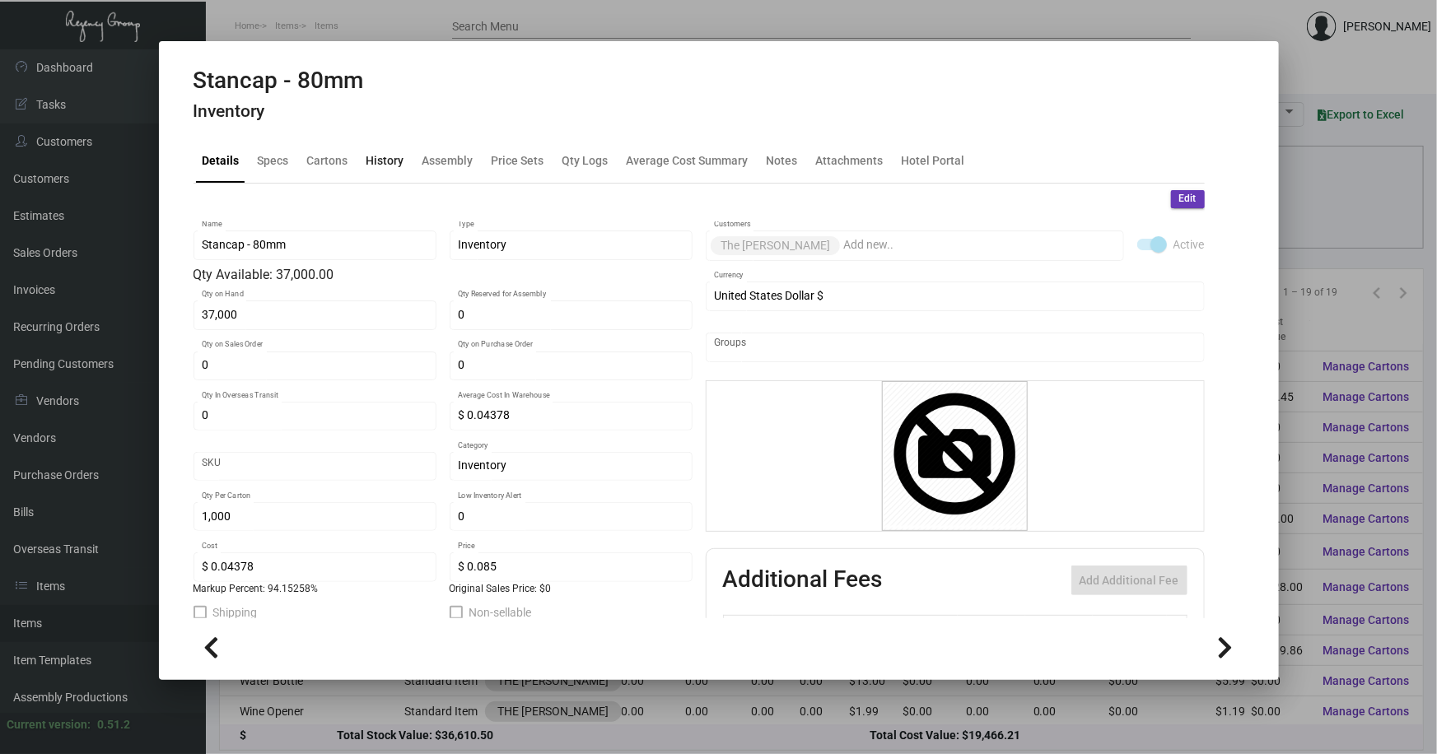
click at [383, 156] on div "History" at bounding box center [385, 159] width 38 height 17
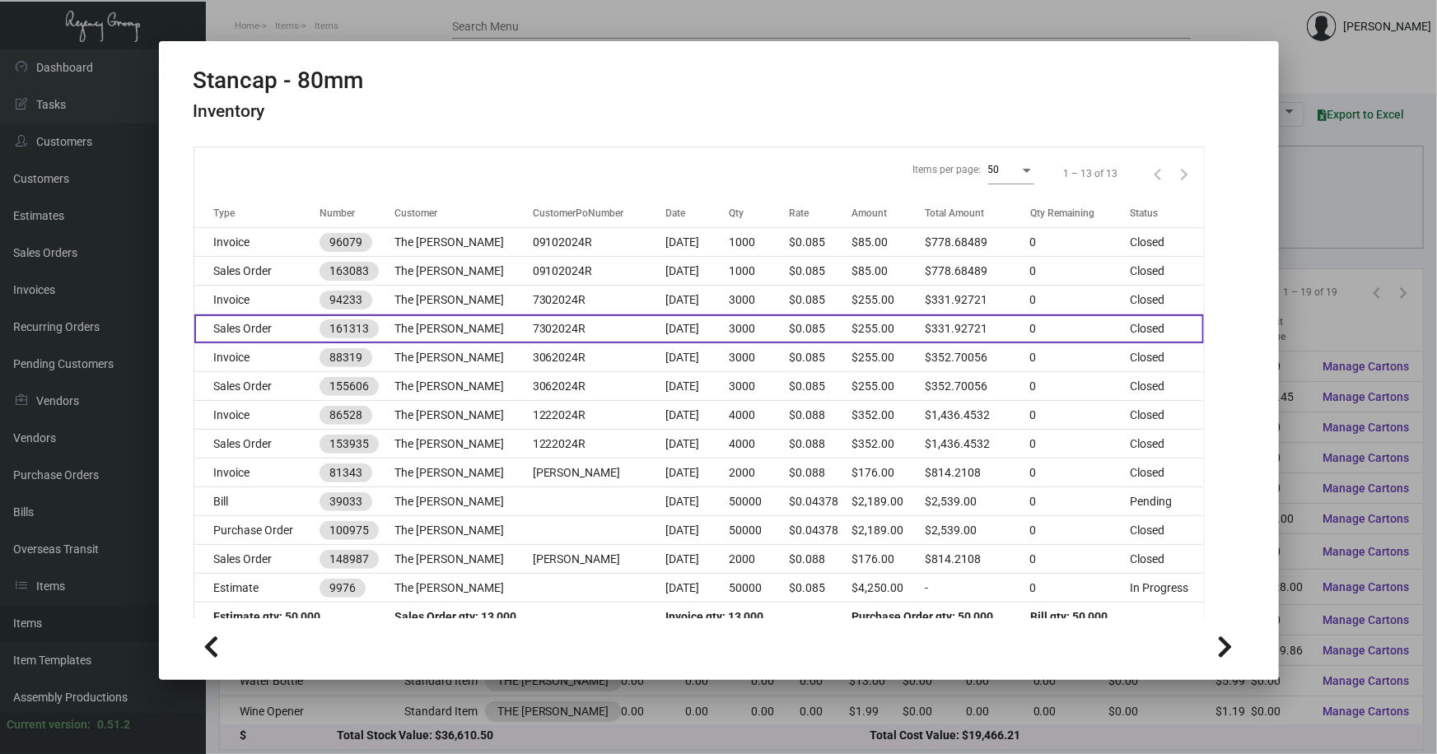
scroll to position [211, 0]
